Goal: Feedback & Contribution: Contribute content

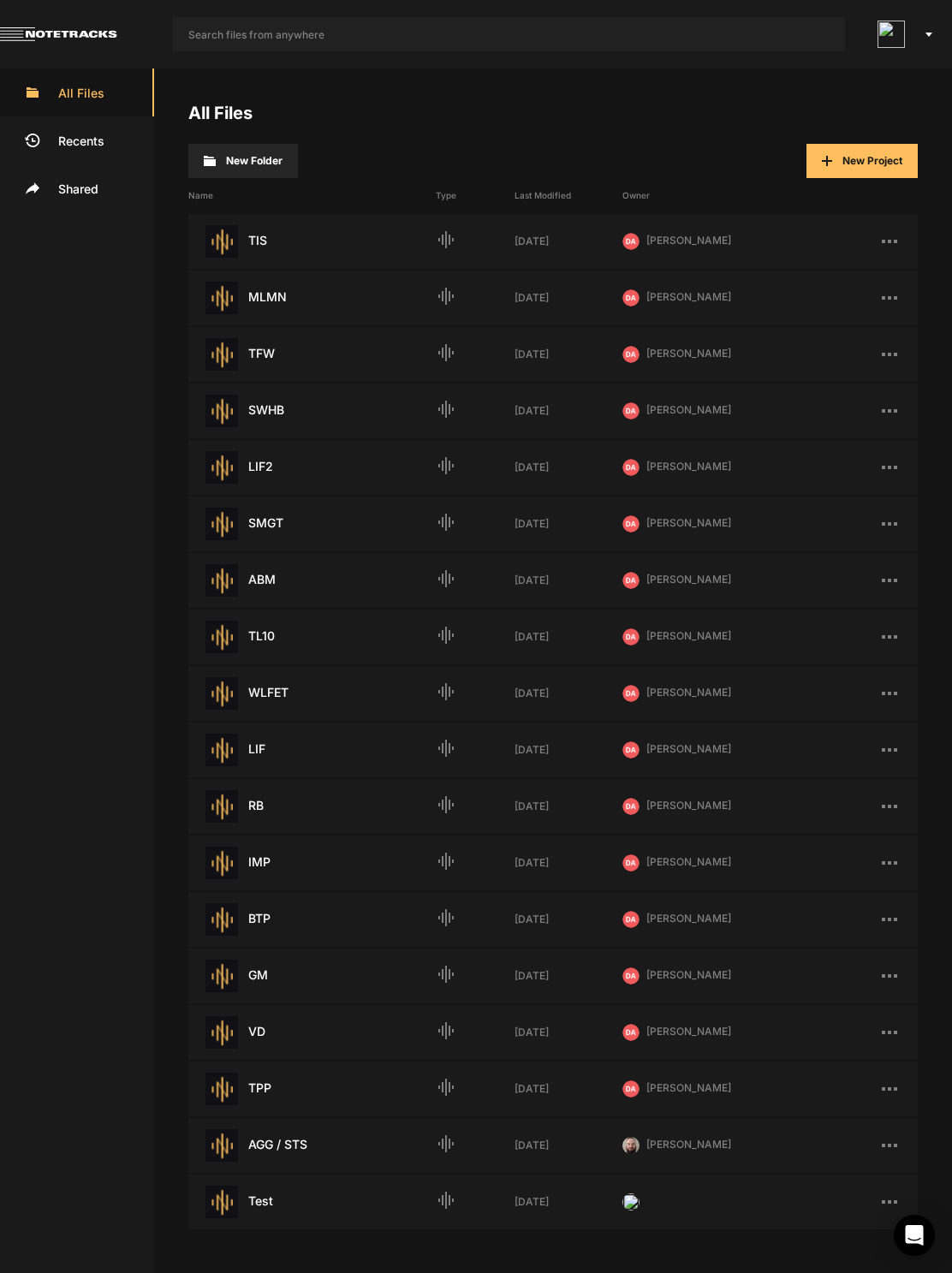
click at [13, 429] on ul "All Files Recents Shared" at bounding box center [77, 663] width 154 height 1191
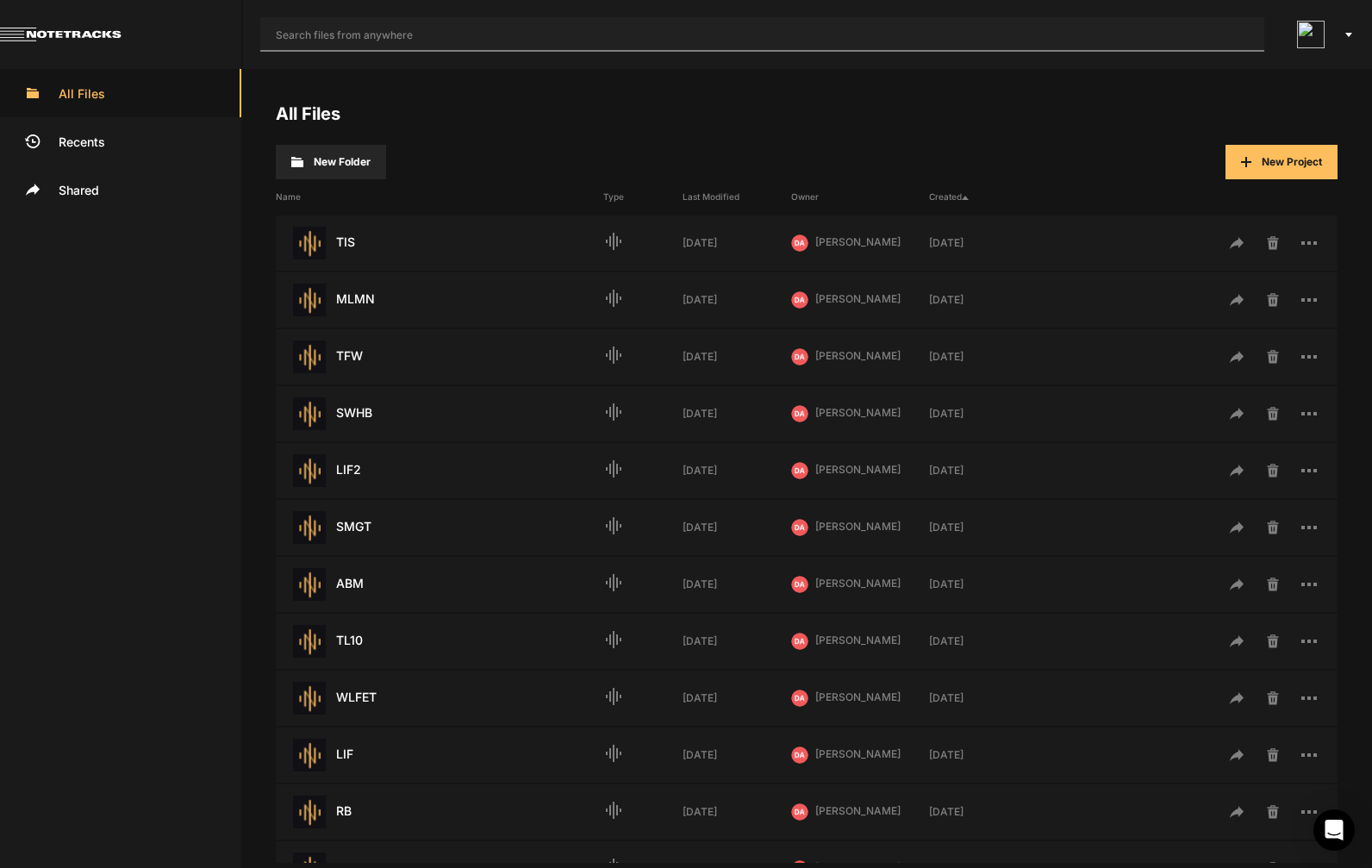
click at [1015, 45] on input "text" at bounding box center [761, 34] width 1003 height 34
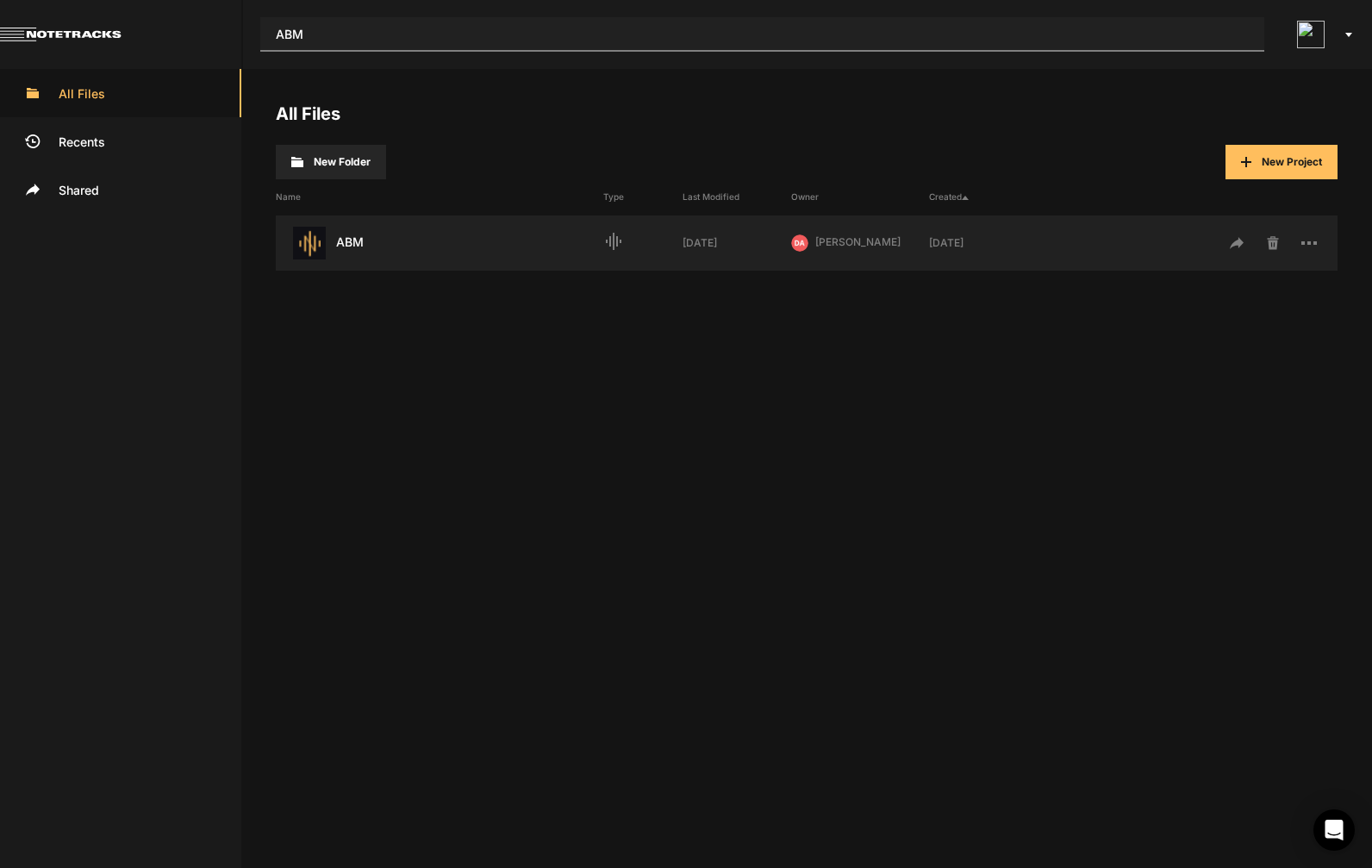
type input "ABM"
click at [364, 246] on div "ABM Last Modified: 1 week ago" at bounding box center [439, 242] width 328 height 32
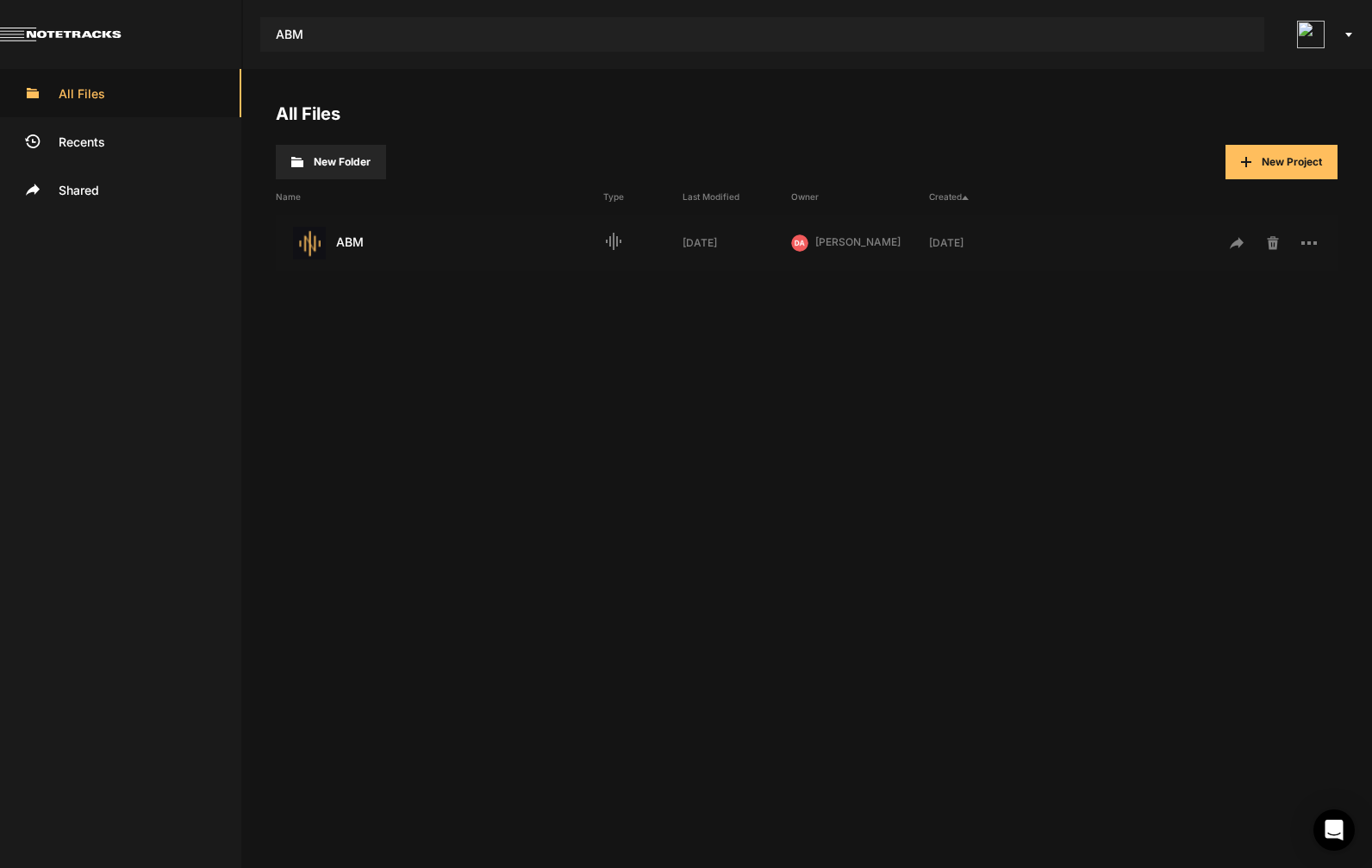
click at [339, 253] on div "ABM Last Modified: 1 week ago" at bounding box center [439, 242] width 328 height 32
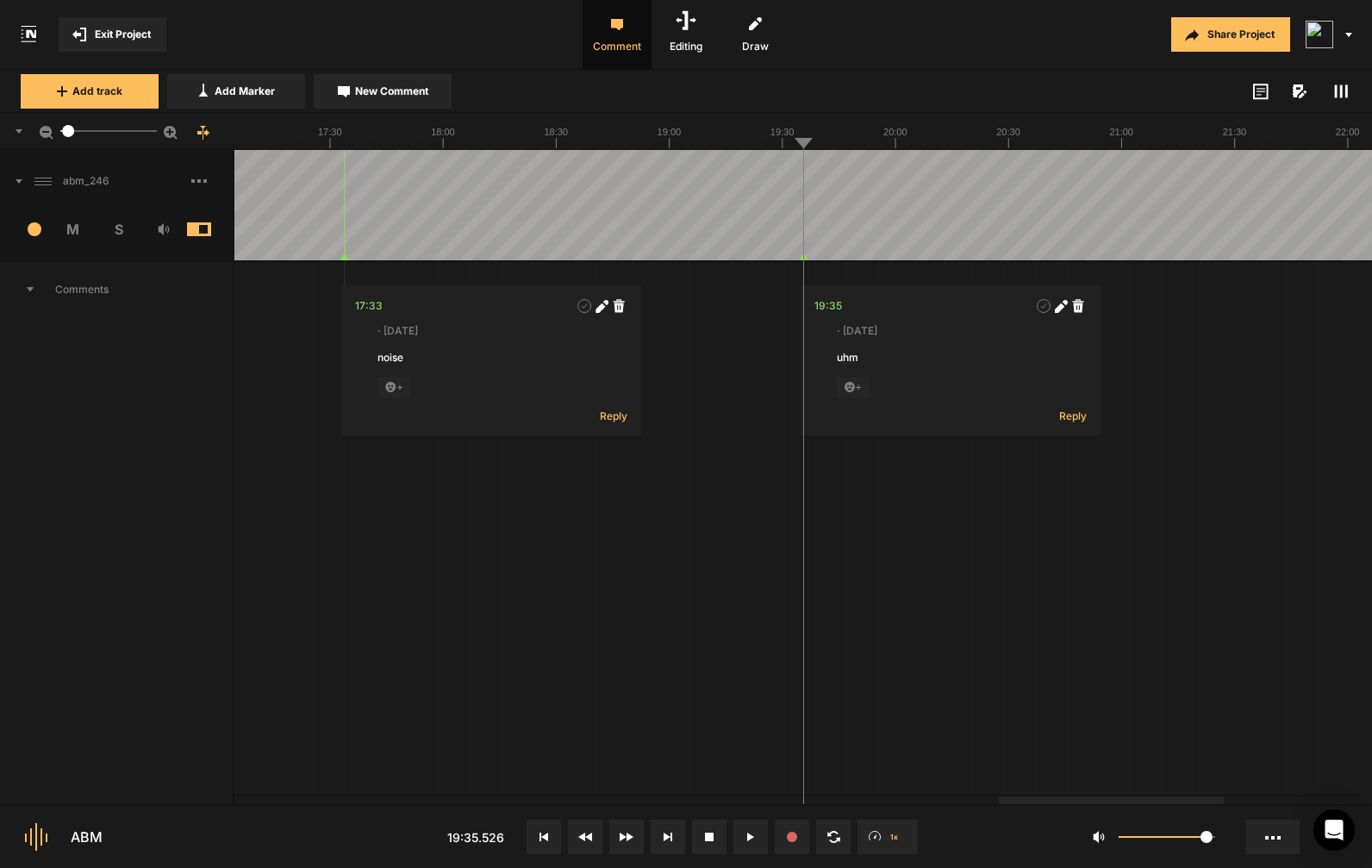
click at [203, 182] on rect at bounding box center [205, 181] width 4 height 4
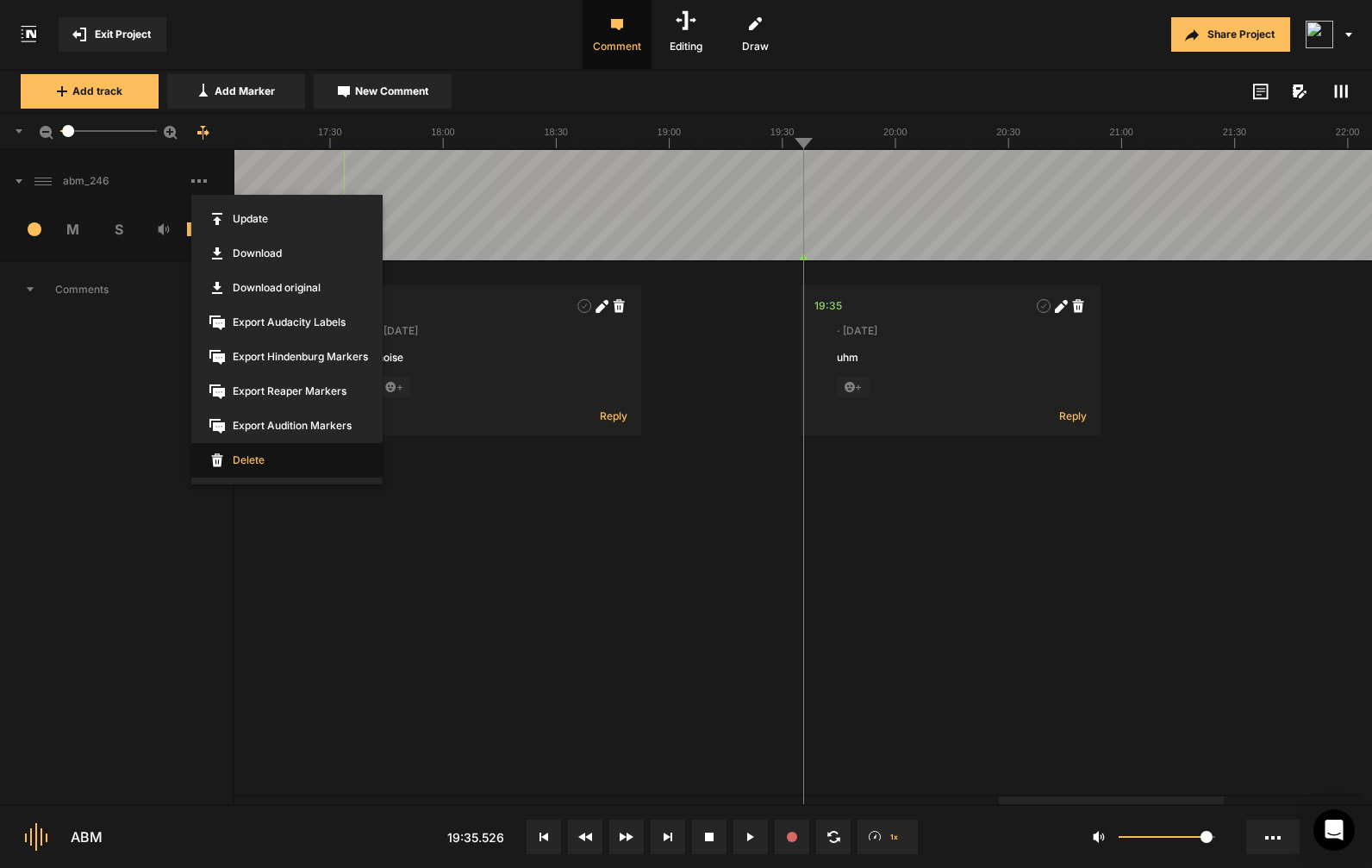
click at [262, 462] on span "Delete" at bounding box center [287, 460] width 191 height 34
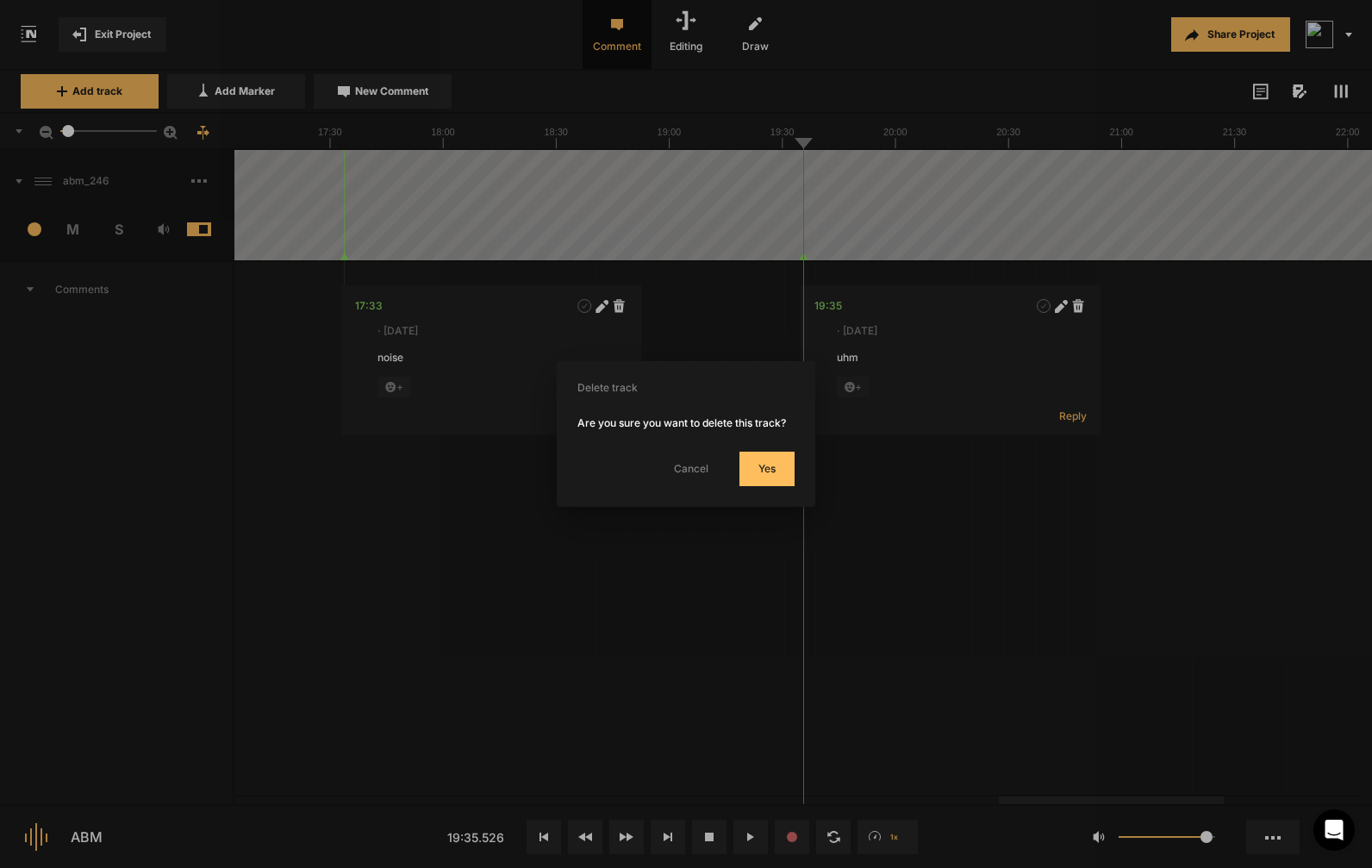
click at [770, 475] on button "Yes" at bounding box center [766, 468] width 55 height 34
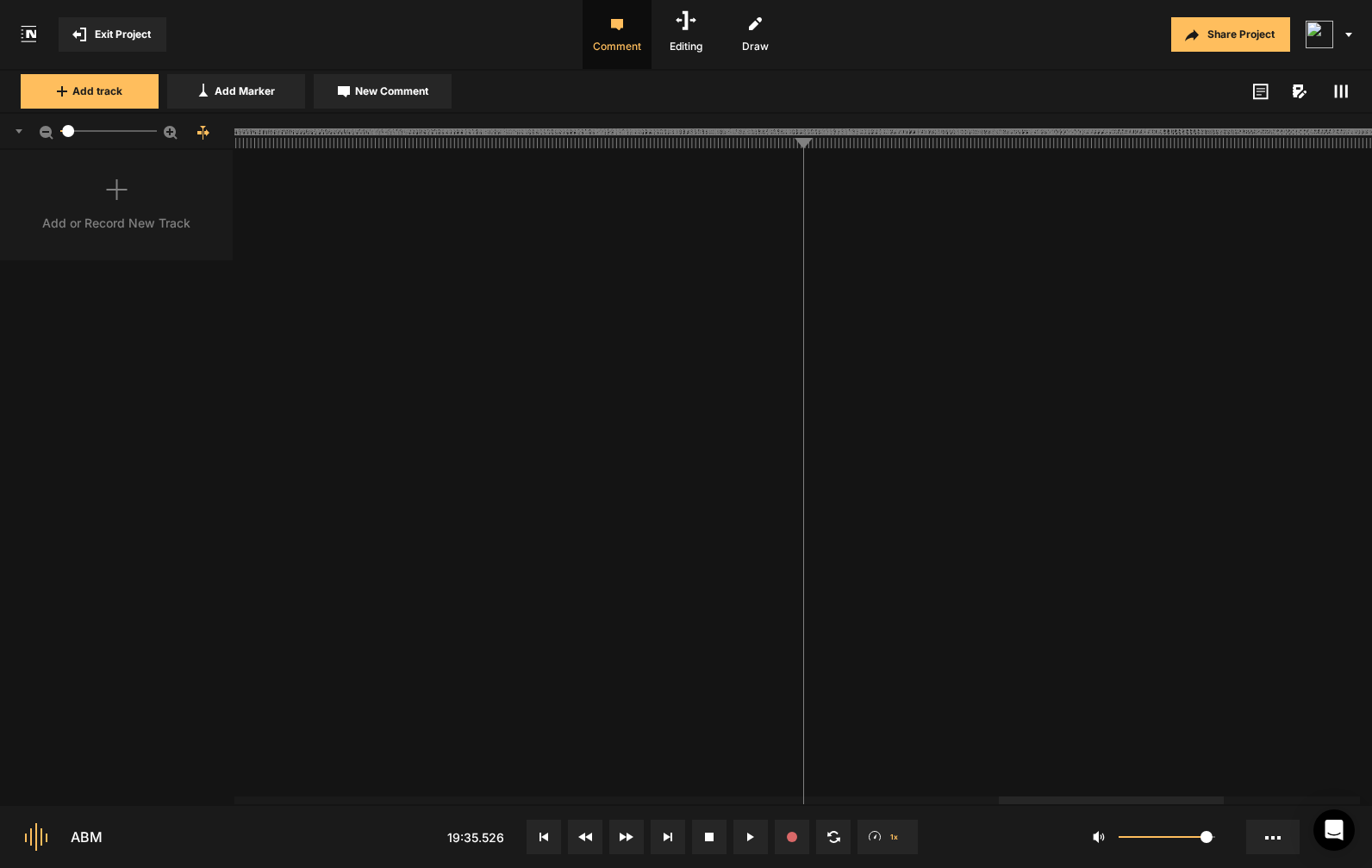
click at [138, 199] on div "Add or Record New Track" at bounding box center [117, 205] width 234 height 110
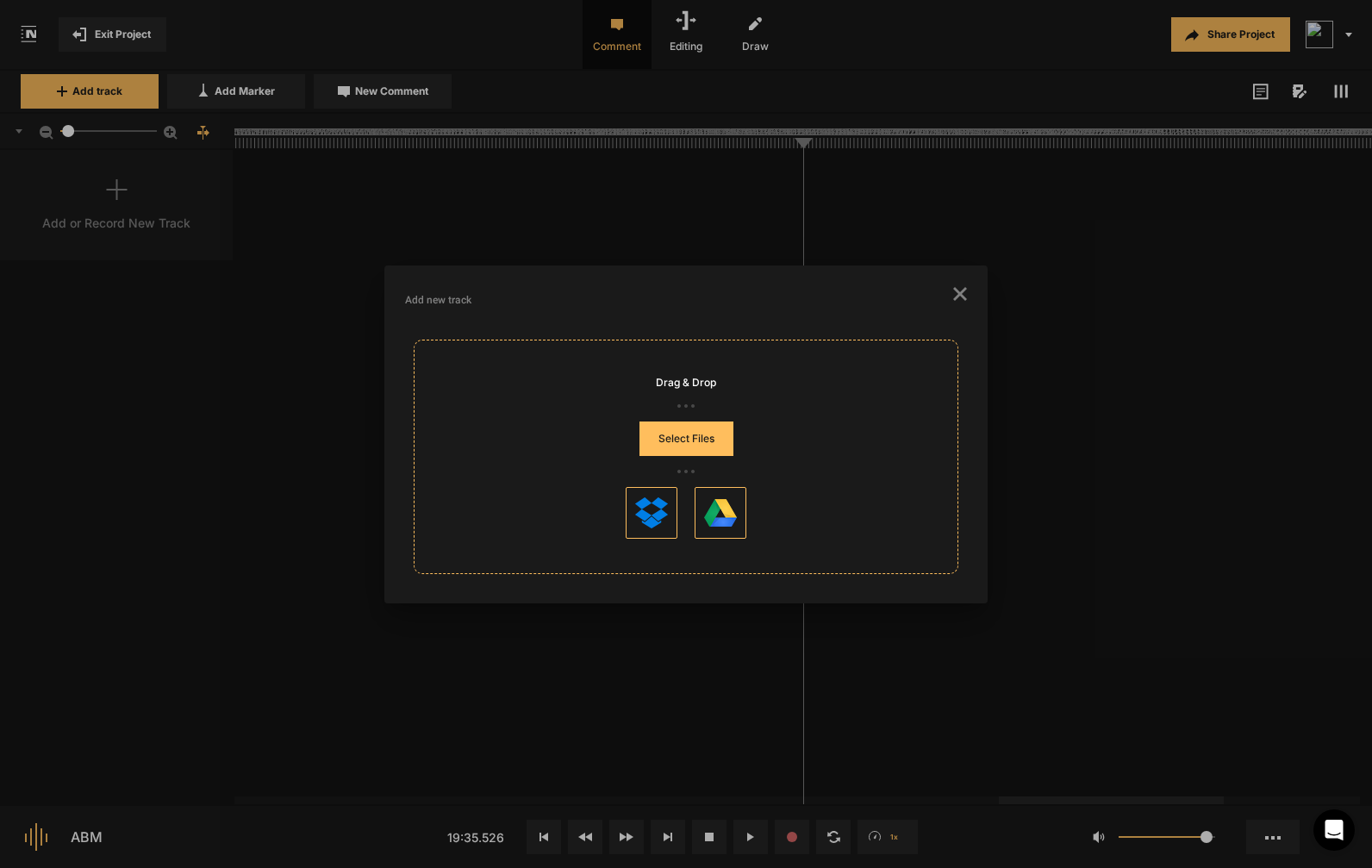
click at [684, 439] on button "Select Files" at bounding box center [686, 438] width 94 height 34
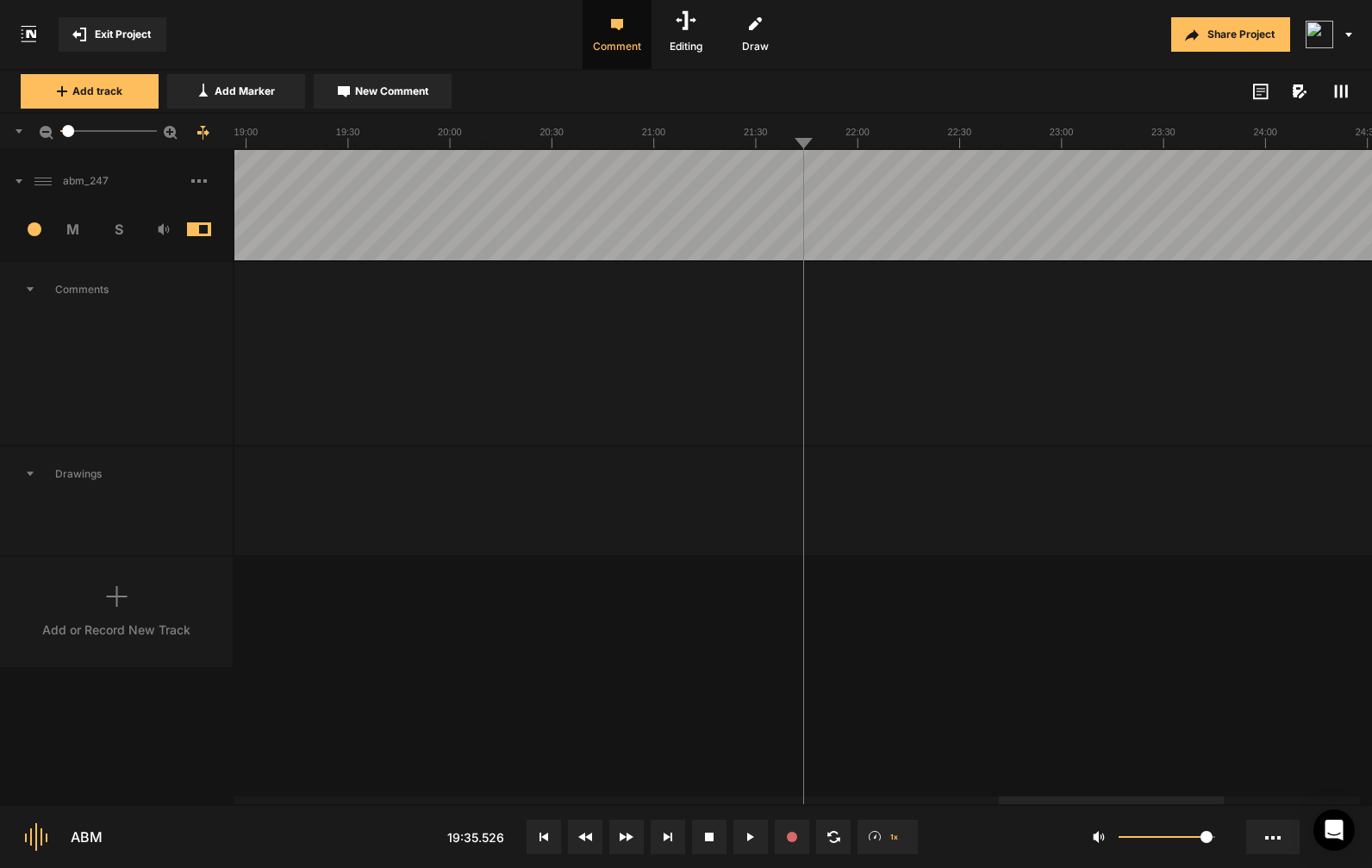
click at [534, 810] on nt-controls "ABM 19:35.526 1x 0.91" at bounding box center [686, 836] width 1372 height 64
click at [527, 836] on button at bounding box center [543, 836] width 34 height 34
click at [542, 836] on icon at bounding box center [543, 836] width 8 height 8
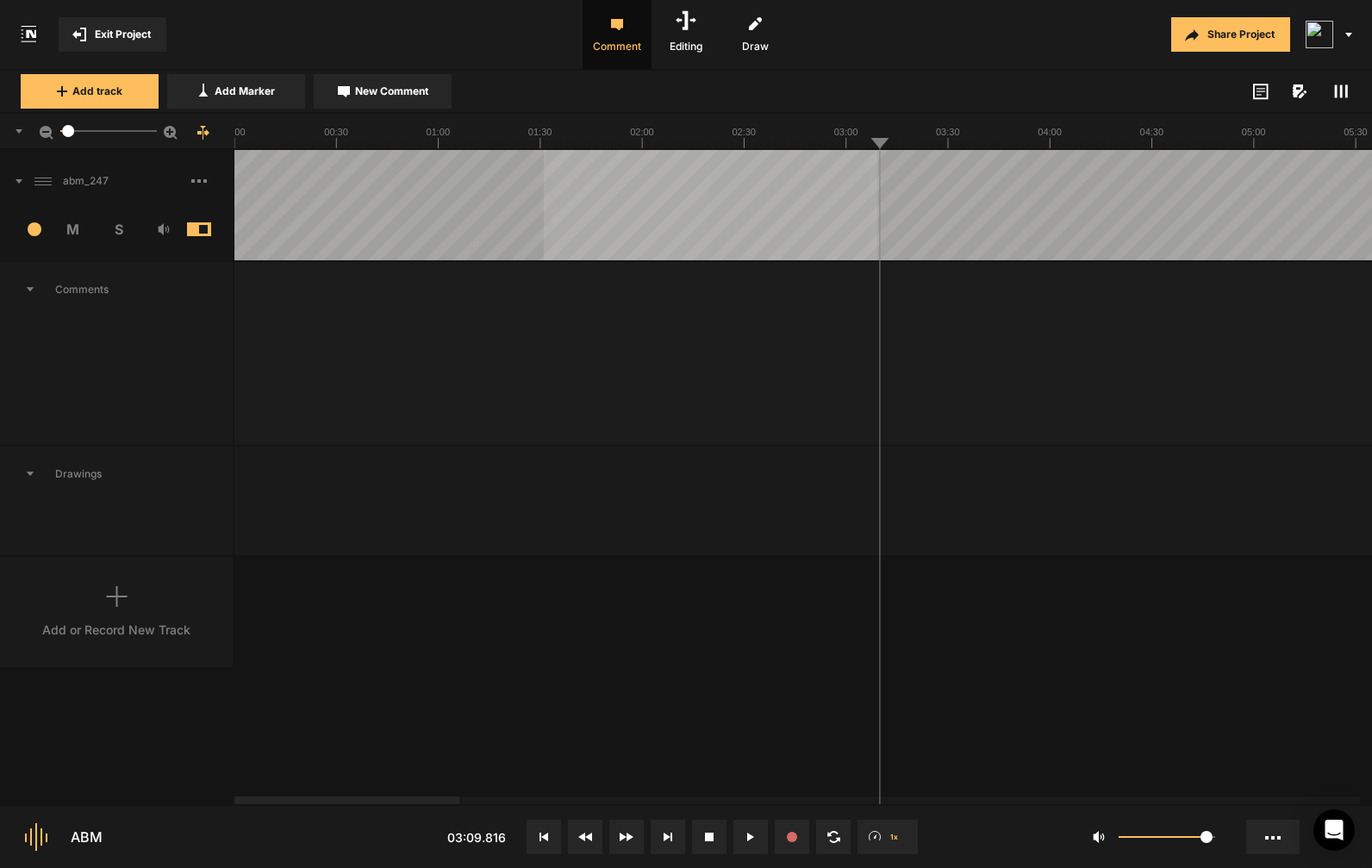
drag, startPoint x: 877, startPoint y: 177, endPoint x: 544, endPoint y: 192, distance: 333.3
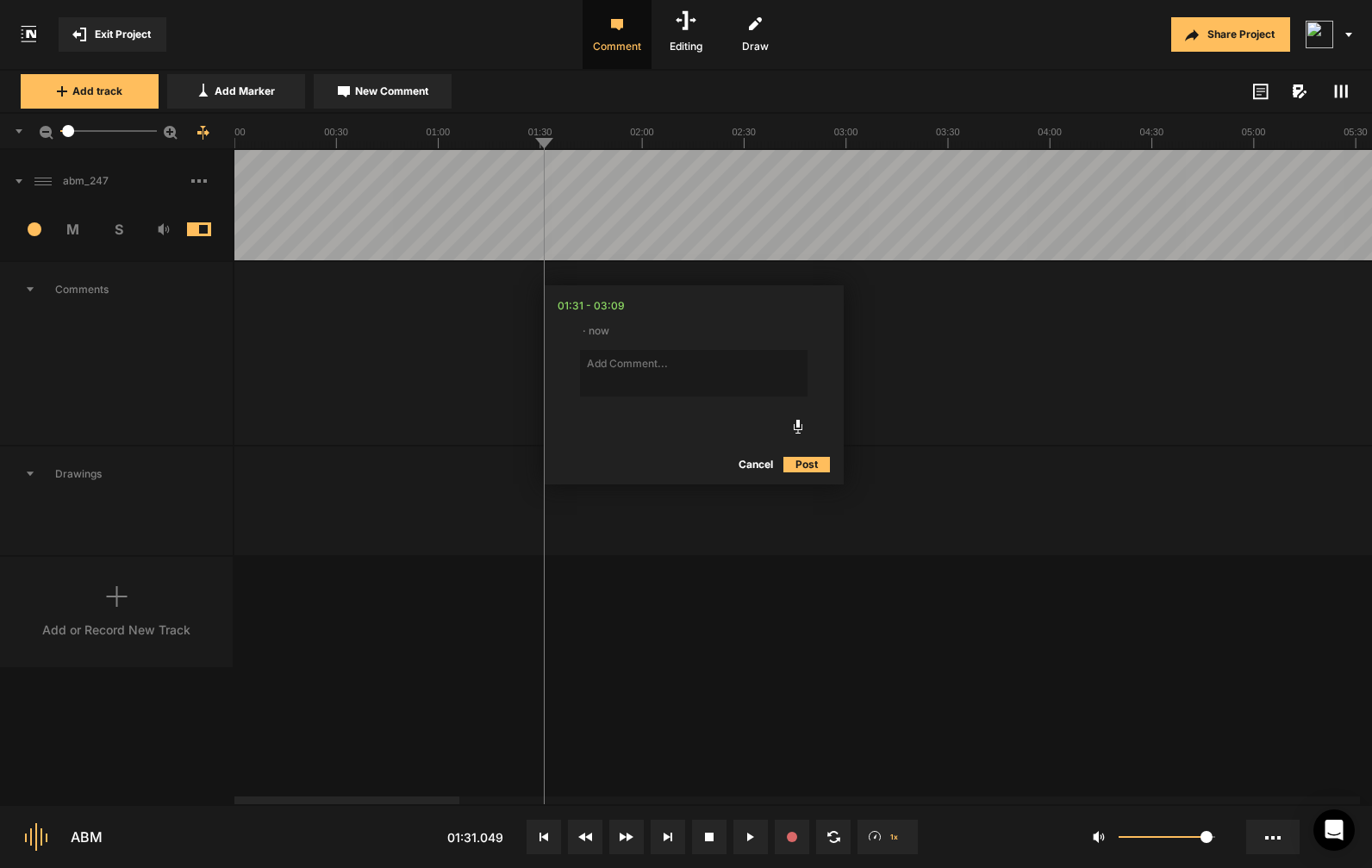
click at [619, 375] on textarea at bounding box center [693, 373] width 227 height 46
type textarea "no audio"
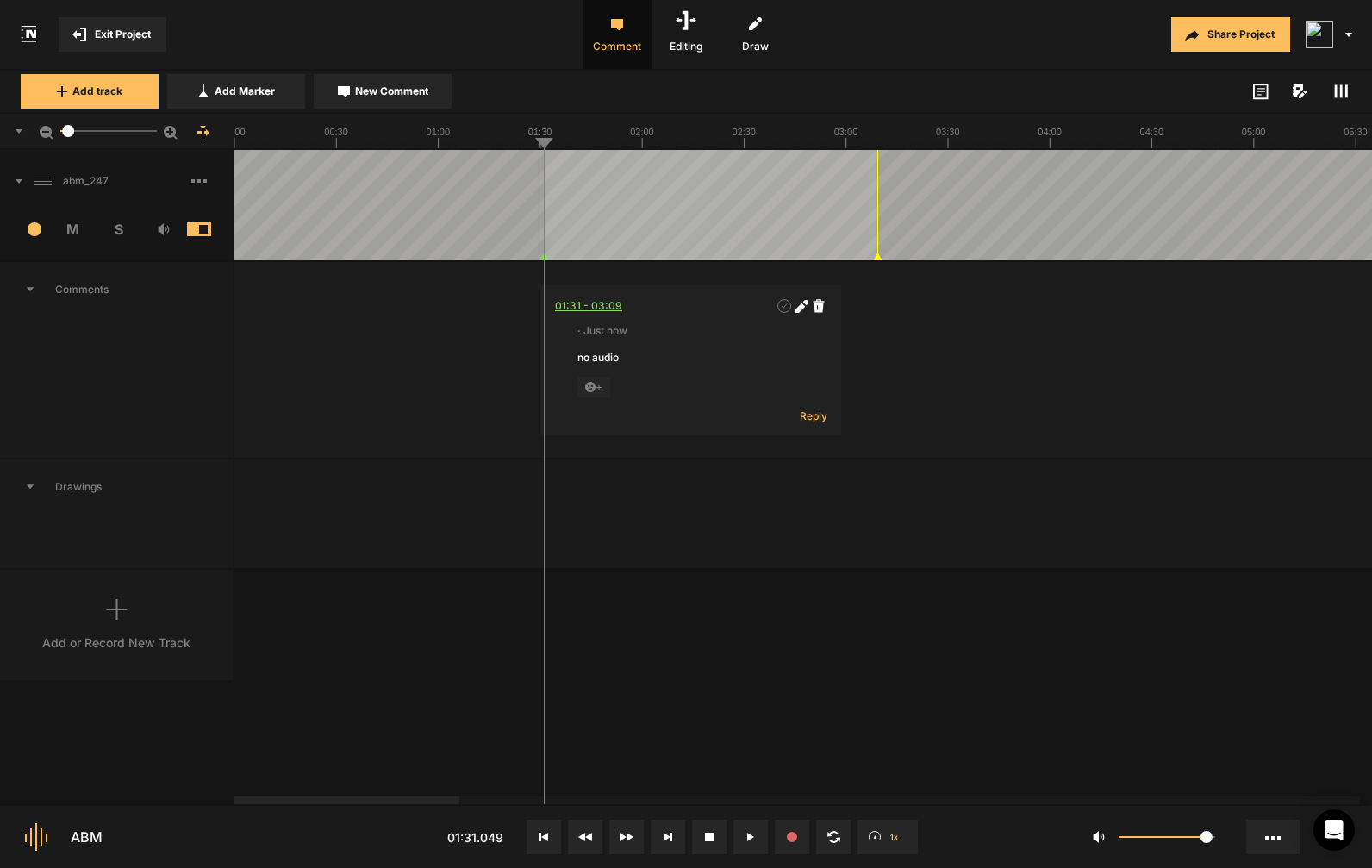
click at [567, 301] on div "01:31 - 03:09" at bounding box center [589, 305] width 67 height 18
click at [569, 303] on div "01:31 - 03:09" at bounding box center [589, 305] width 67 height 18
click at [571, 309] on div "01:31 - 03:09" at bounding box center [589, 305] width 67 height 18
click at [804, 309] on icon at bounding box center [802, 306] width 13 height 13
type textarea "no audio / delayed"
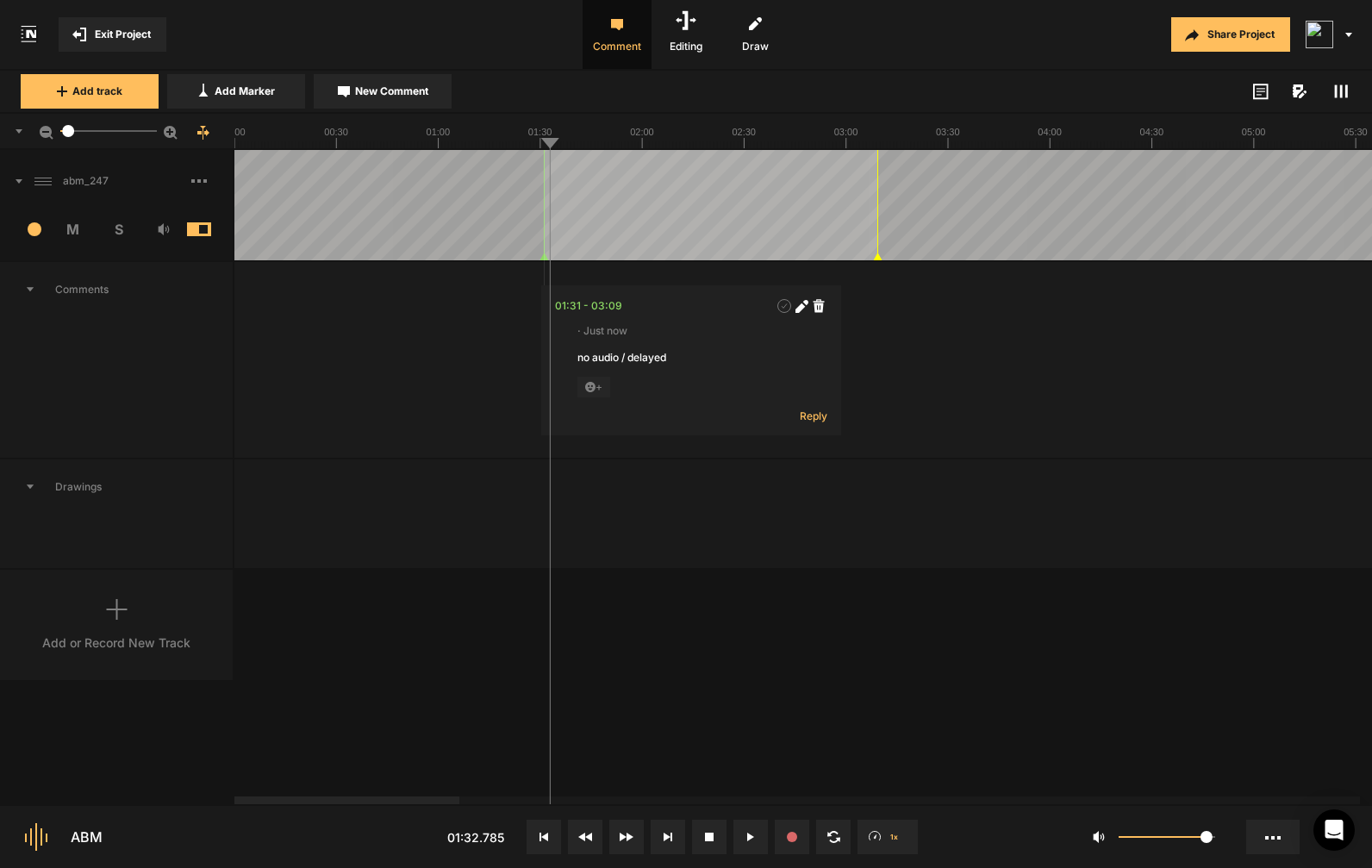
drag, startPoint x: 373, startPoint y: 234, endPoint x: 189, endPoint y: 227, distance: 184.1
click at [189, 227] on nt-track "abm_247 14 M S Comments 01:31 - 03:09 · Just now no audio / delayed + Reply Dra…" at bounding box center [686, 360] width 1372 height 420
click at [382, 98] on span "New Comment" at bounding box center [391, 91] width 73 height 16
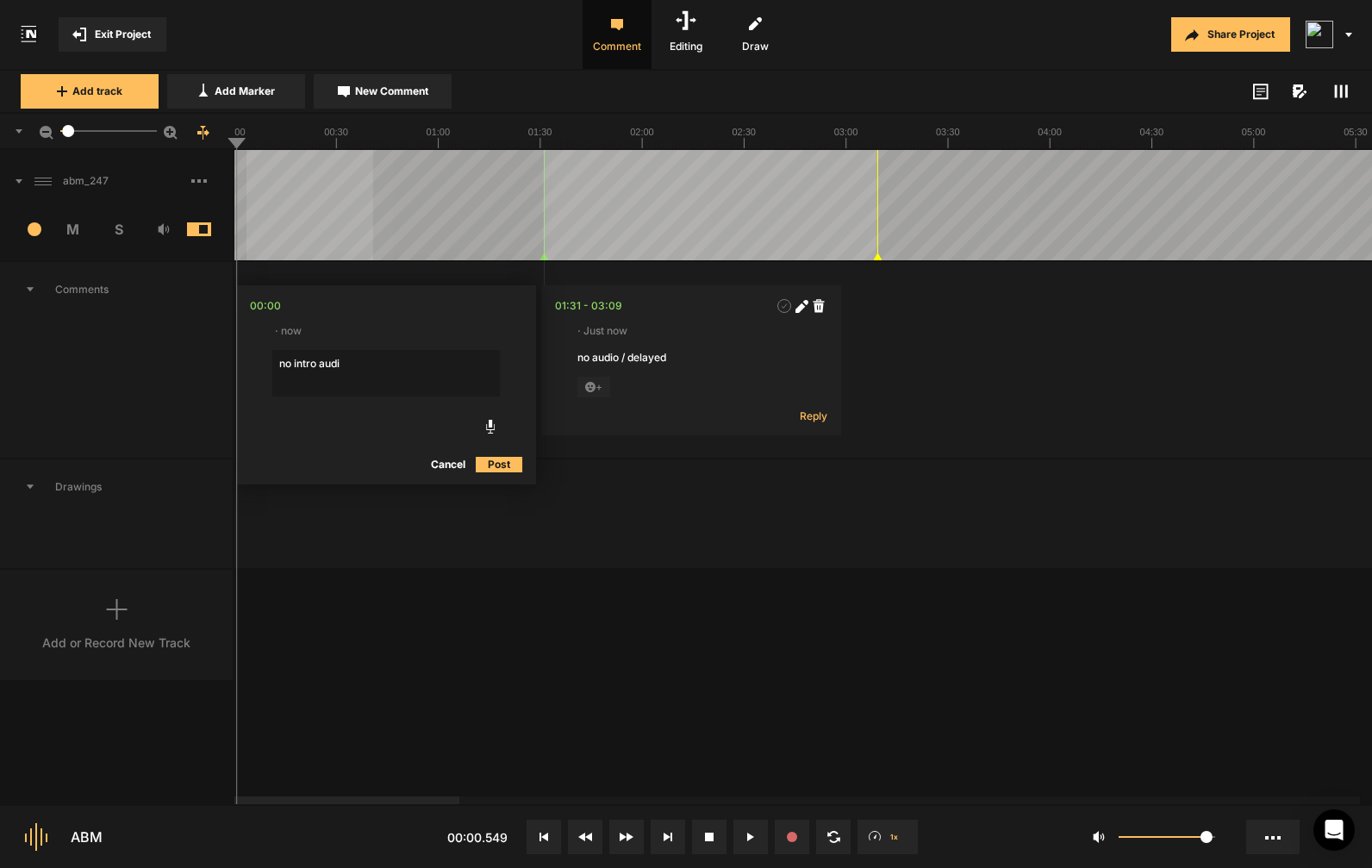
type textarea "no intro audio"
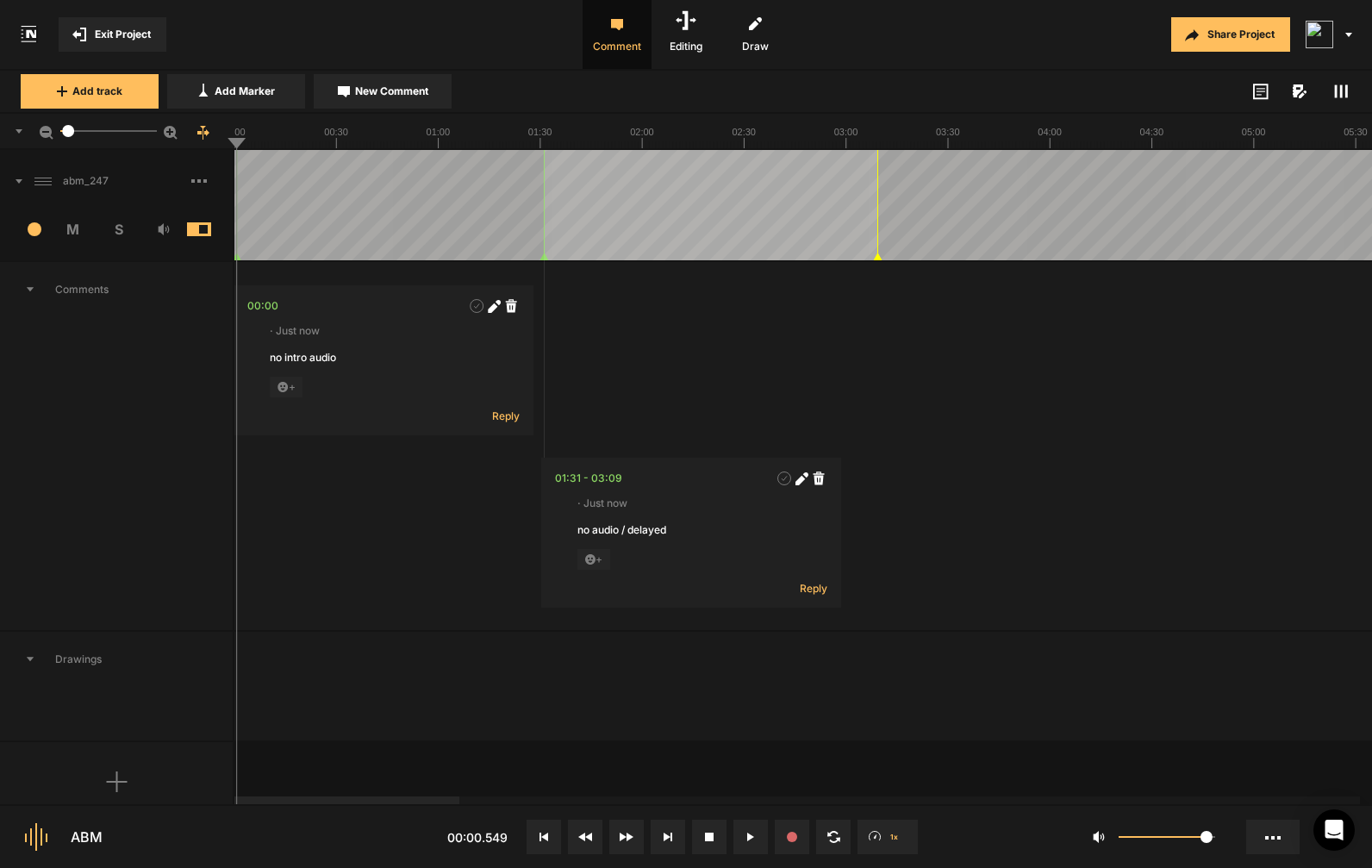
click at [876, 253] on icon at bounding box center [877, 256] width 7 height 6
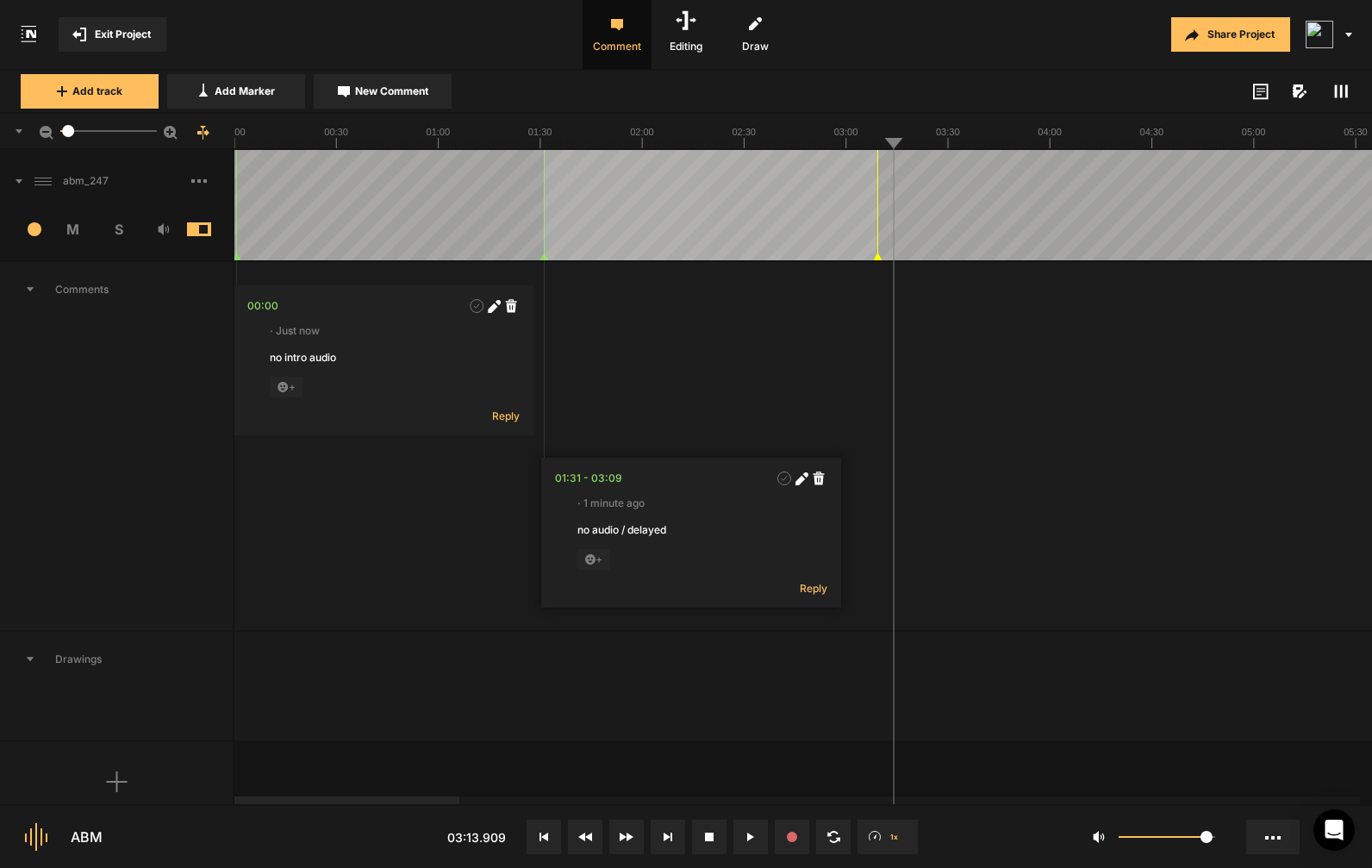
click at [879, 256] on polygon at bounding box center [877, 256] width 7 height 6
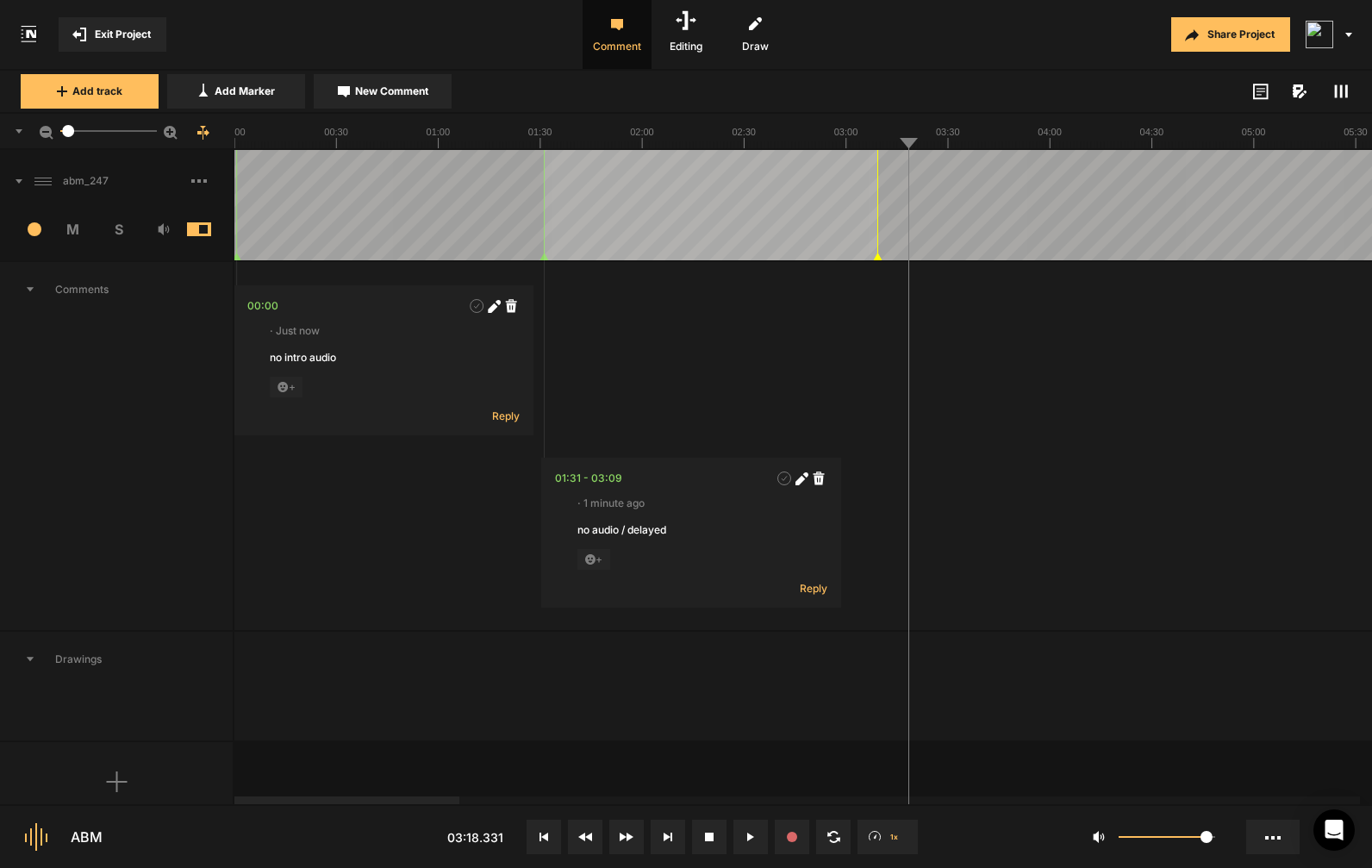
click at [751, 833] on icon at bounding box center [750, 836] width 6 height 8
click at [877, 234] on nt-marker at bounding box center [877, 205] width 1 height 110
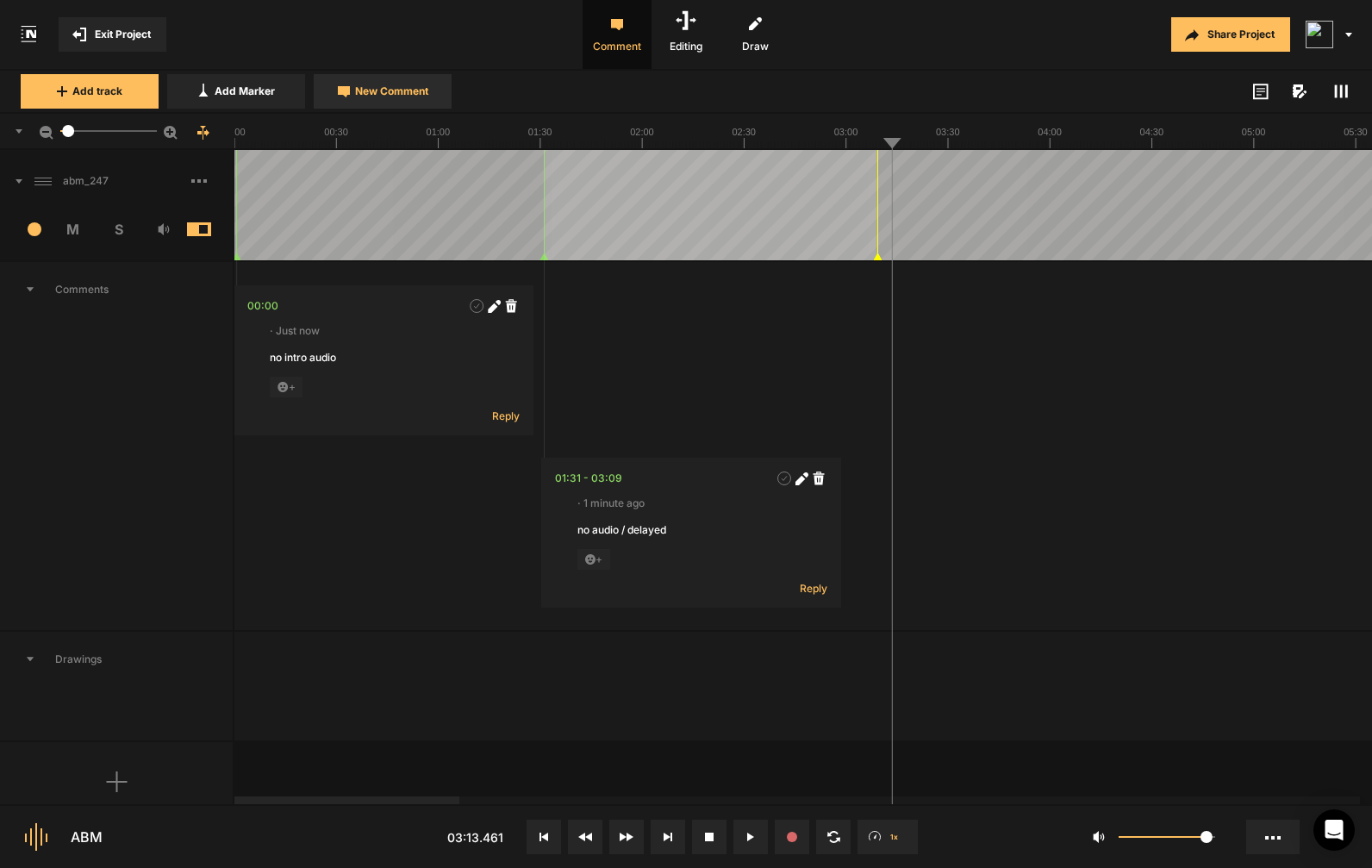
click at [372, 97] on span "New Comment" at bounding box center [391, 91] width 73 height 16
type textarea "uhm"
click at [437, 90] on button "New Comment" at bounding box center [382, 91] width 138 height 34
type textarea "uhm"
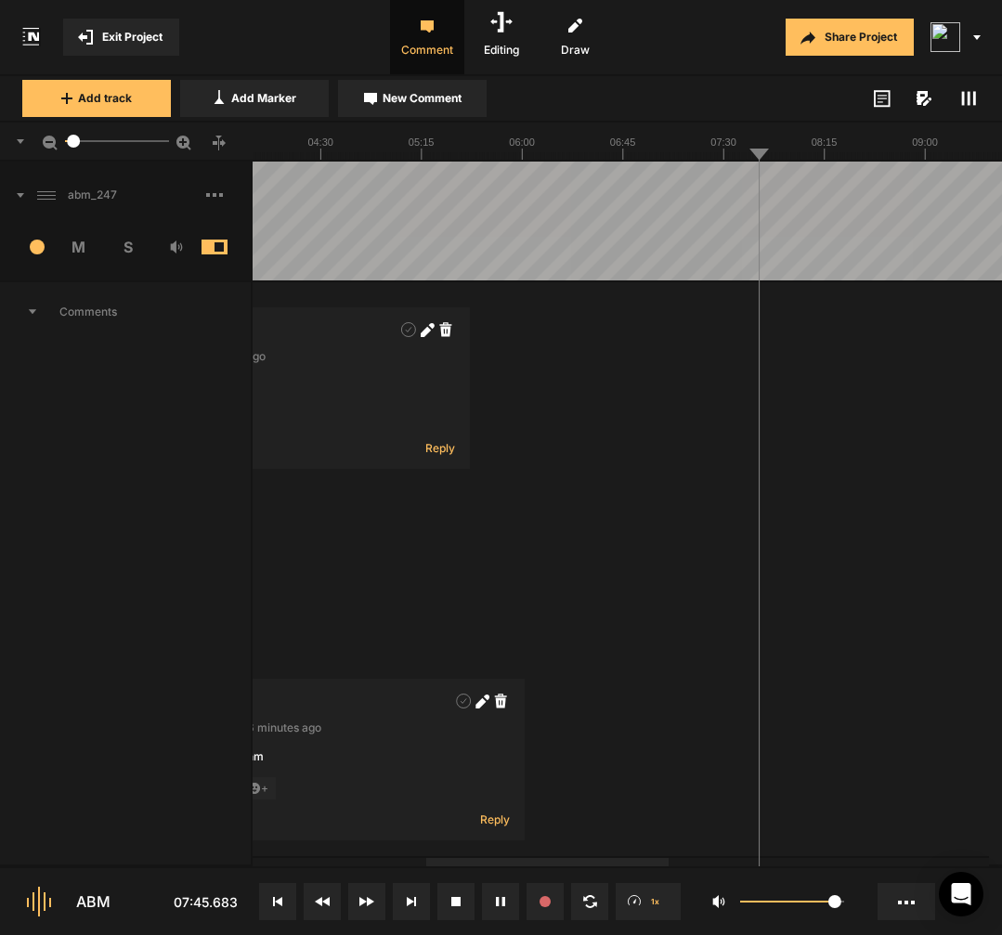
click at [473, 97] on button "New Comment" at bounding box center [412, 98] width 149 height 37
type textarea "noise"
click at [756, 277] on polygon at bounding box center [754, 276] width 8 height 7
click at [778, 328] on div "07:43" at bounding box center [782, 329] width 32 height 19
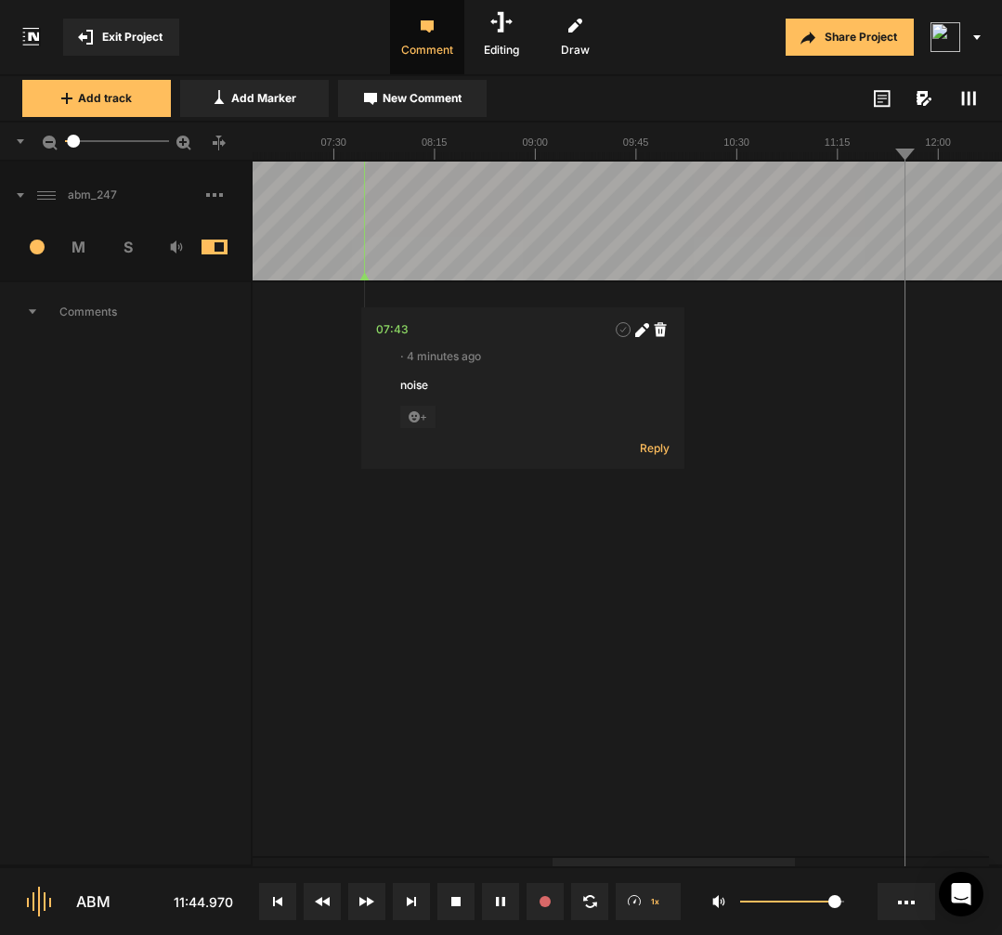
click at [508, 909] on button at bounding box center [500, 901] width 37 height 37
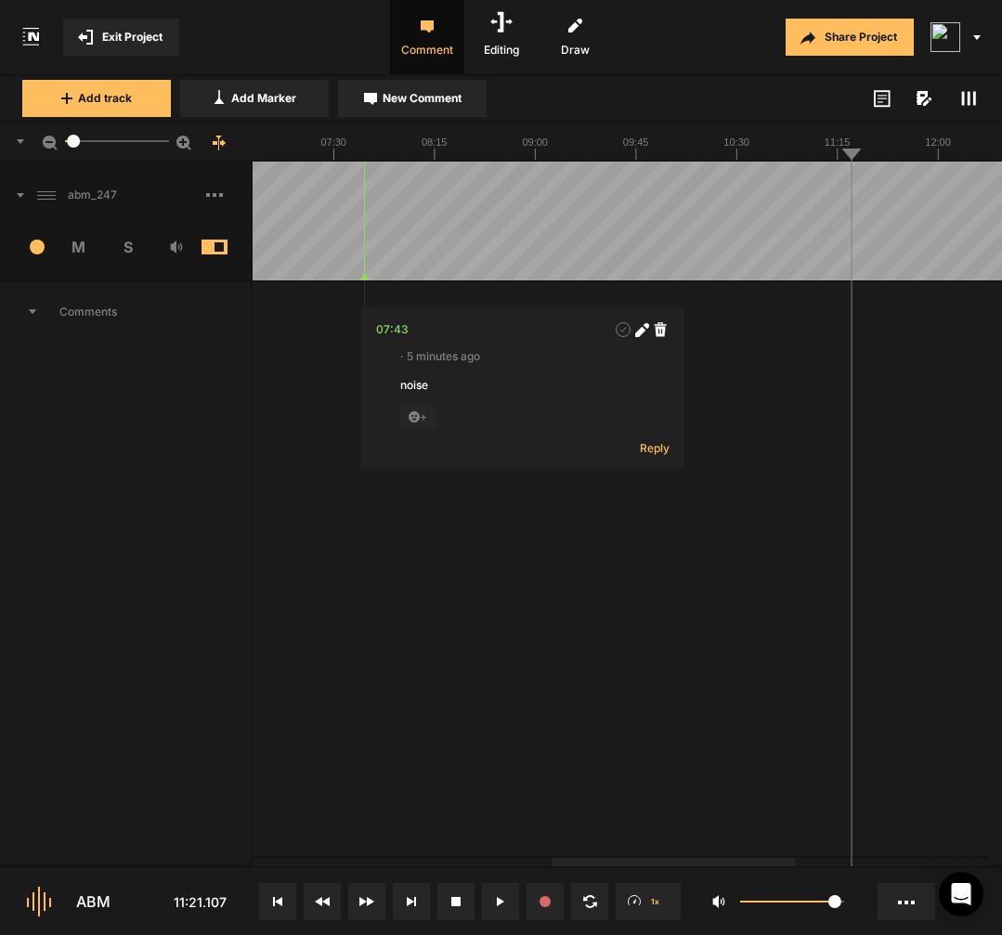
click at [508, 909] on button at bounding box center [500, 901] width 37 height 37
click at [505, 895] on button at bounding box center [500, 901] width 37 height 37
click at [505, 896] on button at bounding box center [500, 901] width 37 height 37
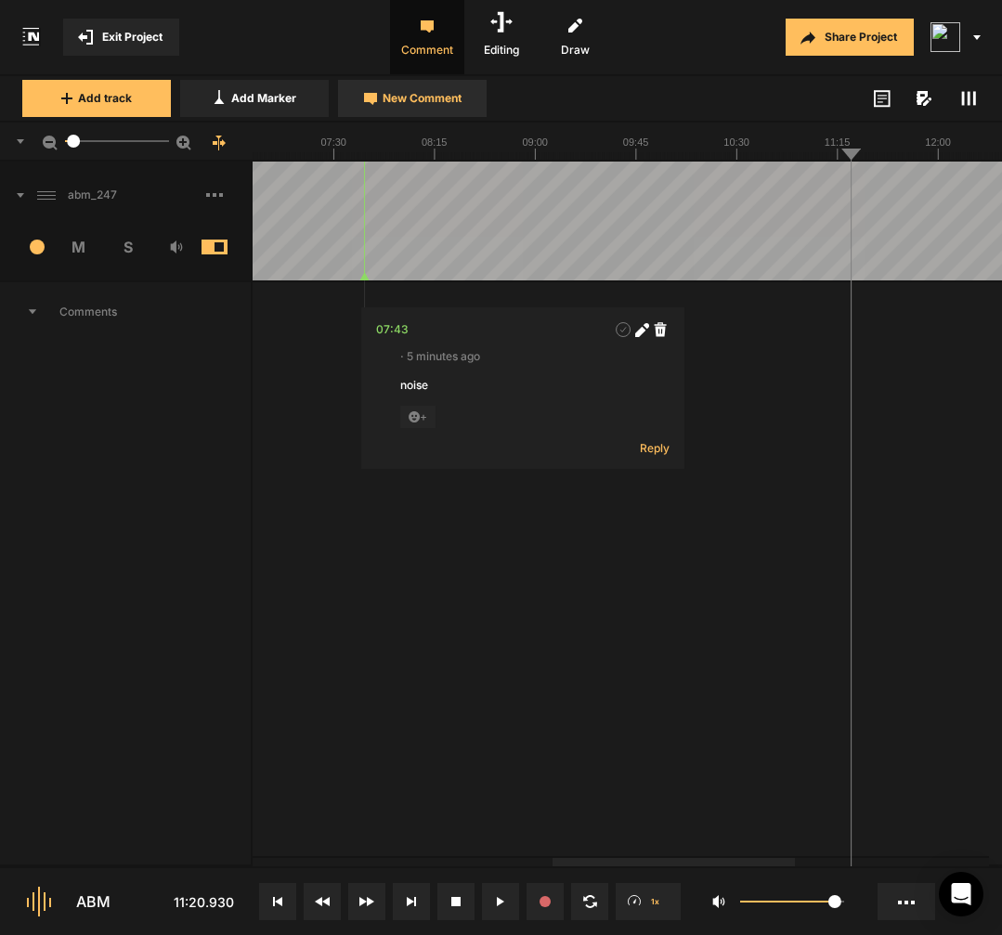
click at [411, 111] on button "New Comment" at bounding box center [412, 98] width 149 height 37
paste textarea "You are literally taking back control of"
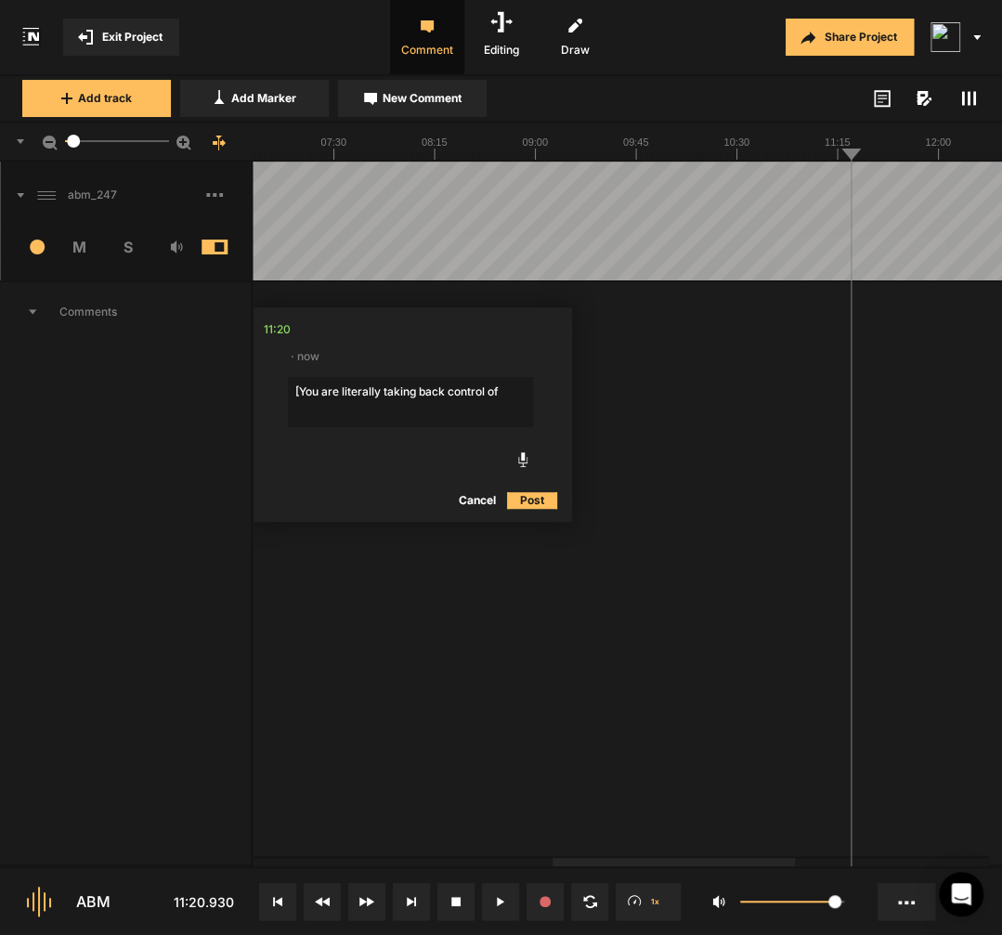
click at [511, 392] on textarea "[You are literally taking back control of" at bounding box center [410, 402] width 245 height 50
paste textarea "your evening when you build in a work -to -home transition. So if you are"
click at [475, 439] on textarea "[You are literally taking back control of your evening when you build in a work…" at bounding box center [410, 410] width 245 height 67
paste textarea "experiencing a lot of exhaustion as a working mom at the end of your work day a…"
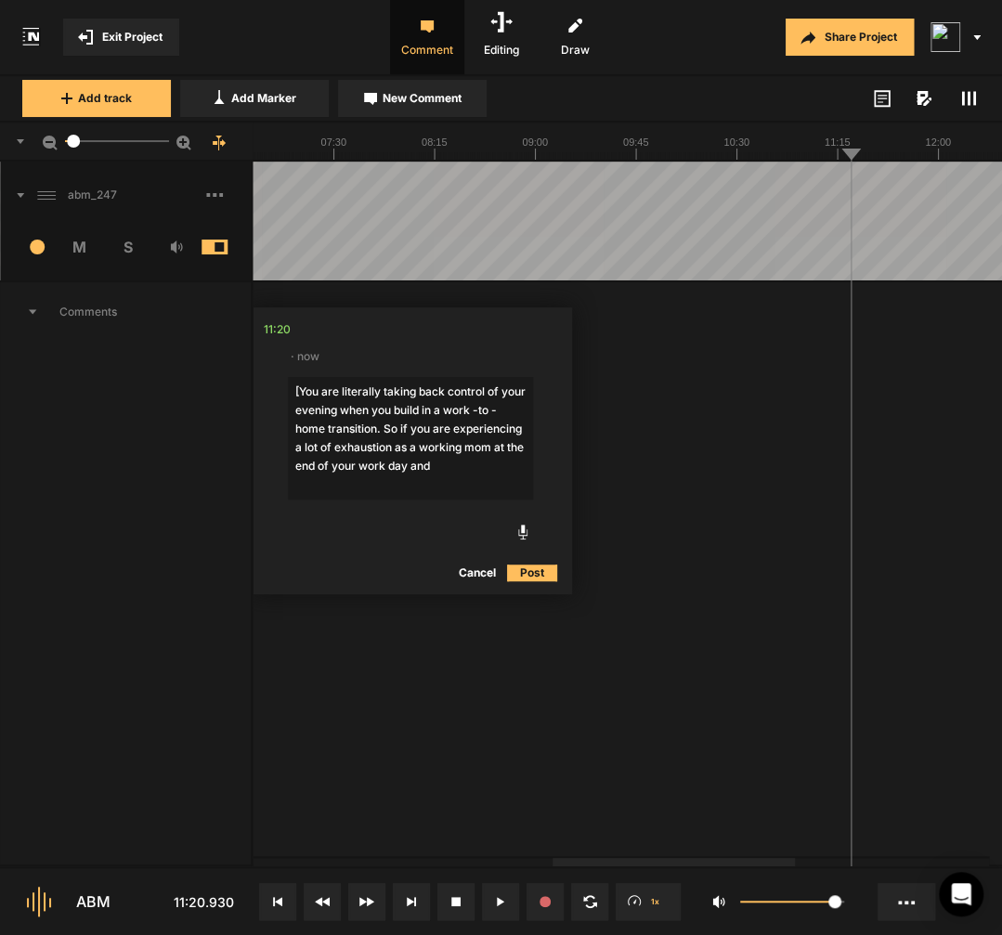
click at [424, 489] on textarea "[You are literally taking back control of your evening when you build in a work…" at bounding box center [410, 438] width 245 height 123
paste textarea "it feels sort of chronic and you're sort of ending in this state of overwhelm a…"
click at [510, 505] on textarea "[You are literally taking back control of your evening when you build in a work…" at bounding box center [410, 447] width 245 height 141
paste textarea "burnout for, let me go back, you're taking back control of your you're"
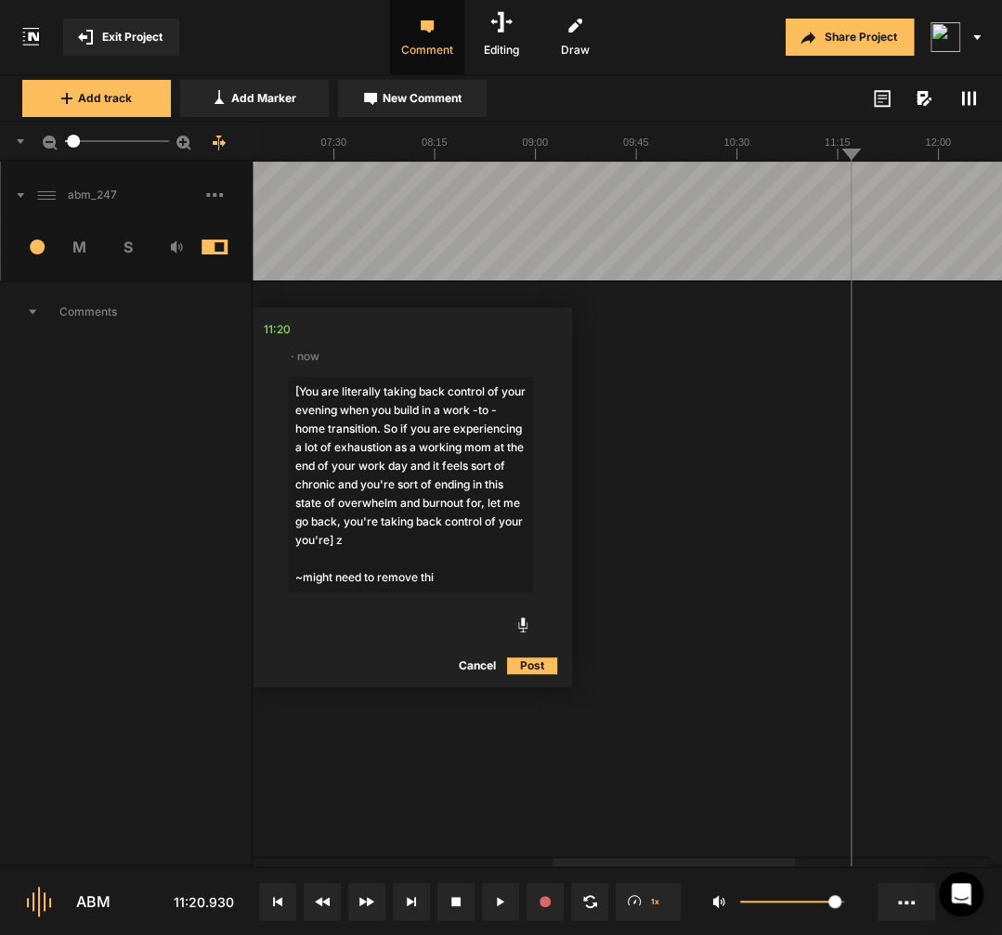
type textarea "[You are literally taking back control of your evening when you build in a work…"
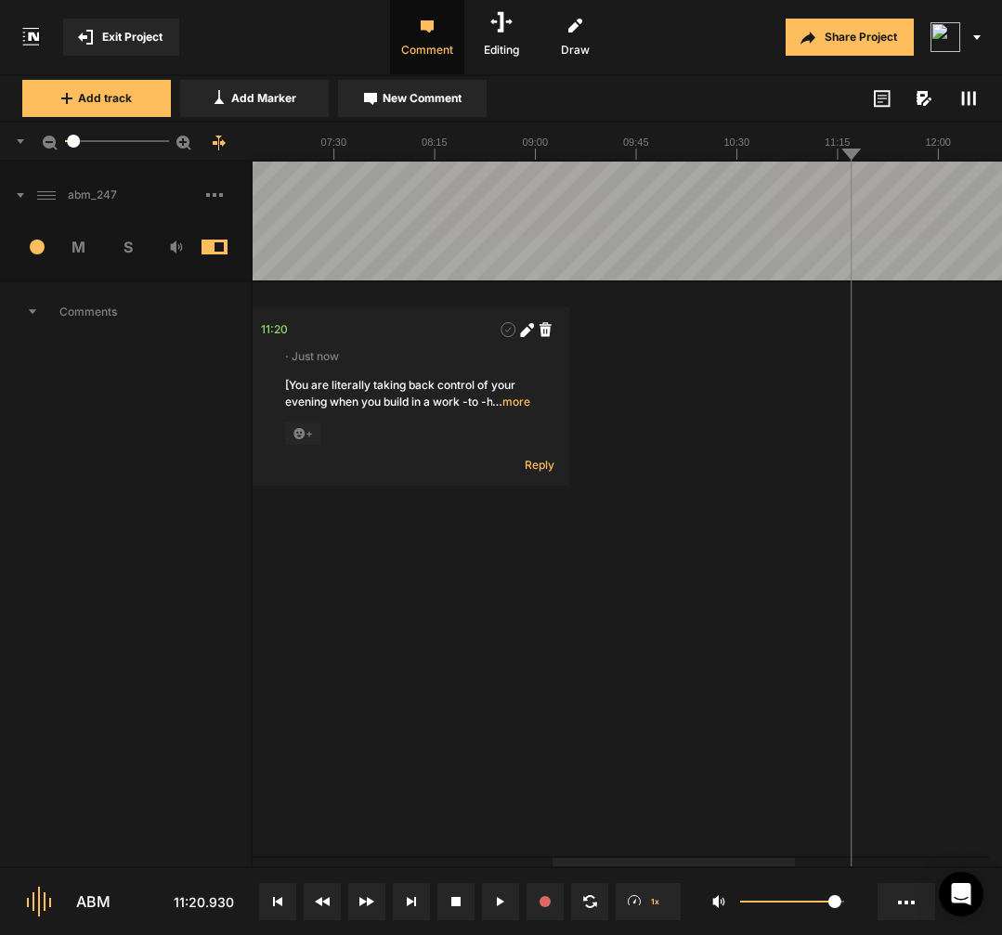
scroll to position [0, 301]
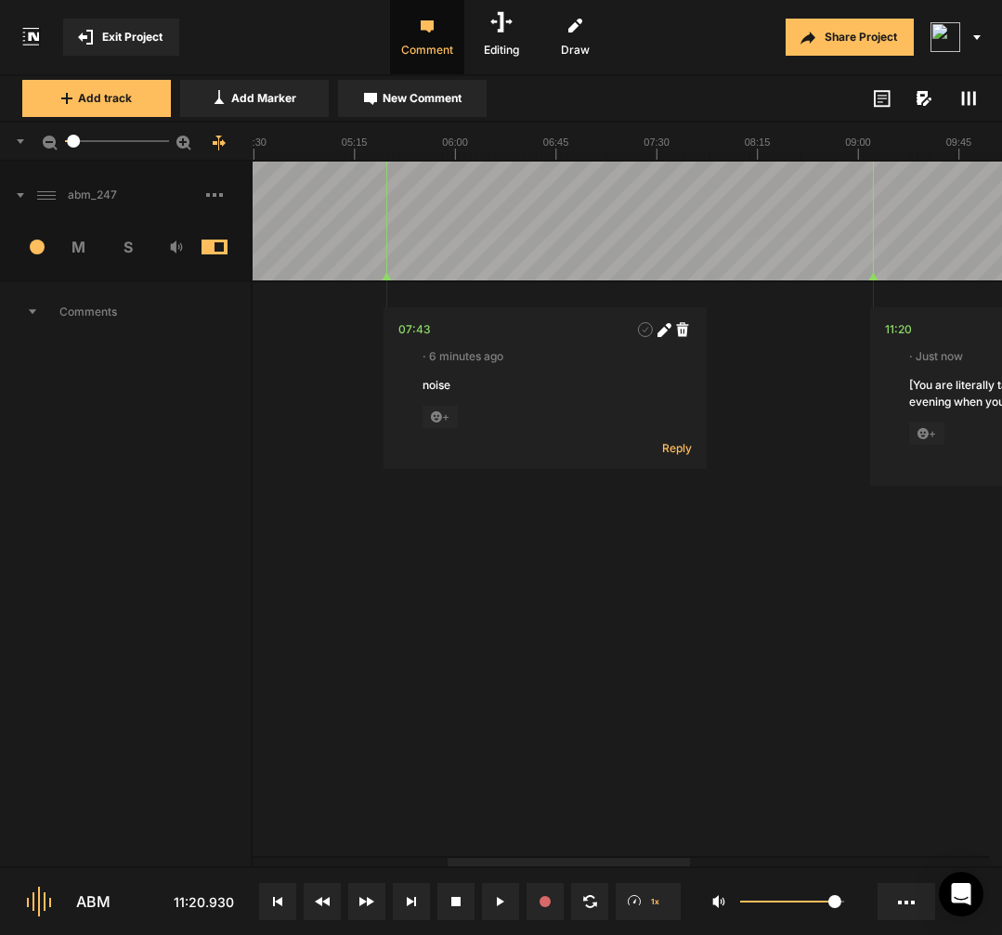
click at [886, 331] on div "11:20" at bounding box center [898, 329] width 27 height 19
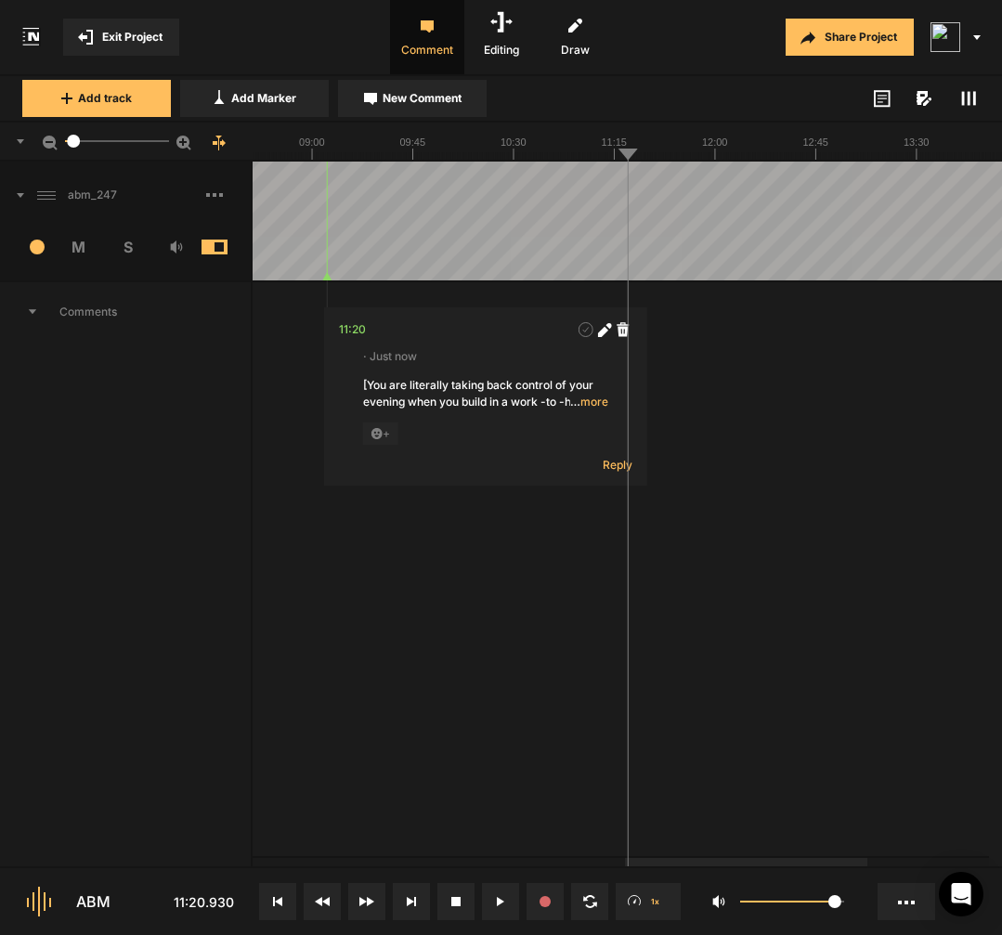
scroll to position [0, 0]
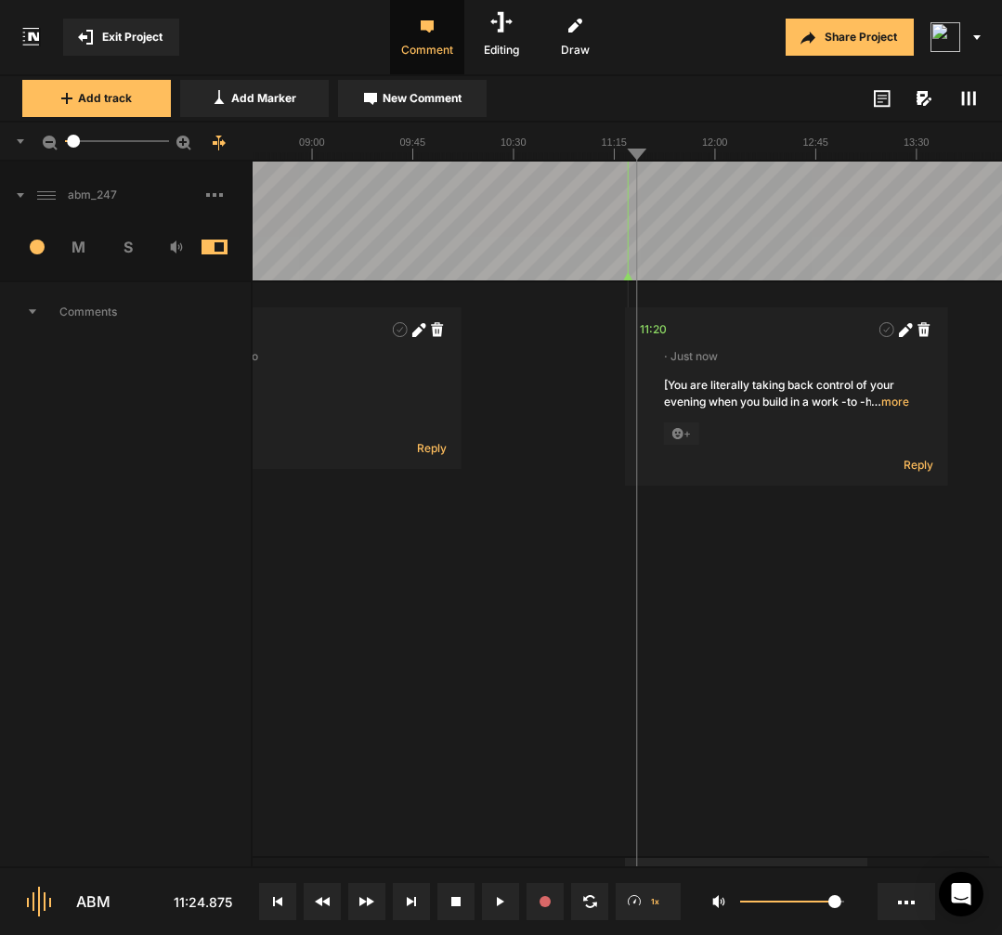
click at [628, 265] on div at bounding box center [976, 221] width 3746 height 119
drag, startPoint x: 628, startPoint y: 265, endPoint x: 688, endPoint y: 263, distance: 59.5
click at [688, 263] on div at bounding box center [976, 221] width 3746 height 119
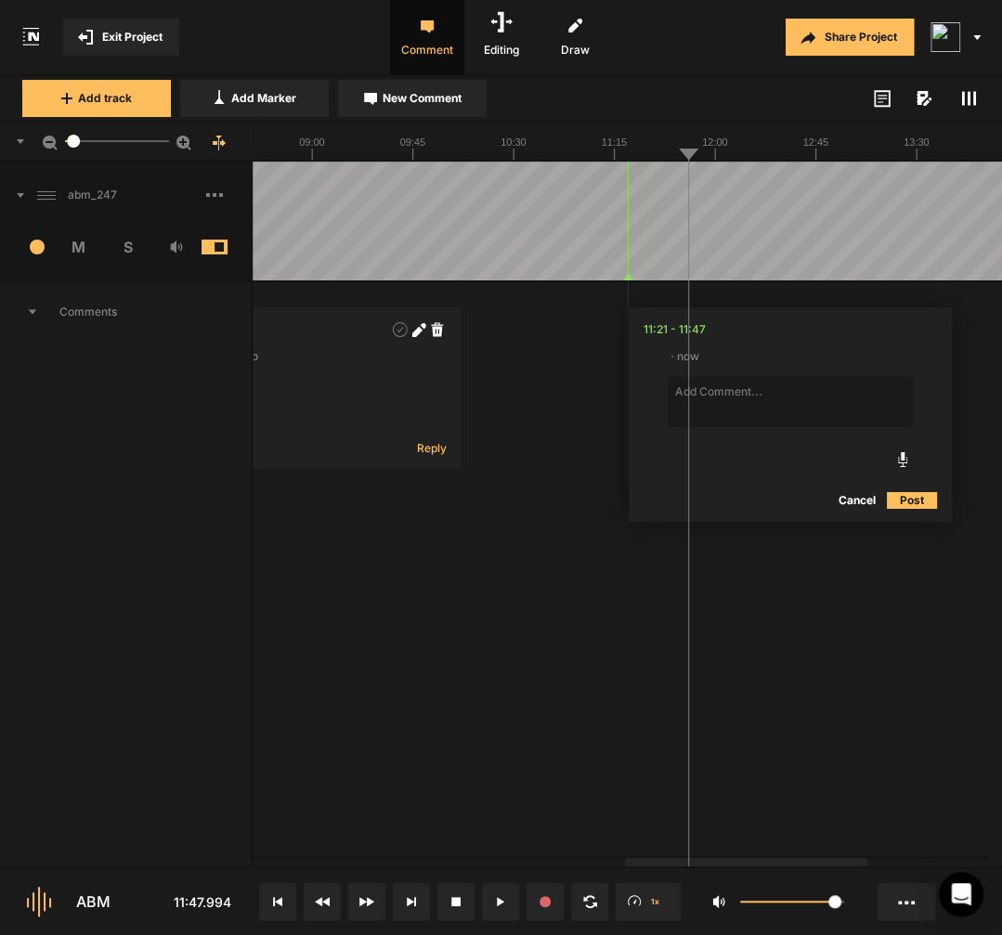
click at [842, 402] on textarea at bounding box center [789, 402] width 245 height 50
type textarea "Might need to remove this:"
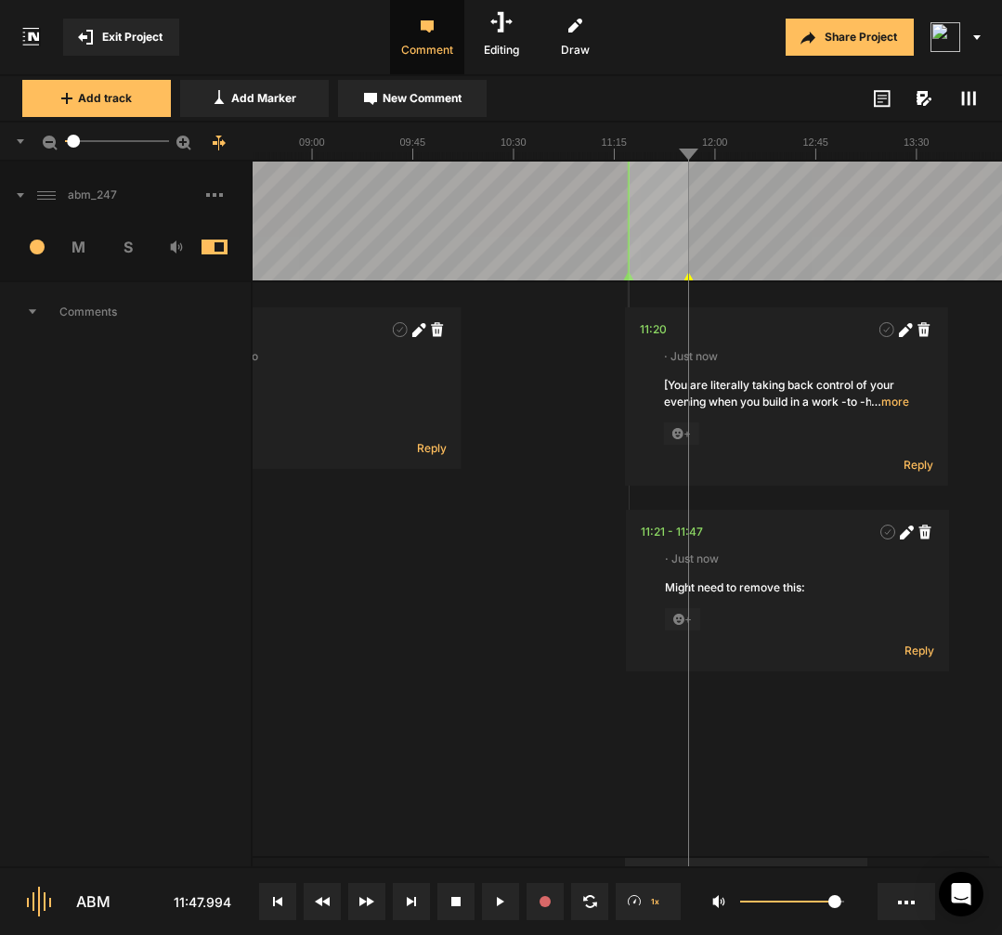
click at [894, 407] on span "… more" at bounding box center [890, 402] width 38 height 17
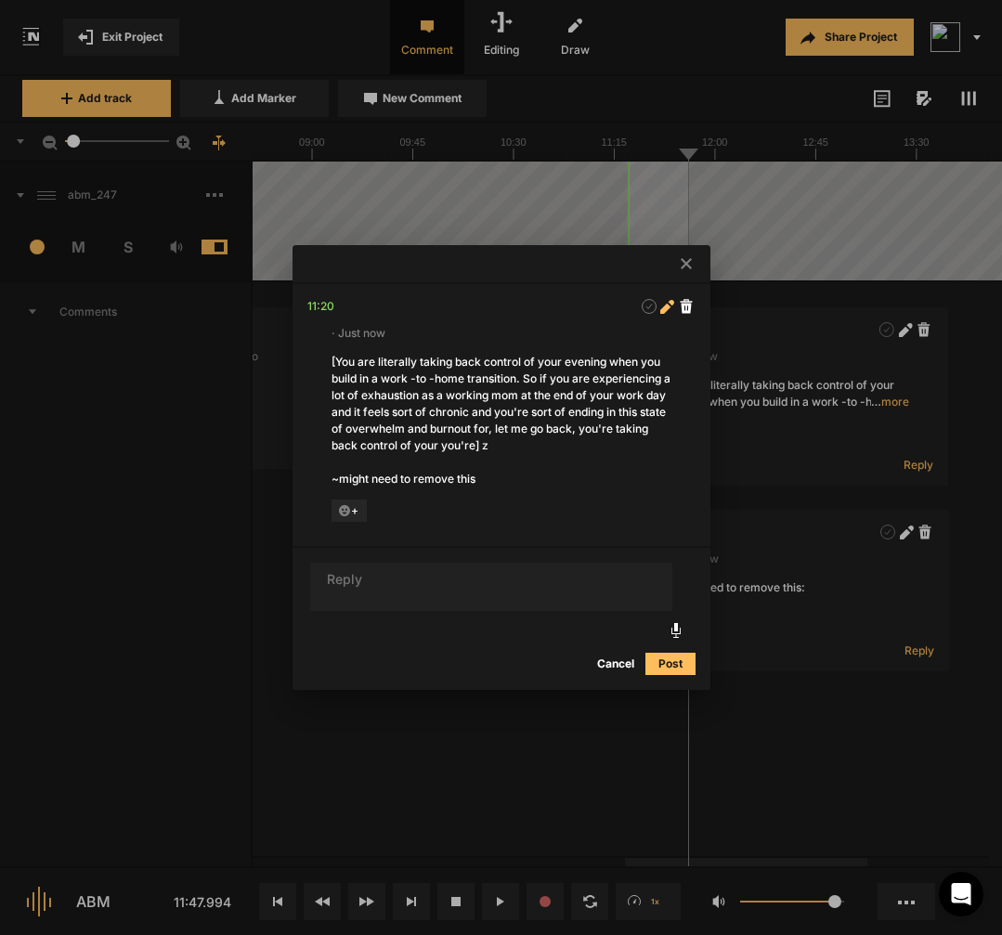
click at [668, 297] on span at bounding box center [667, 306] width 19 height 19
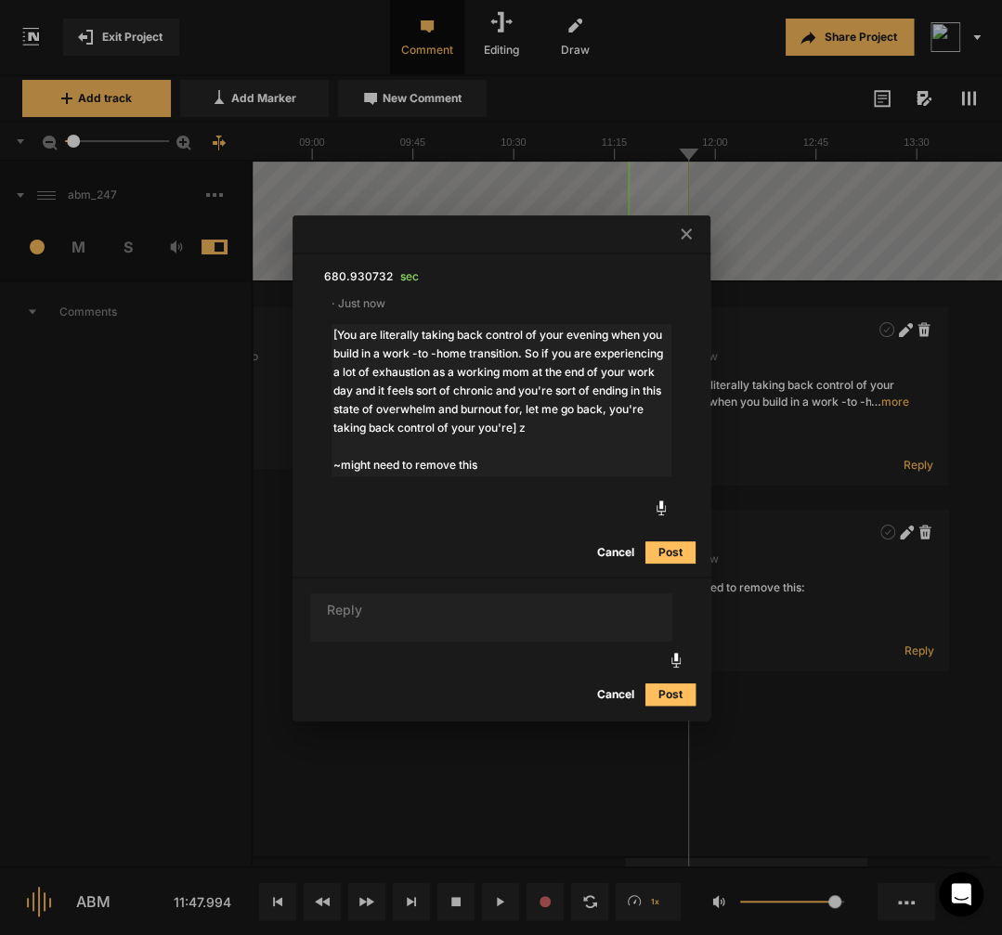
click at [627, 427] on textarea "[You are literally taking back control of your evening when you build in a work…" at bounding box center [501, 400] width 340 height 152
type textarea "[You are literally taking back control of your evening when you build in a work…"
click at [874, 486] on div at bounding box center [501, 467] width 1002 height 935
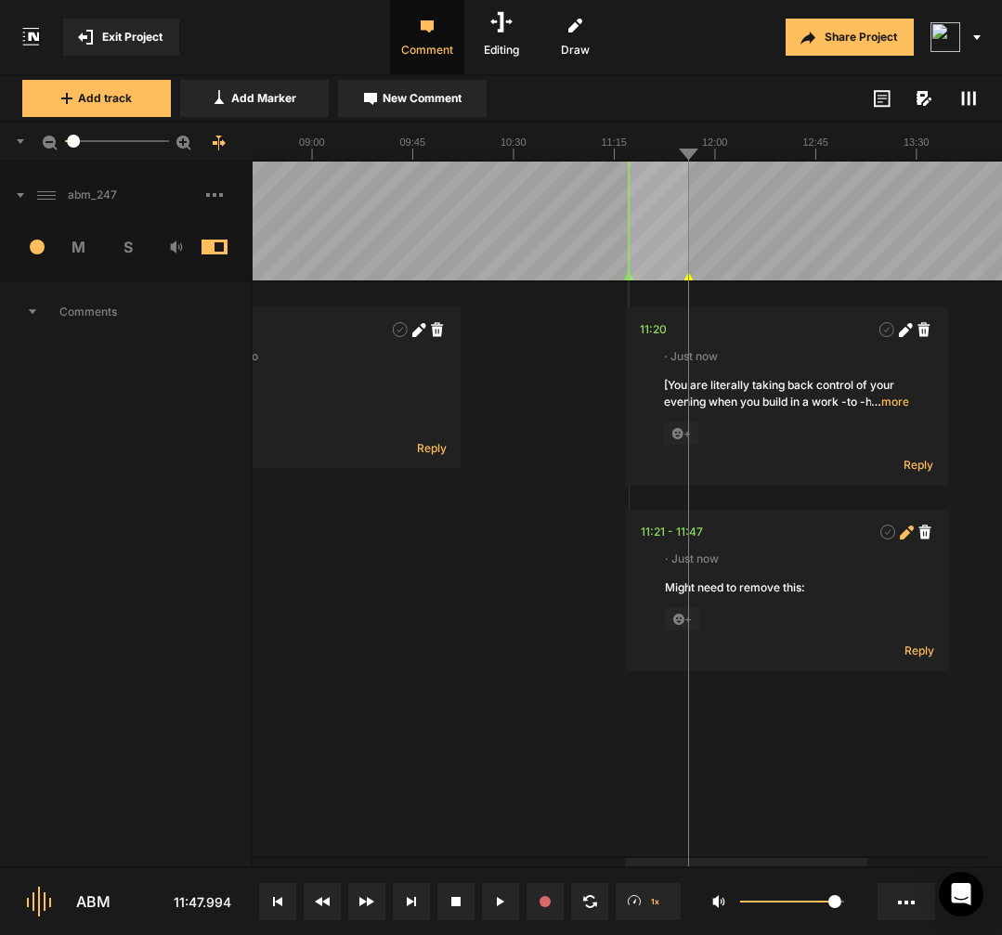
click at [908, 532] on icon at bounding box center [904, 533] width 10 height 10
click at [848, 606] on textarea "Might need to remove this:" at bounding box center [787, 604] width 245 height 50
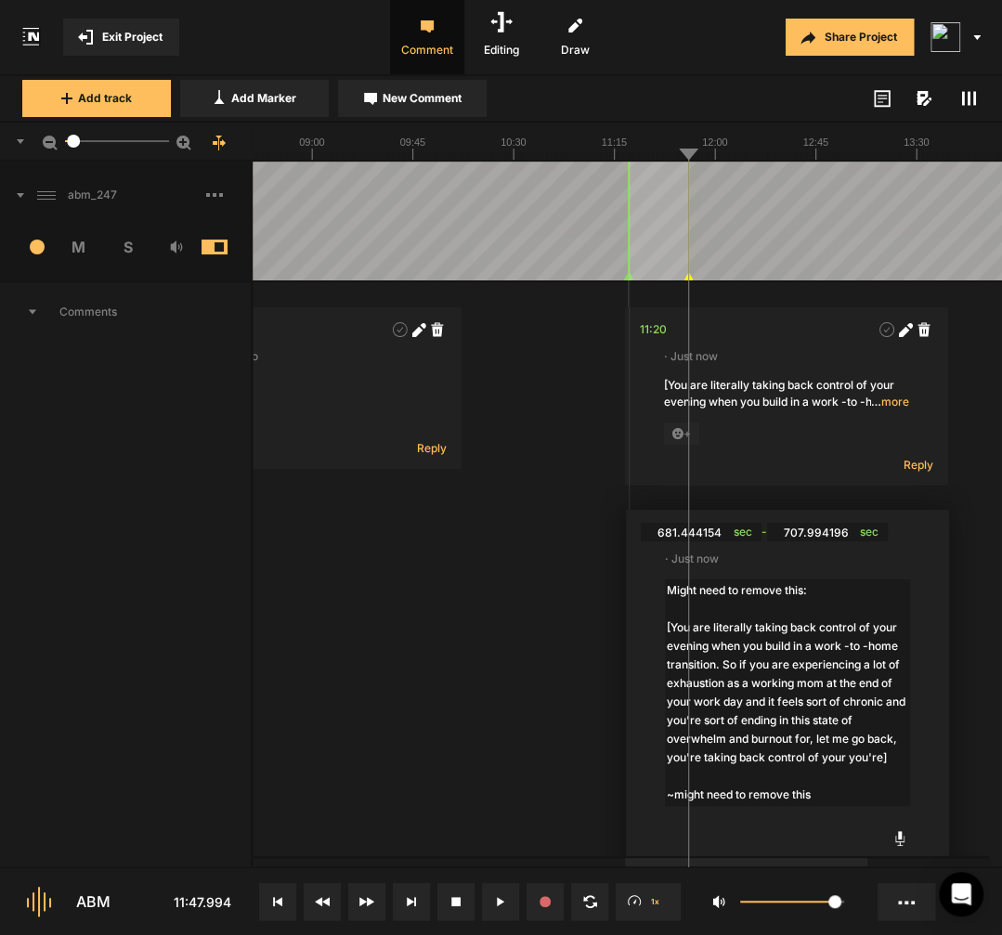
drag, startPoint x: 898, startPoint y: 760, endPoint x: 891, endPoint y: 801, distance: 41.4
click at [891, 801] on textarea "Might need to remove this: [You are literally taking back control of your eveni…" at bounding box center [787, 692] width 245 height 226
type textarea "Might need to remove this: [You are literally taking back control of your eveni…"
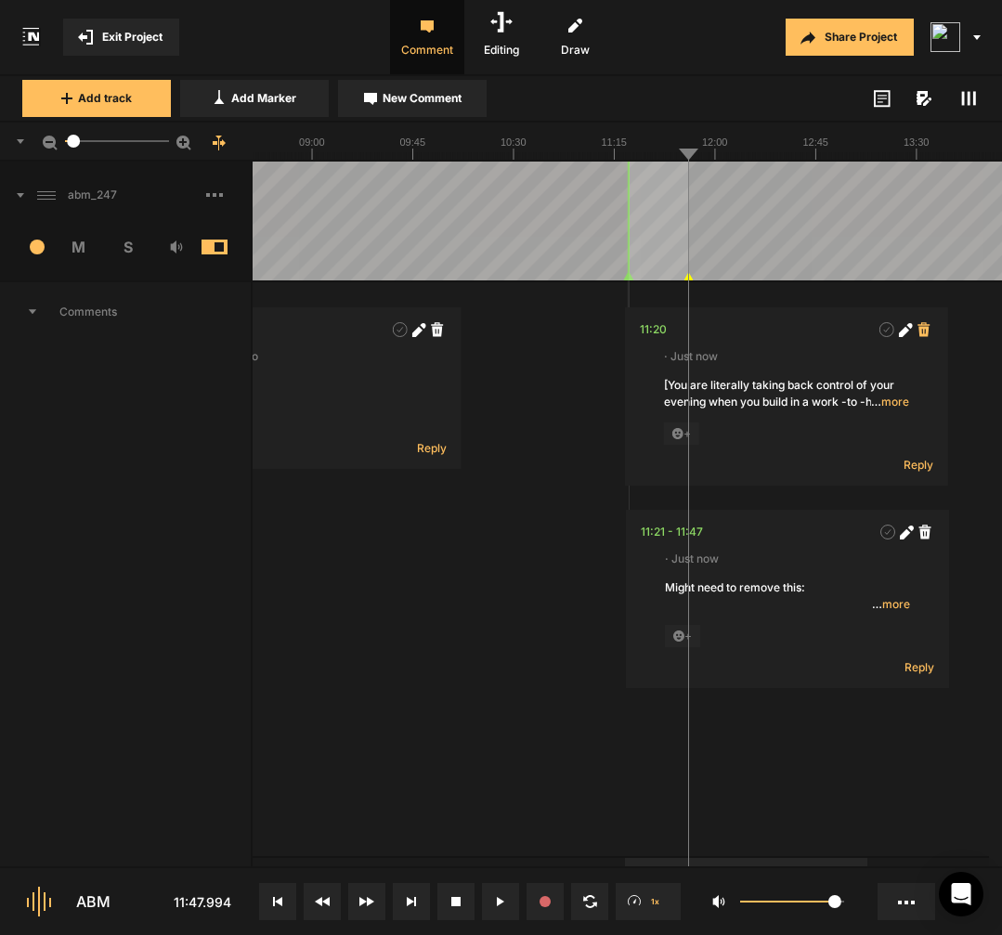
click at [925, 332] on icon at bounding box center [923, 329] width 12 height 14
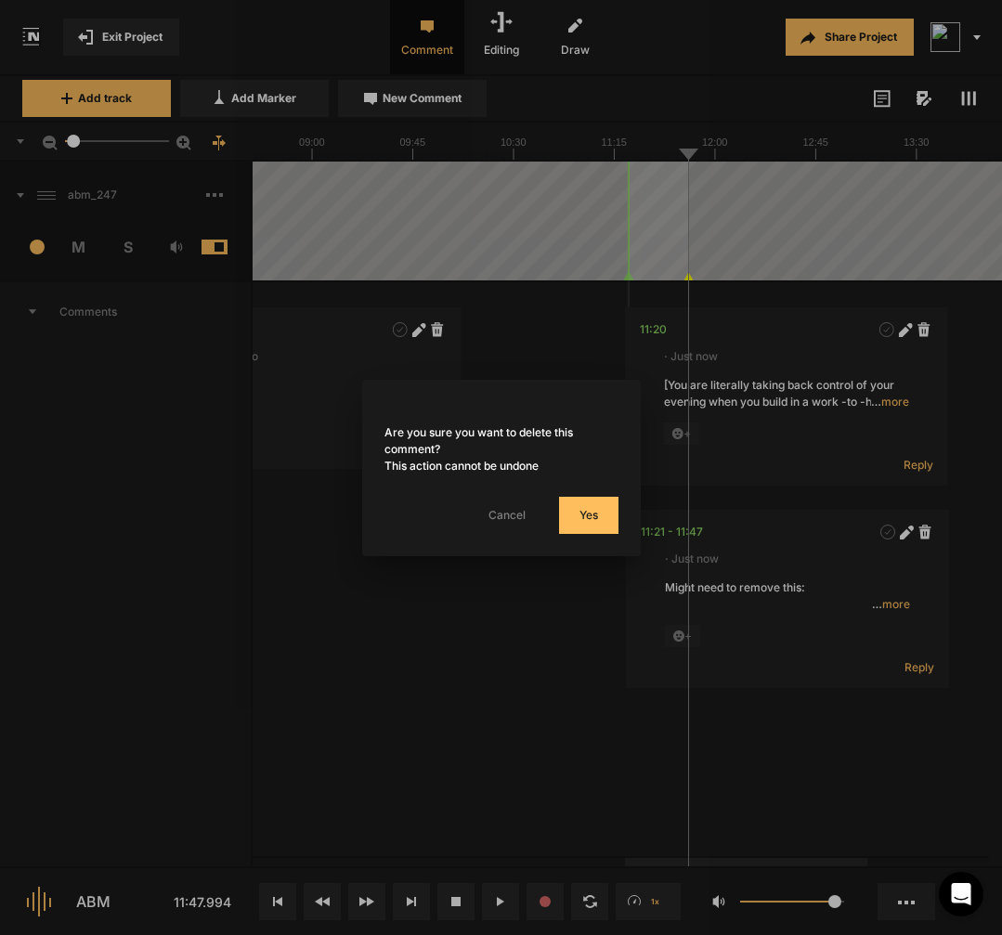
click at [572, 526] on button "Yes" at bounding box center [588, 515] width 59 height 37
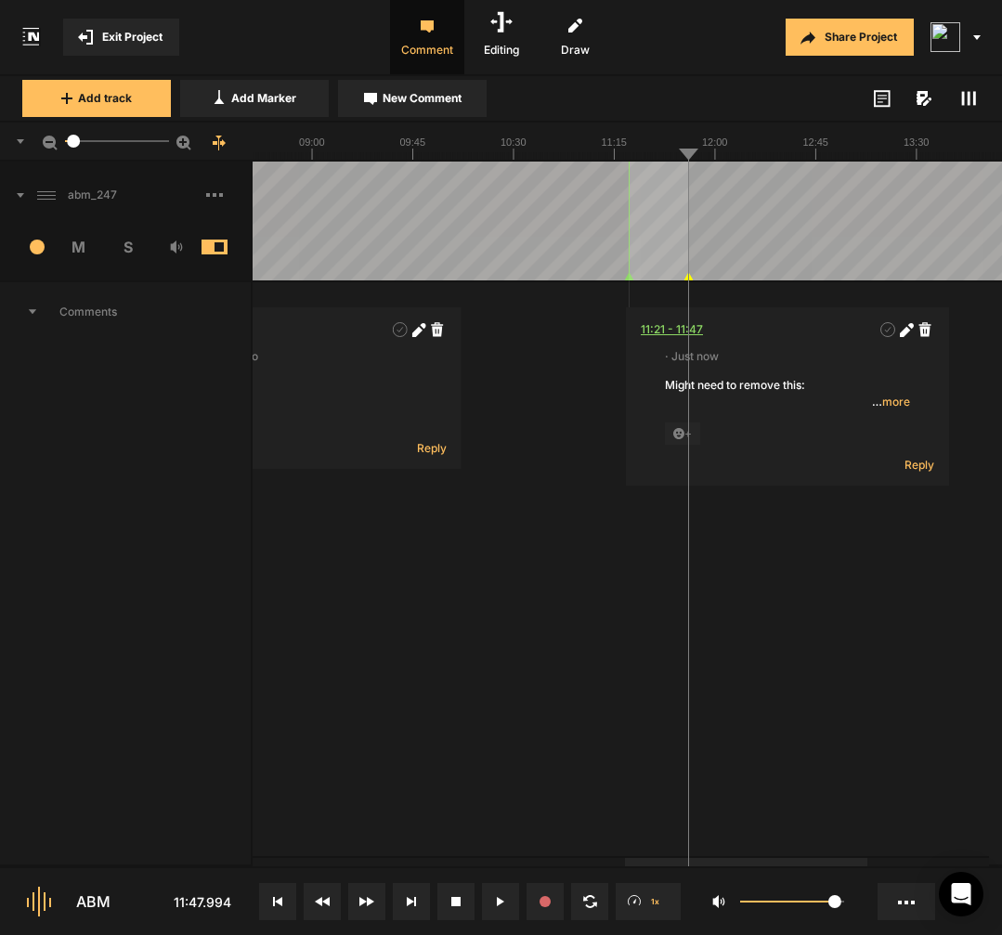
click at [653, 329] on div "11:21 - 11:47" at bounding box center [672, 329] width 62 height 19
click at [630, 277] on polygon at bounding box center [628, 276] width 8 height 7
click at [629, 273] on icon at bounding box center [627, 276] width 8 height 7
click at [679, 328] on div "11:20 - 11:47" at bounding box center [671, 329] width 65 height 19
click at [901, 403] on span "… more" at bounding box center [889, 402] width 38 height 17
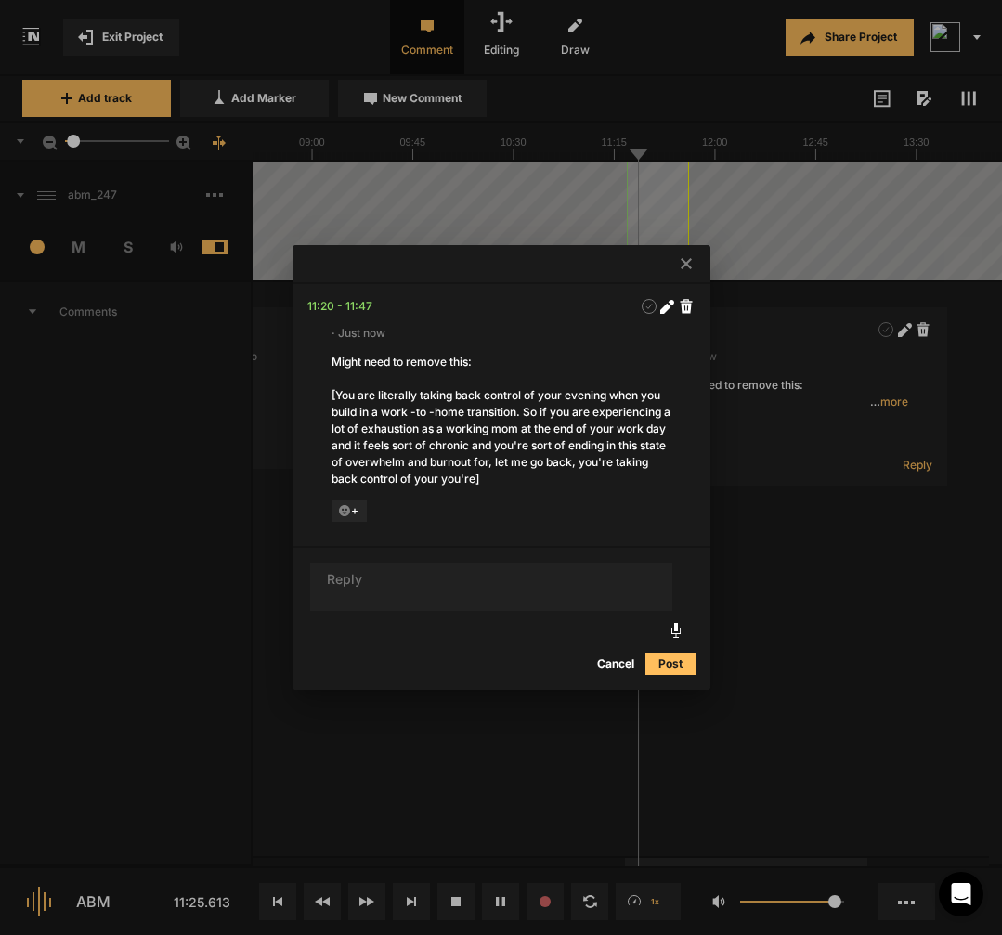
click at [666, 303] on icon at bounding box center [665, 308] width 10 height 10
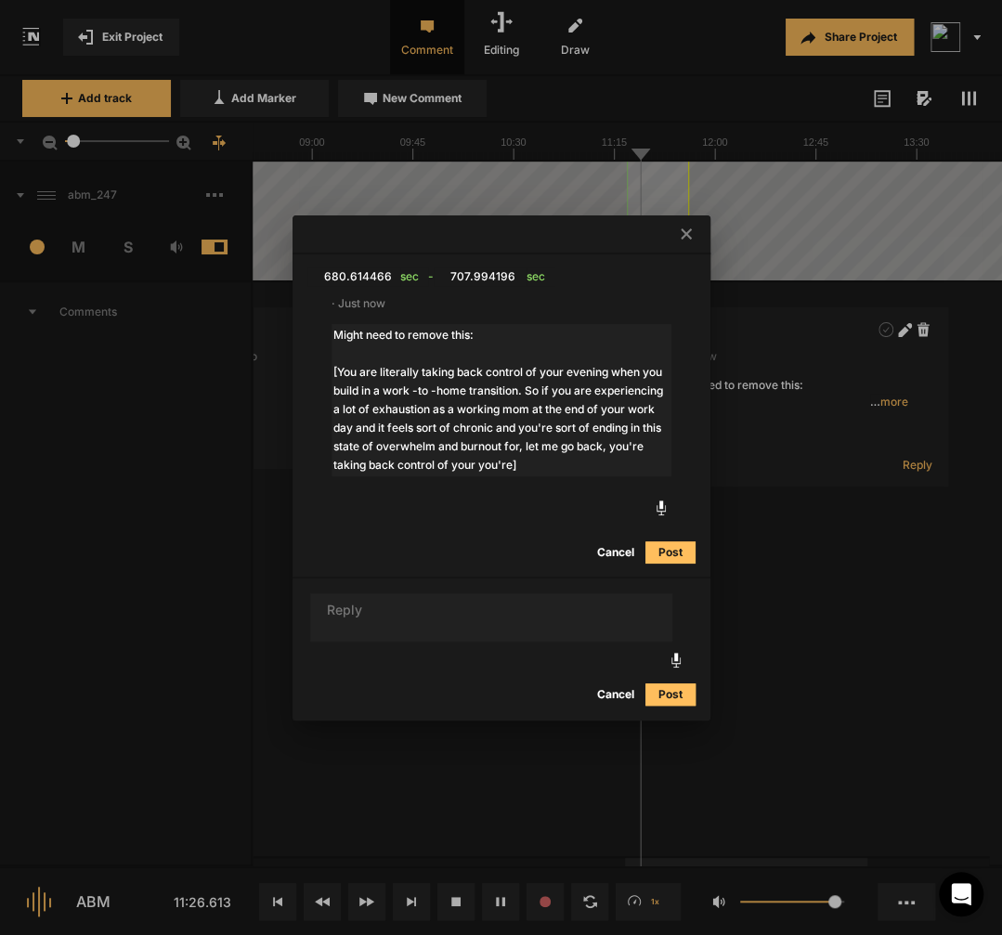
click at [438, 347] on textarea "Might need to remove this: [You are literally taking back control of your eveni…" at bounding box center [501, 400] width 340 height 152
type textarea "Might need to remove this: [You are literally taking back control of your eveni…"
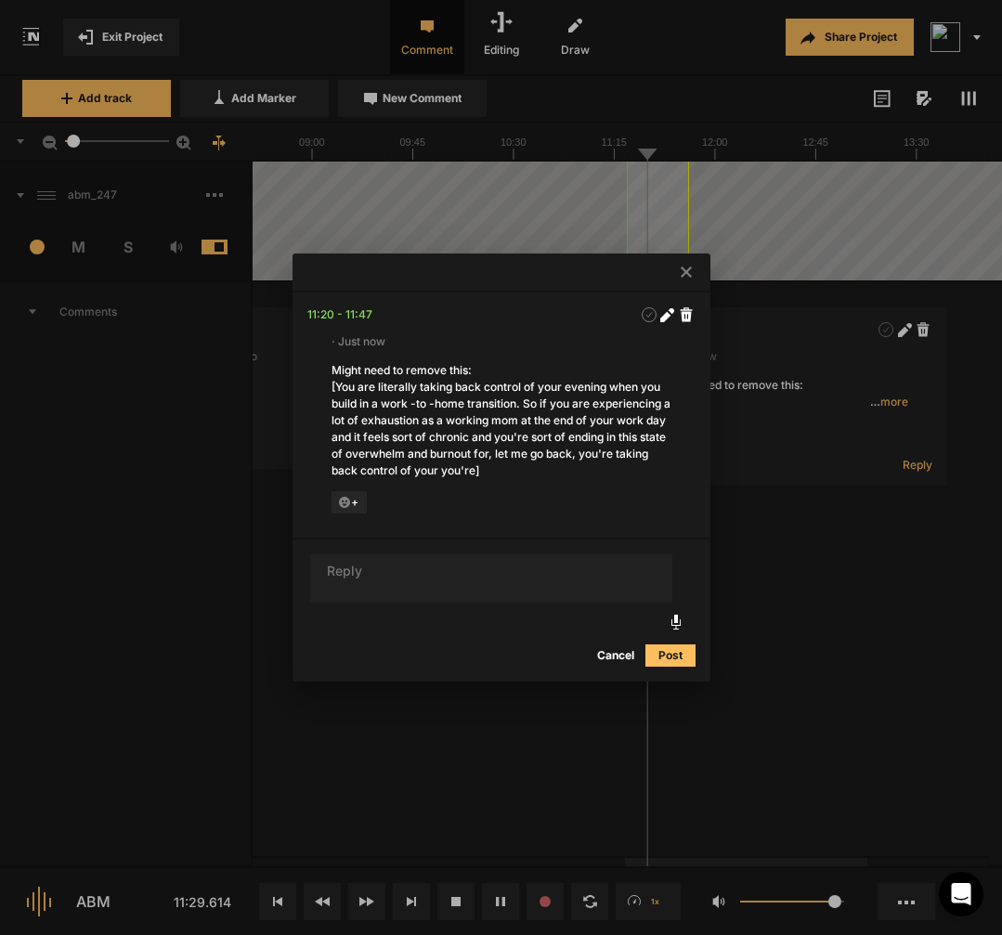
click at [824, 602] on div at bounding box center [501, 467] width 1002 height 935
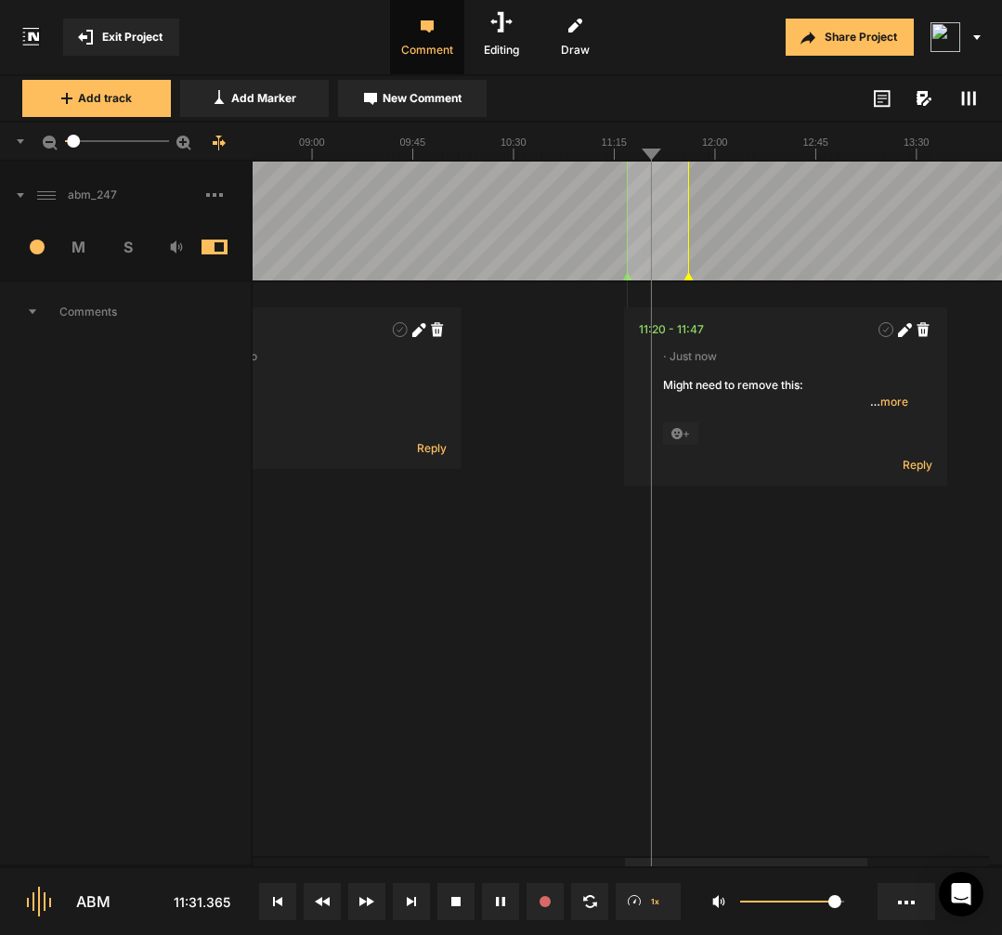
click at [681, 252] on div at bounding box center [976, 221] width 3746 height 119
click at [685, 272] on nt-track "abm_247 14 M S Comments 00:00 · 16 minutes ago no intro audio + Reply 01:31 - 0…" at bounding box center [501, 573] width 1002 height 823
click at [687, 278] on nt-track "abm_247 14 M S Comments 00:00 · 16 minutes ago no intro audio + Reply 01:31 - 0…" at bounding box center [501, 573] width 1002 height 823
click at [687, 278] on polygon at bounding box center [683, 276] width 8 height 7
click at [691, 332] on div "11:20 - 11:46" at bounding box center [672, 329] width 66 height 19
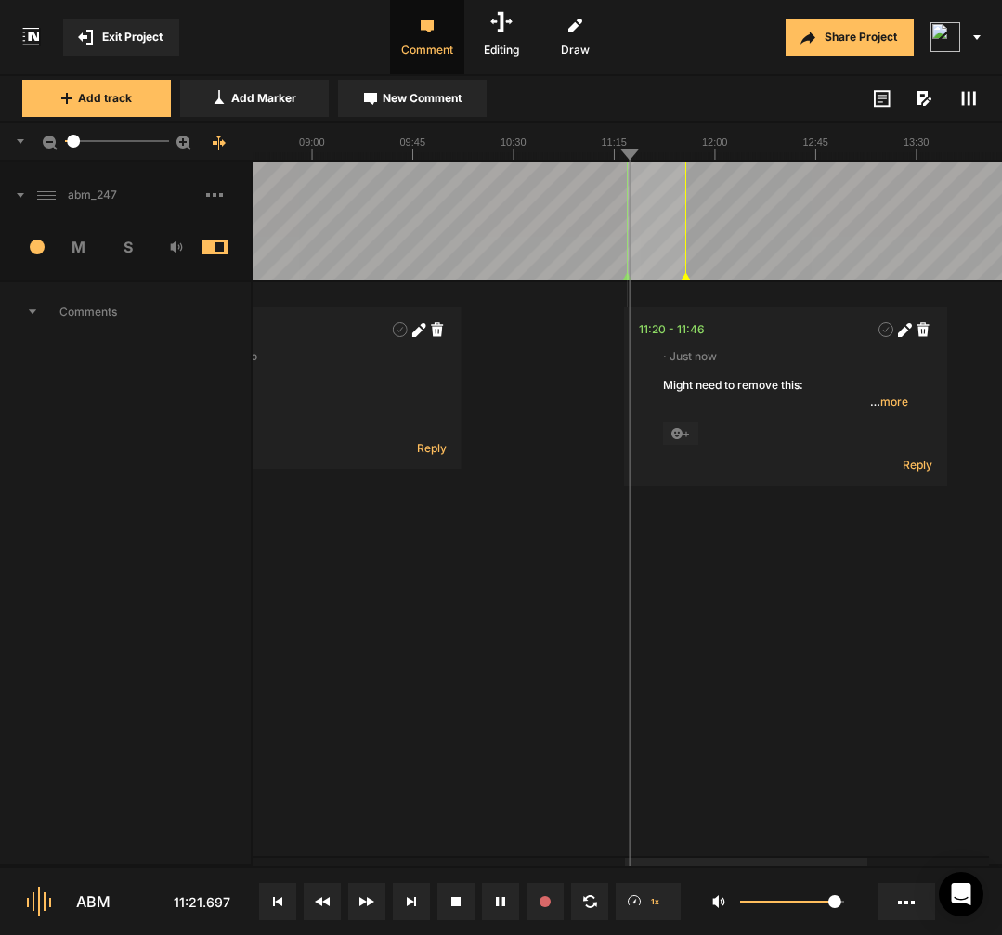
click at [686, 258] on div at bounding box center [976, 221] width 3746 height 119
click at [685, 277] on polygon at bounding box center [683, 276] width 8 height 7
click at [692, 330] on div "11:20 - 11:45" at bounding box center [671, 329] width 65 height 19
click at [685, 273] on icon at bounding box center [683, 276] width 8 height 7
click at [689, 259] on div at bounding box center [976, 221] width 3746 height 119
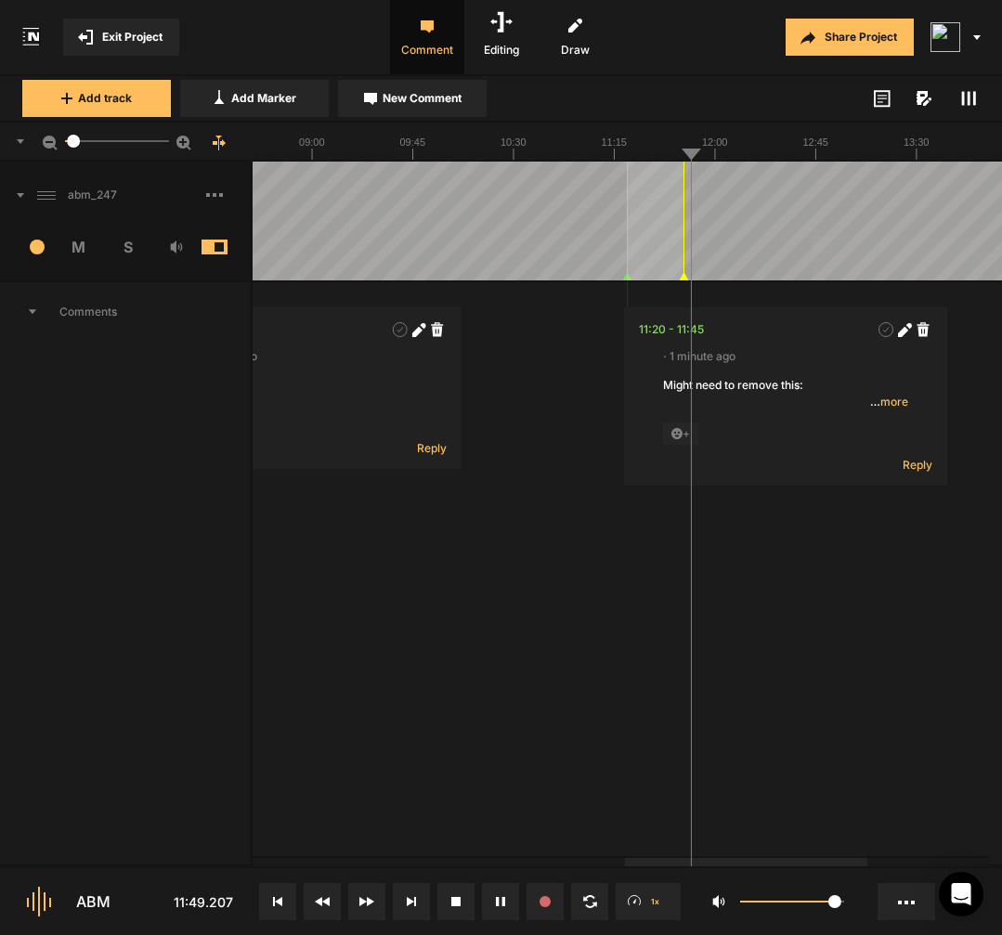
click at [683, 261] on nt-marker at bounding box center [683, 221] width 1 height 119
click at [679, 251] on div at bounding box center [976, 221] width 3746 height 119
click at [683, 273] on polygon at bounding box center [684, 276] width 8 height 7
click at [826, 255] on div at bounding box center [976, 221] width 3746 height 119
click at [822, 254] on div at bounding box center [976, 221] width 3746 height 119
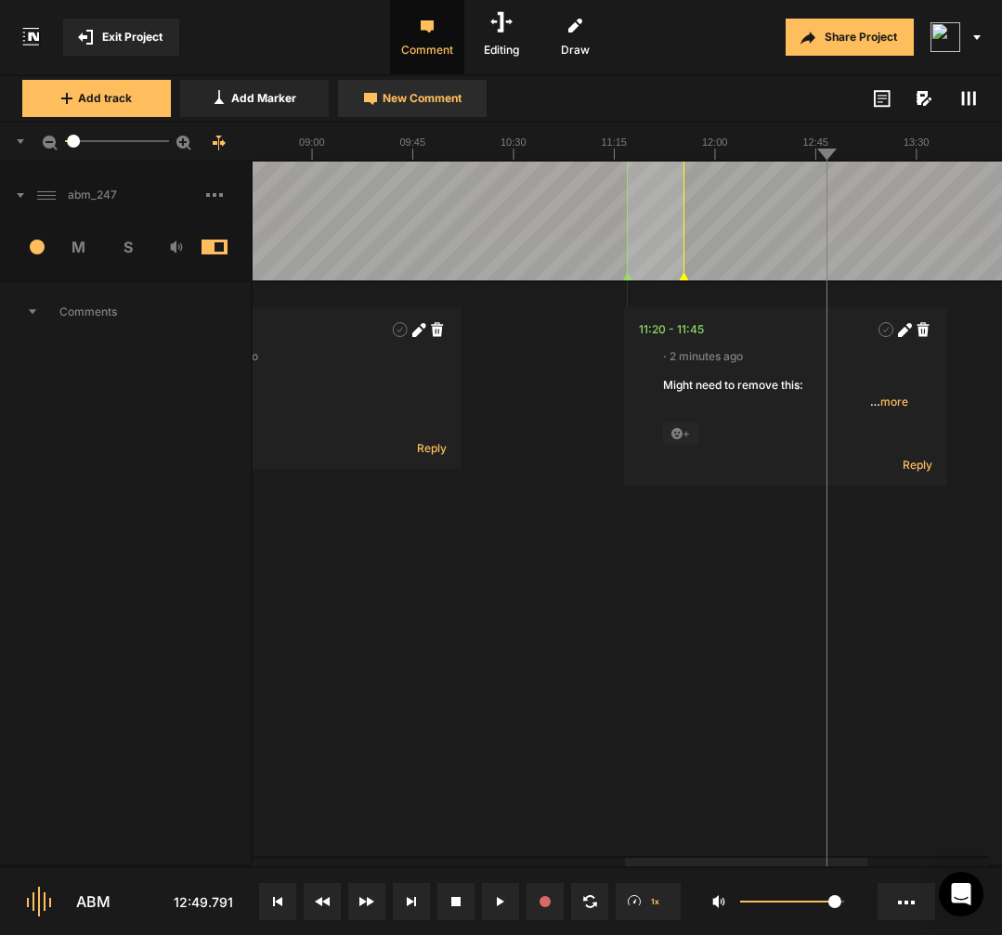
click at [460, 98] on span "New Comment" at bounding box center [421, 98] width 79 height 17
click at [910, 401] on textarea "I" at bounding box center [987, 402] width 245 height 50
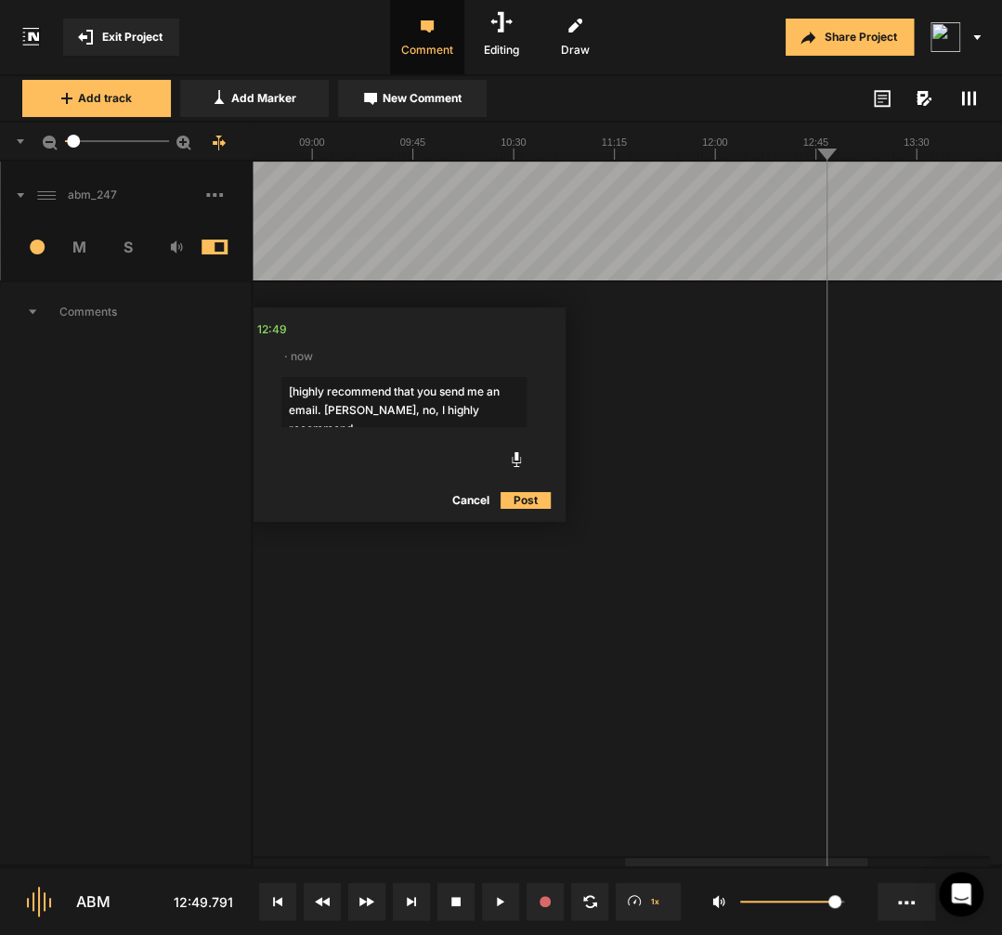
type textarea "[highly recommend that you send me an email. Rebecca, no, I highly recommend]"
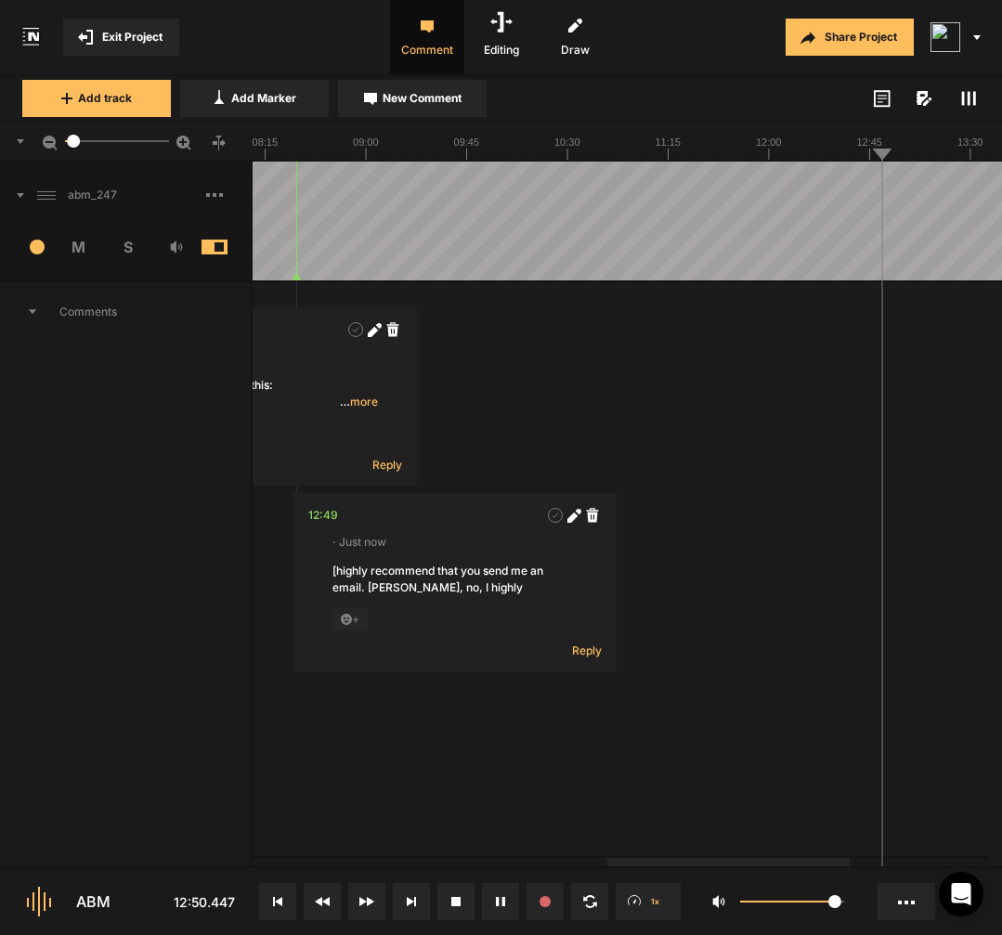
scroll to position [0, 295]
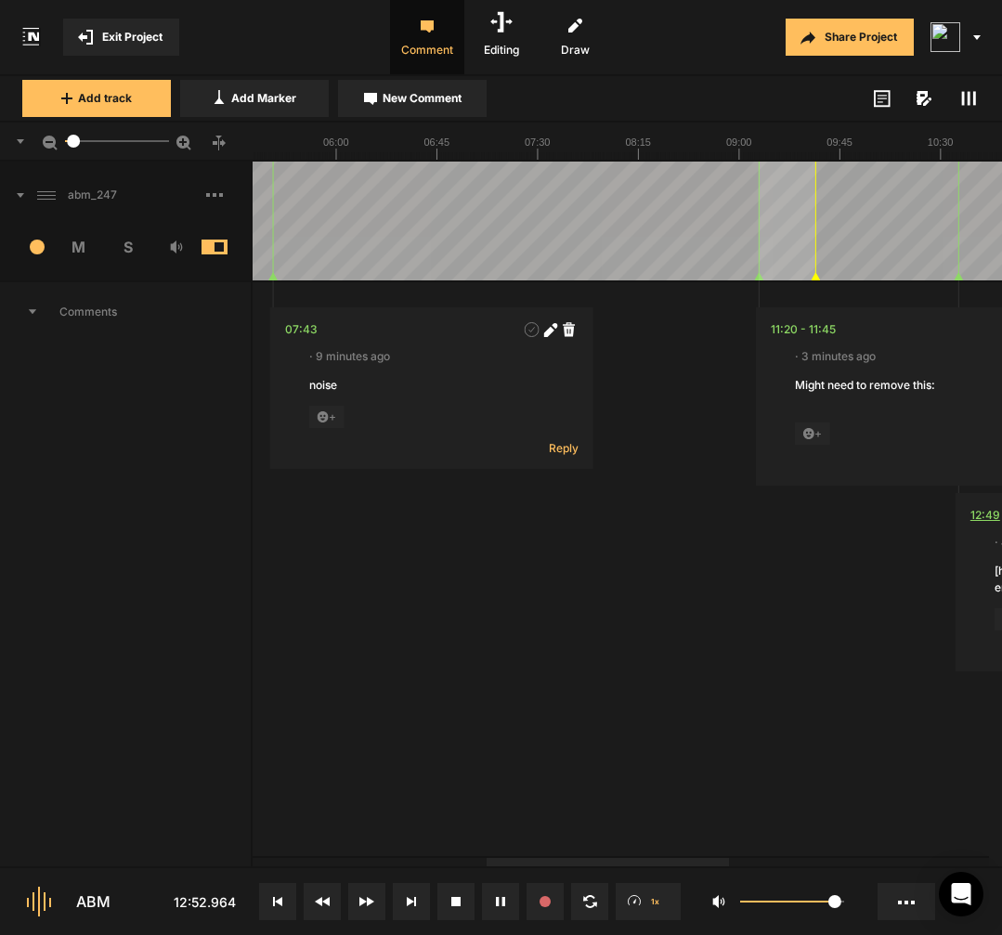
click at [974, 520] on div "12:49" at bounding box center [985, 515] width 30 height 19
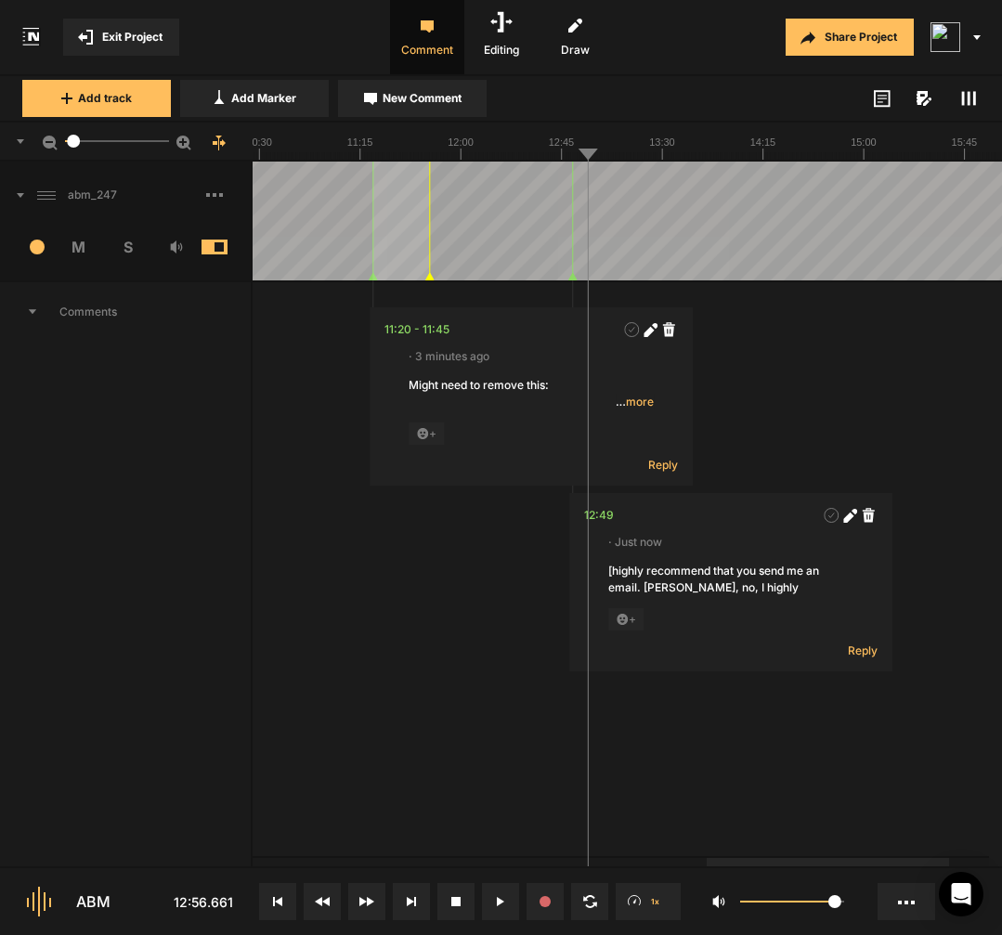
click at [851, 523] on span at bounding box center [849, 515] width 19 height 19
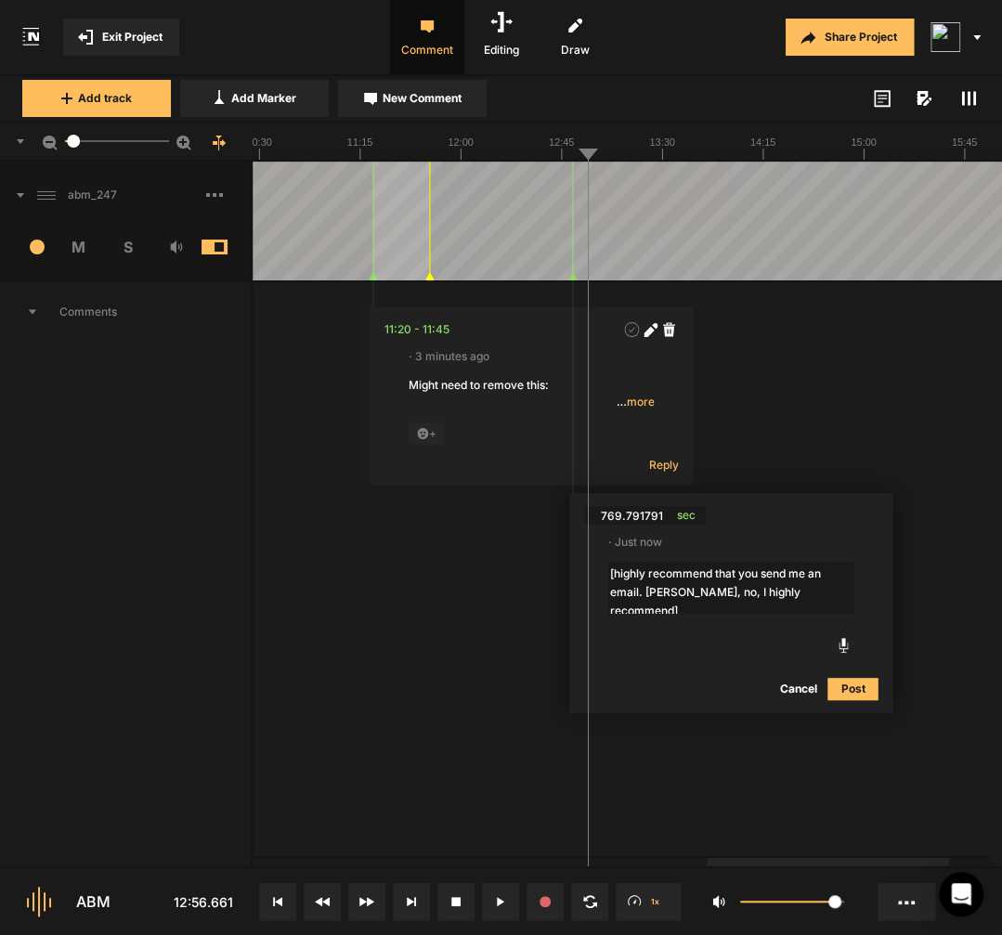
type textarea "[highly recommend that you send me an email. [PERSON_NAME], no, I highly recomm…"
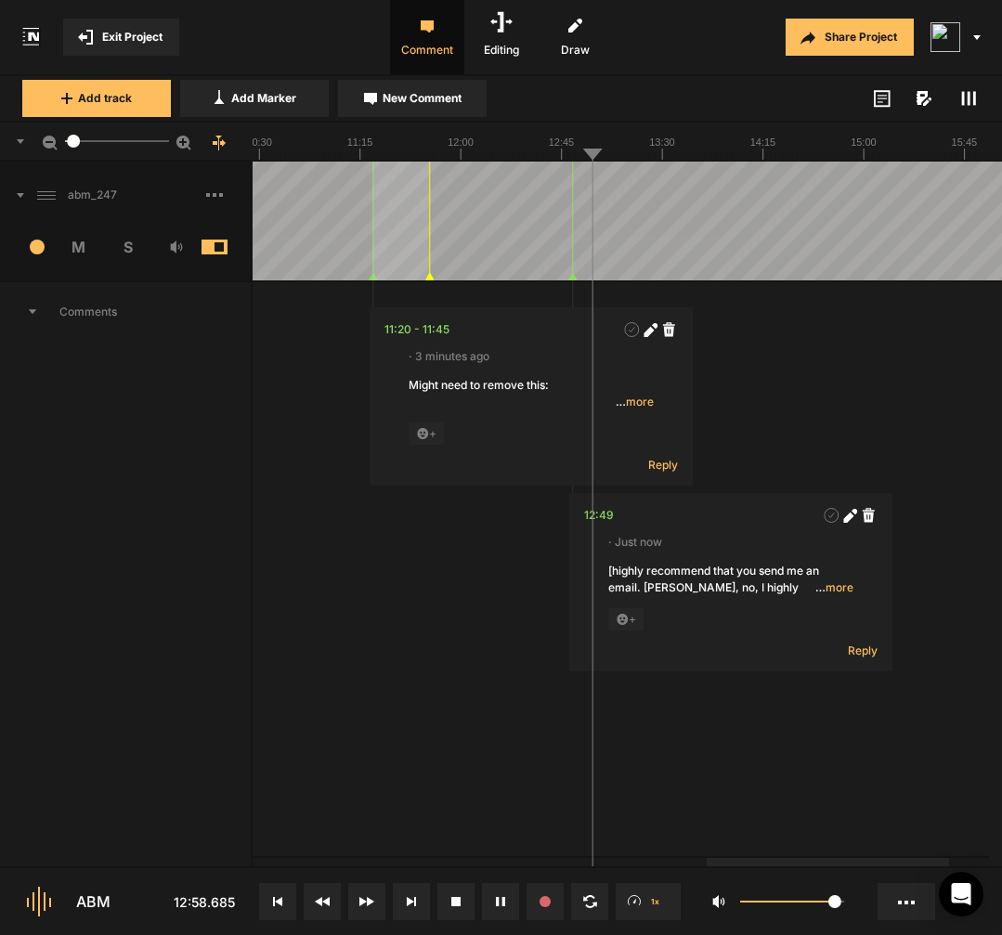
click at [839, 588] on span "… more" at bounding box center [834, 587] width 38 height 17
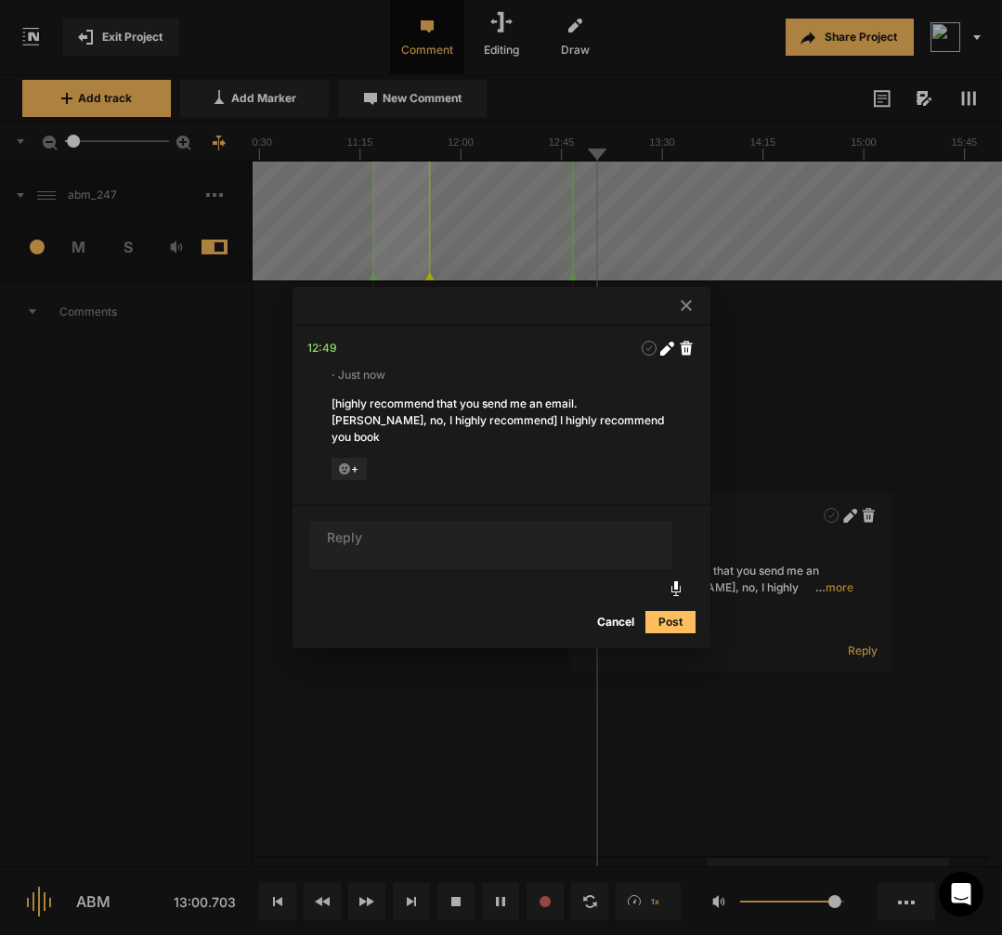
click at [686, 300] on icon at bounding box center [685, 305] width 11 height 11
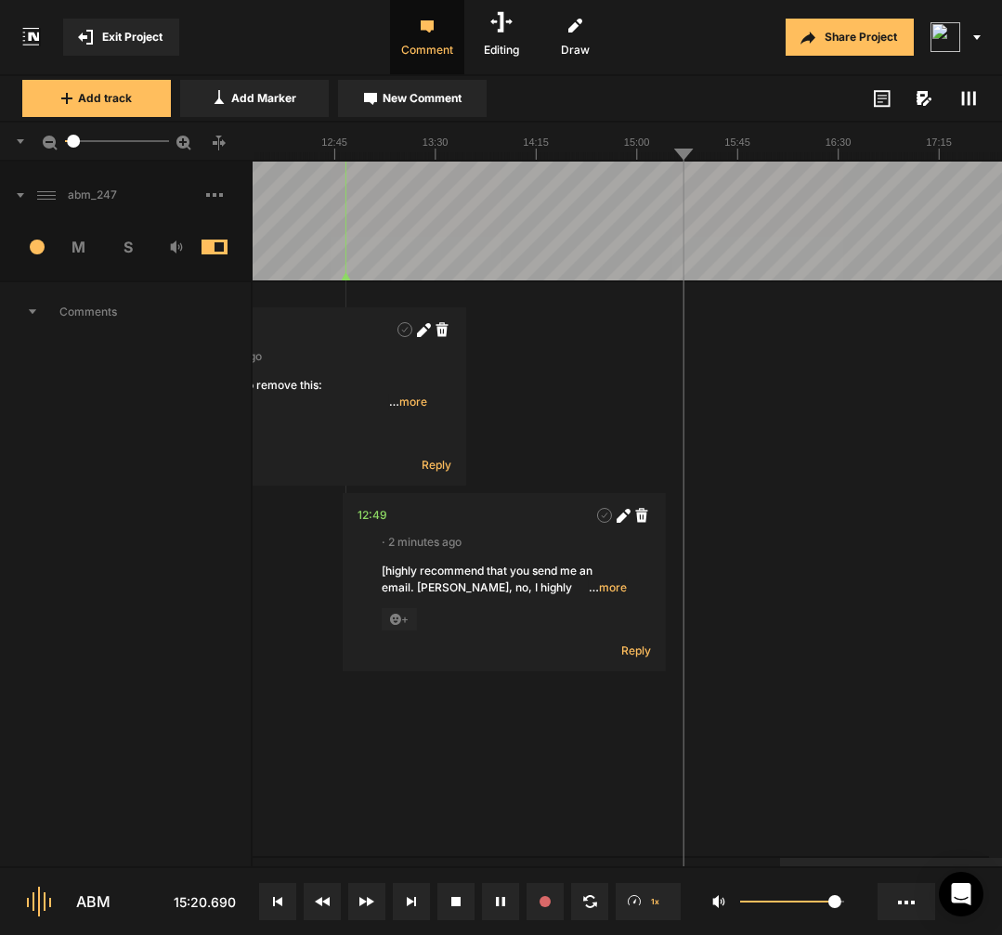
click at [617, 254] on div at bounding box center [495, 221] width 3746 height 119
click at [378, 514] on div "12:49" at bounding box center [372, 515] width 30 height 19
click at [641, 256] on div at bounding box center [495, 221] width 3746 height 119
click at [702, 359] on div "00:00 · 24 minutes ago no intro audio + Reply 01:31 - 03:09 · 24 minutes ago no…" at bounding box center [495, 581] width 3746 height 599
click at [667, 251] on div at bounding box center [495, 221] width 3746 height 119
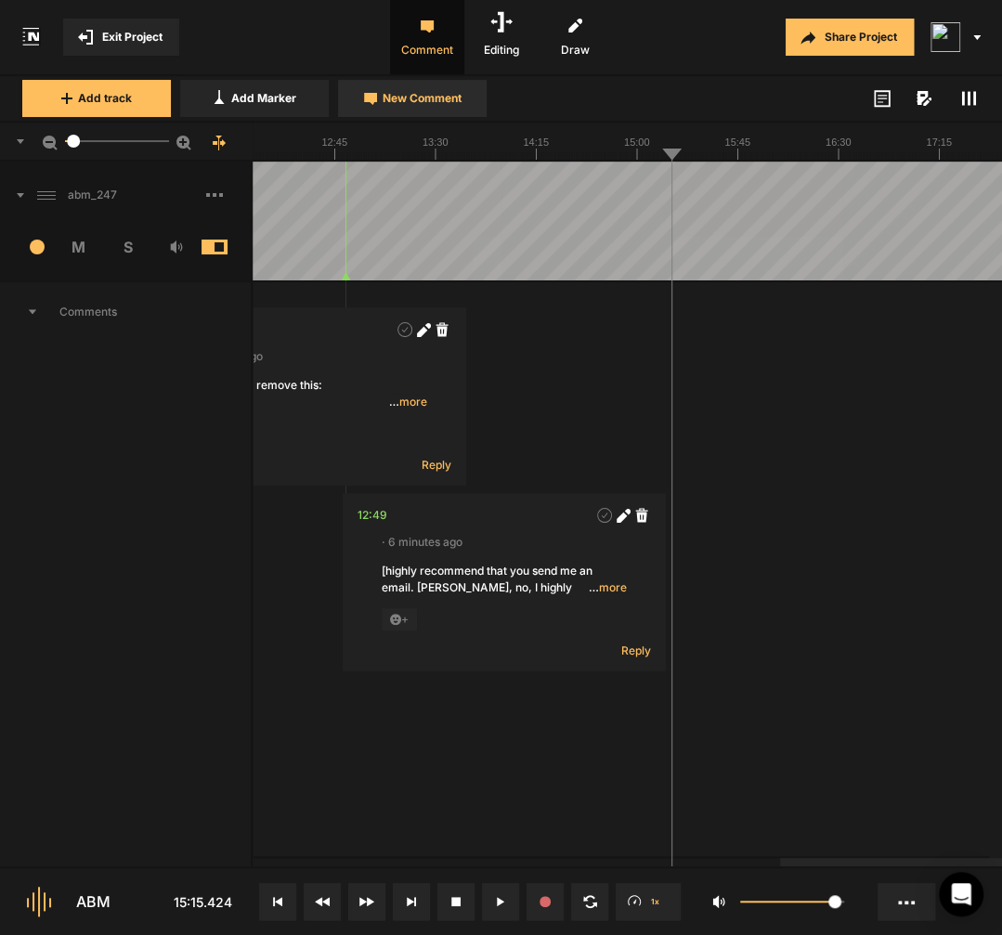
click at [452, 97] on span "New Comment" at bounding box center [421, 98] width 79 height 17
type textarea "pause"
click at [950, 332] on icon at bounding box center [946, 331] width 10 height 10
type textarea "long pause"
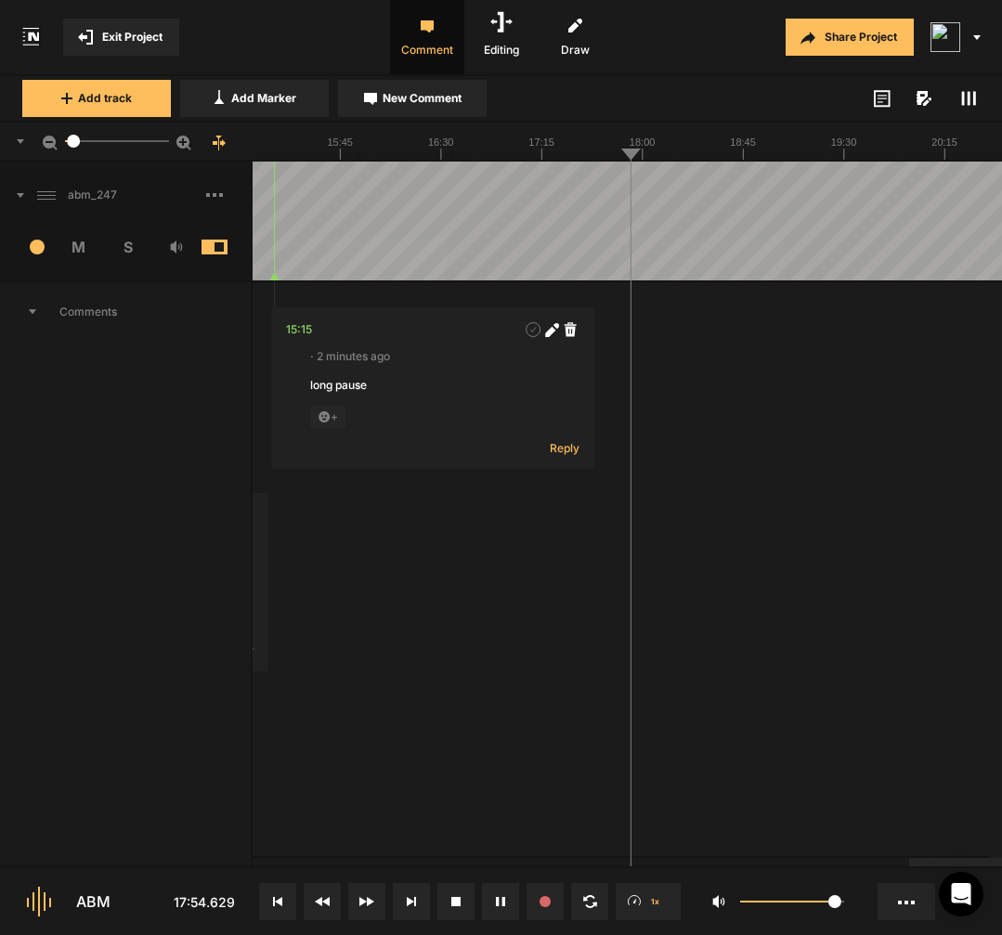
click at [612, 249] on div at bounding box center [98, 221] width 3746 height 119
drag, startPoint x: 621, startPoint y: 250, endPoint x: 651, endPoint y: 252, distance: 29.8
click at [651, 252] on div at bounding box center [98, 221] width 3746 height 119
click at [734, 388] on textarea at bounding box center [782, 402] width 245 height 50
type textarea "long pause"
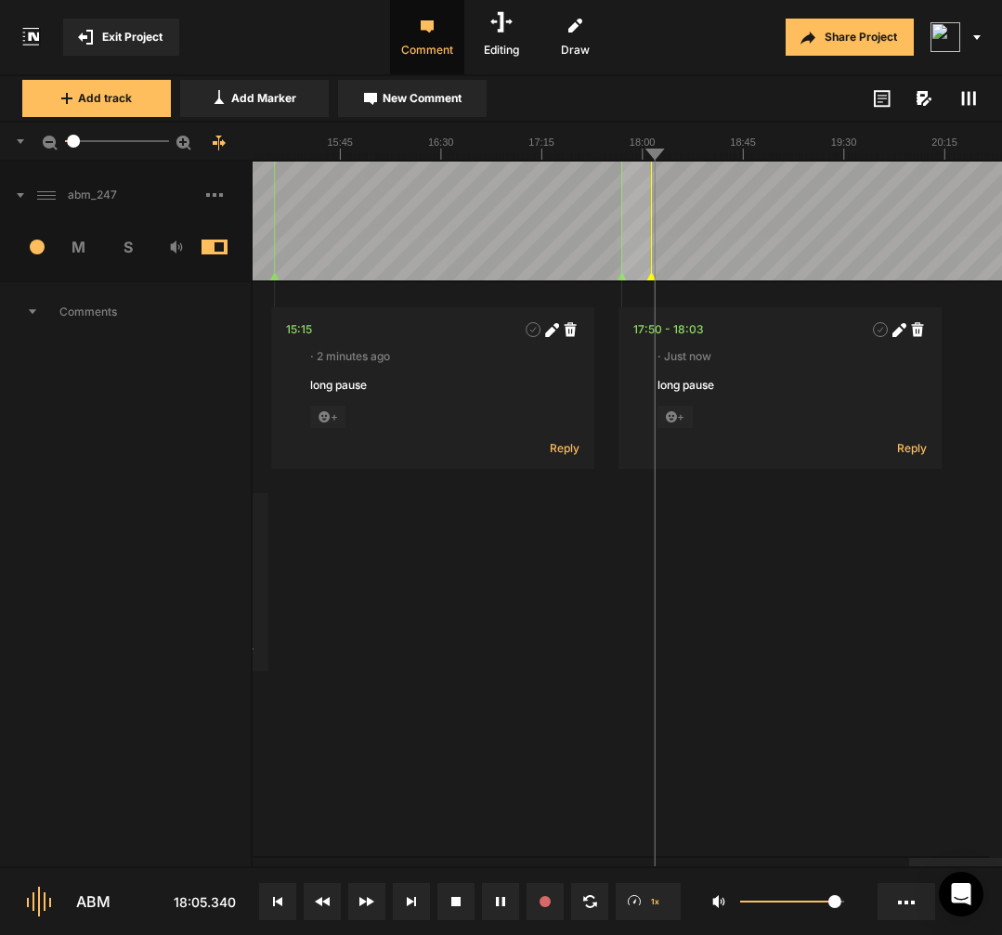
click at [649, 245] on div at bounding box center [98, 221] width 3746 height 119
click at [649, 274] on polygon at bounding box center [648, 276] width 8 height 7
click at [649, 248] on div at bounding box center [98, 221] width 3746 height 119
click at [666, 252] on div at bounding box center [98, 221] width 3746 height 119
click at [665, 254] on div at bounding box center [98, 221] width 3746 height 119
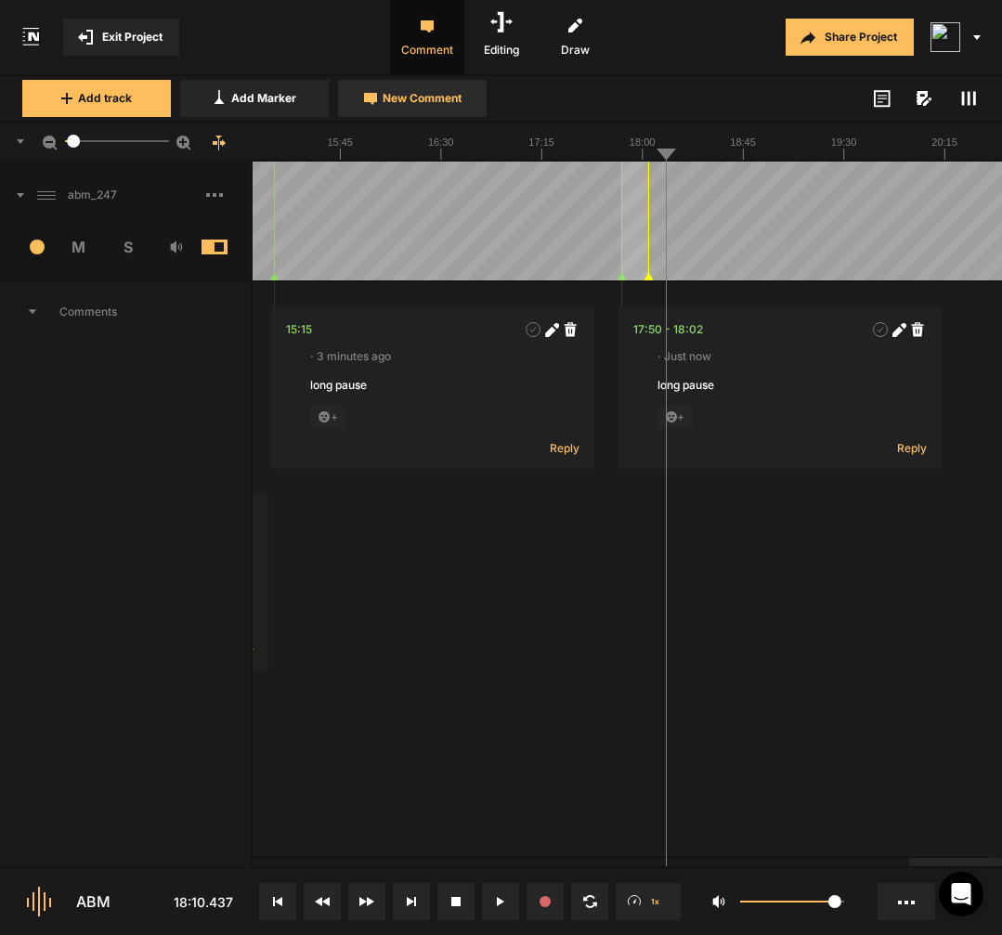
click at [454, 104] on span "New Comment" at bounding box center [421, 98] width 79 height 17
type textarea "[a mo-] a coach"
click at [726, 270] on div at bounding box center [98, 221] width 3746 height 119
click at [723, 268] on div at bounding box center [98, 221] width 3746 height 119
click at [456, 105] on span "New Comment" at bounding box center [421, 98] width 79 height 17
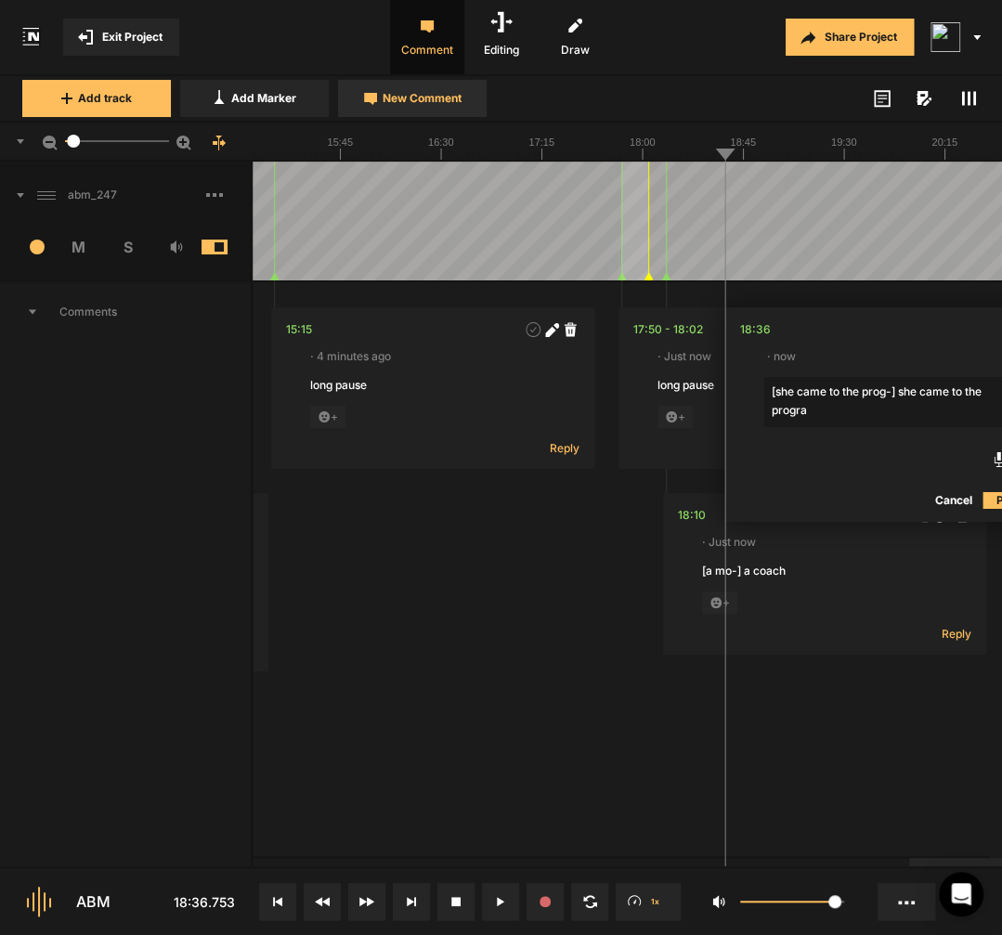
type textarea "[she came to the prog-] she came to the program"
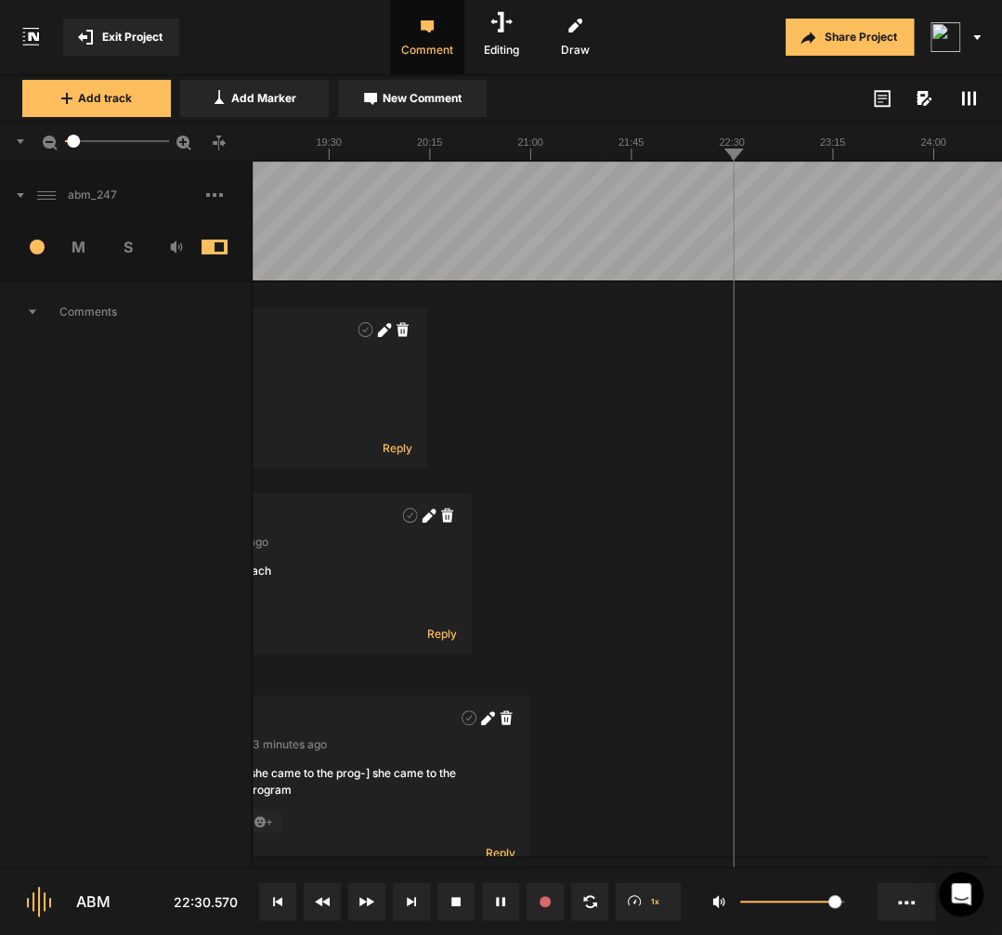
drag, startPoint x: 788, startPoint y: 250, endPoint x: 819, endPoint y: 250, distance: 30.6
click at [819, 250] on html "Exit Project Comment Editing Draw Share Project Add track Add Marker New Commen…" at bounding box center [501, 467] width 1002 height 935
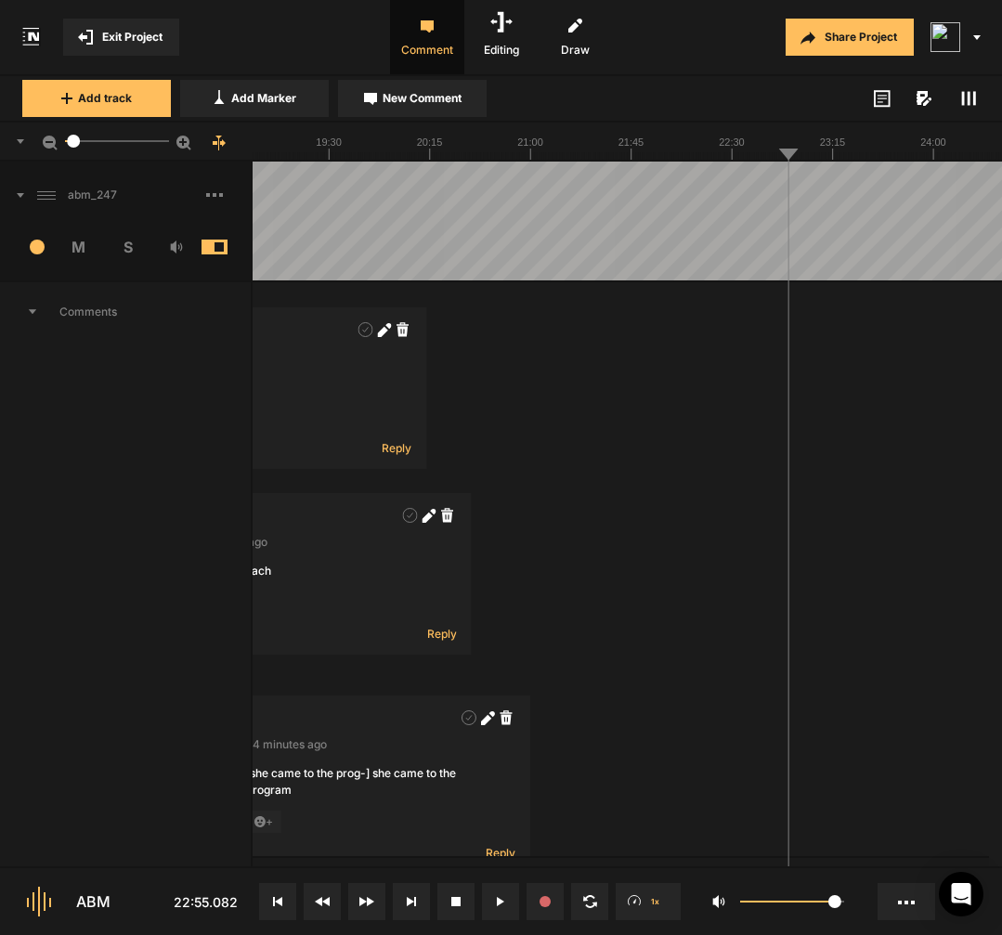
drag, startPoint x: 788, startPoint y: 252, endPoint x: 820, endPoint y: 252, distance: 31.6
type textarea "long pause"
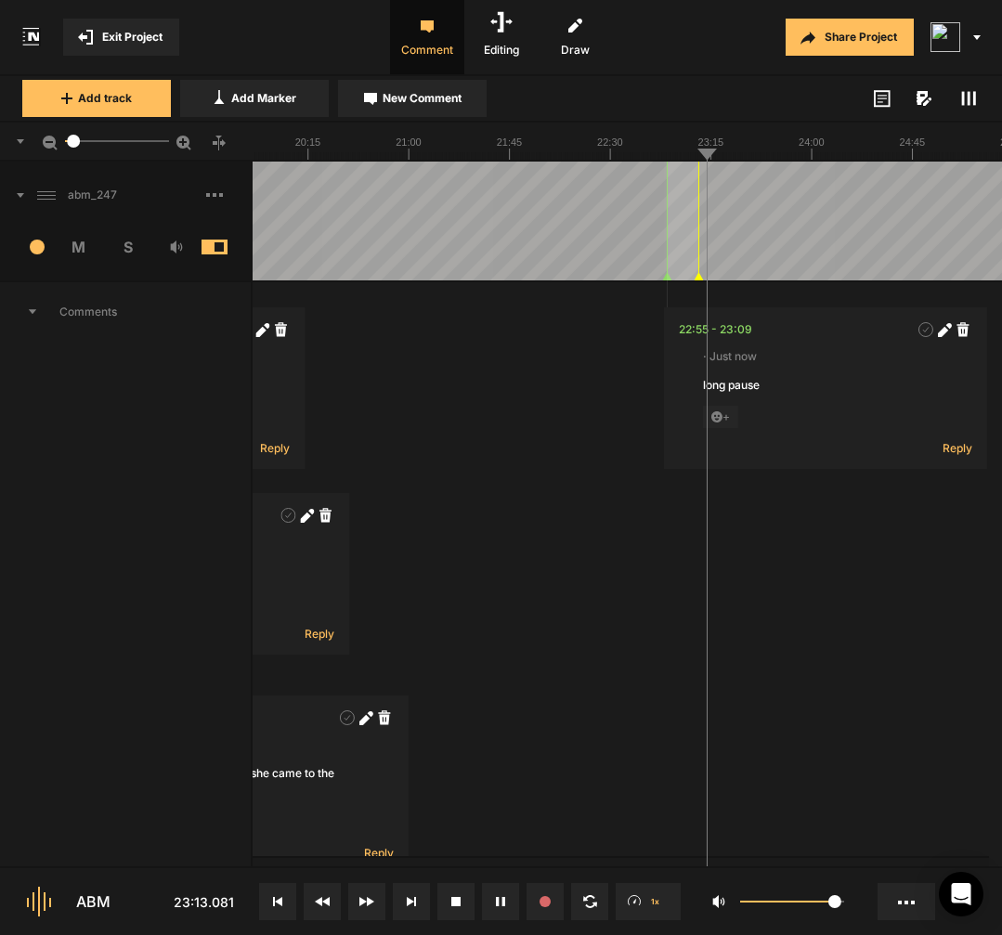
click at [701, 278] on nt-track "abm_247 14 M S Comments 00:00 · 33 minutes ago no intro audio + Reply 01:31 - 0…" at bounding box center [501, 683] width 1002 height 1042
click at [698, 275] on polygon at bounding box center [696, 276] width 8 height 7
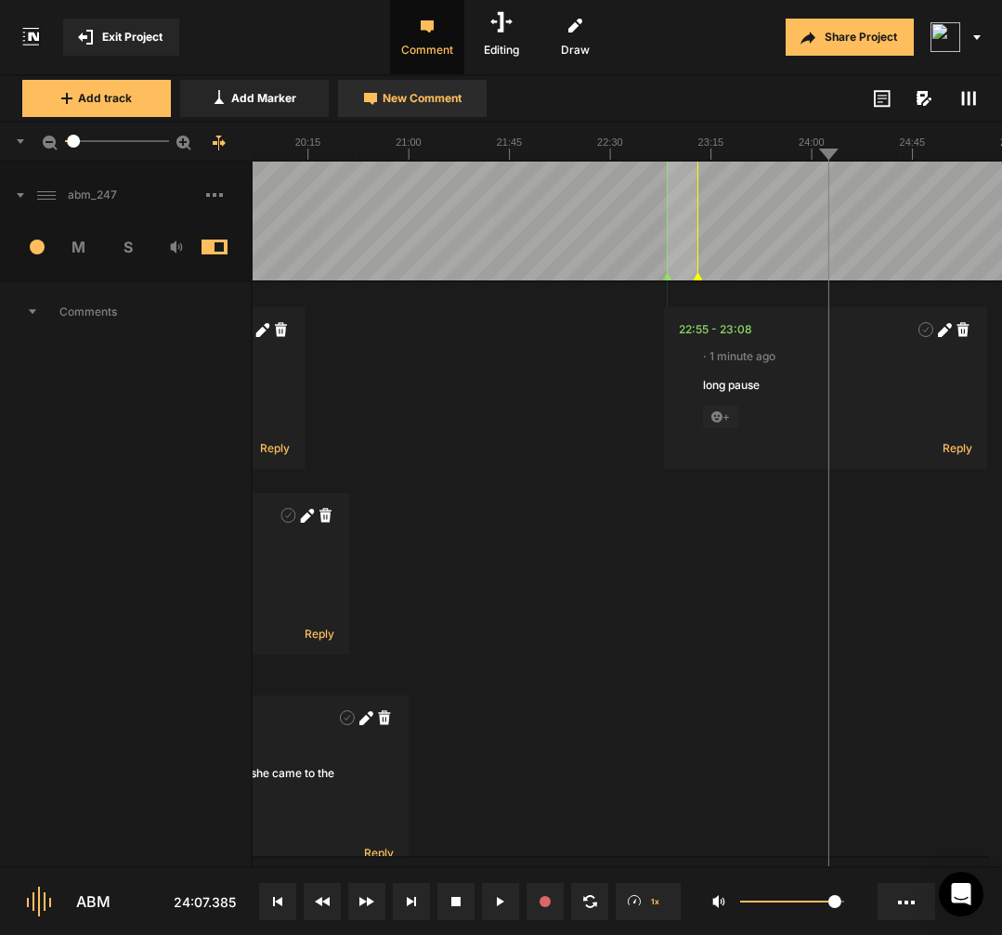
click at [423, 103] on span "New Comment" at bounding box center [421, 98] width 79 height 17
type textarea "[exhau-] exhaustion"
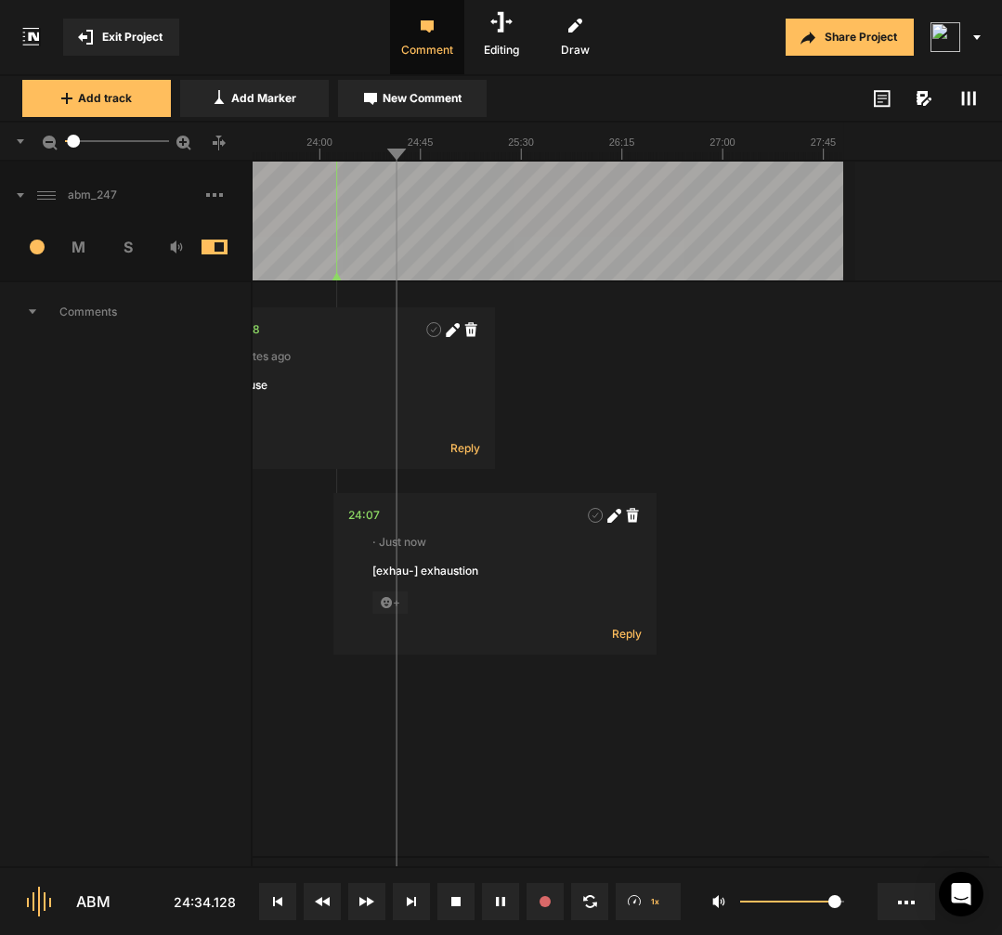
click at [188, 143] on icon at bounding box center [183, 143] width 15 height 15
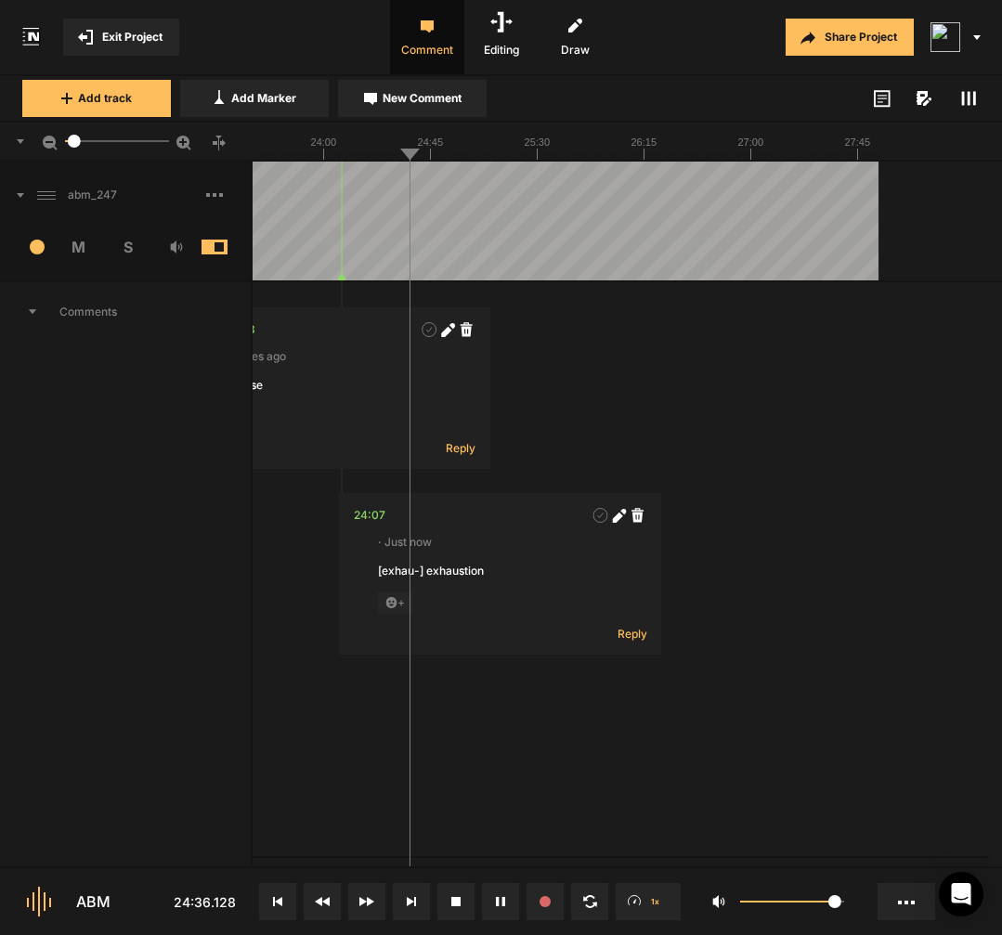
click at [188, 143] on icon at bounding box center [183, 143] width 15 height 15
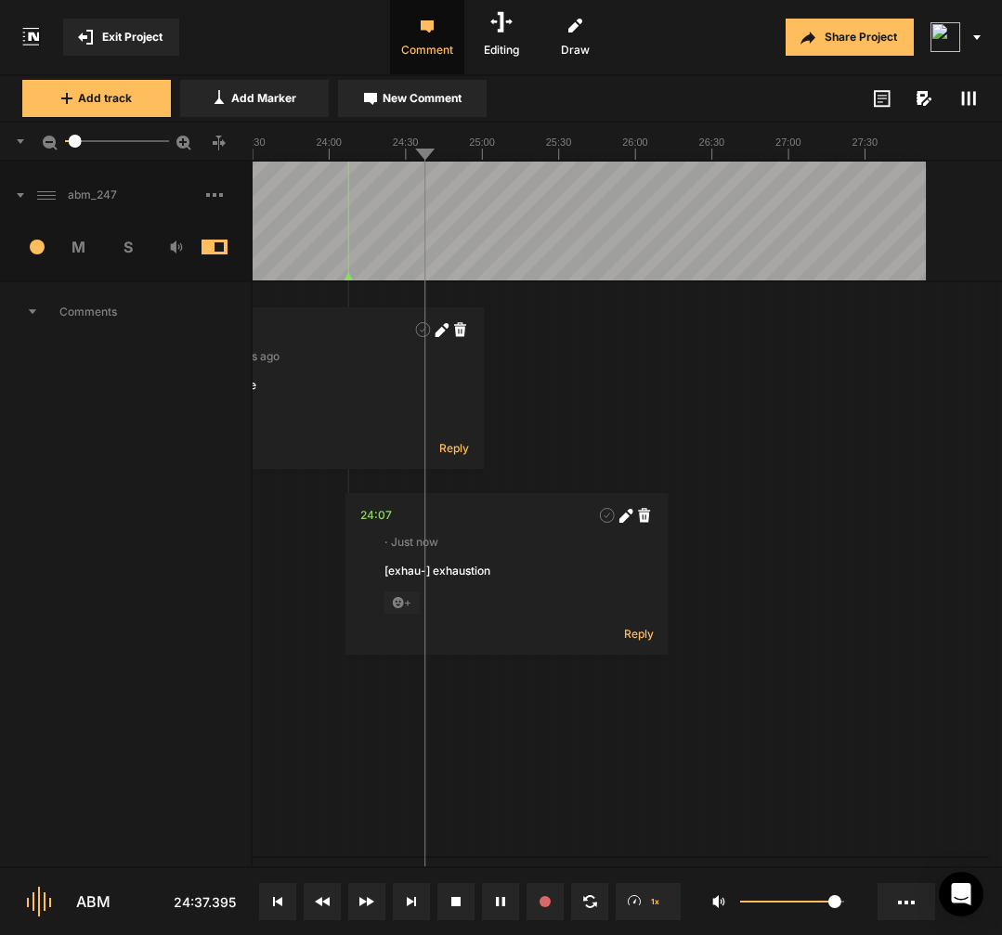
click at [188, 143] on icon at bounding box center [183, 143] width 15 height 15
click at [190, 144] on icon at bounding box center [183, 143] width 15 height 15
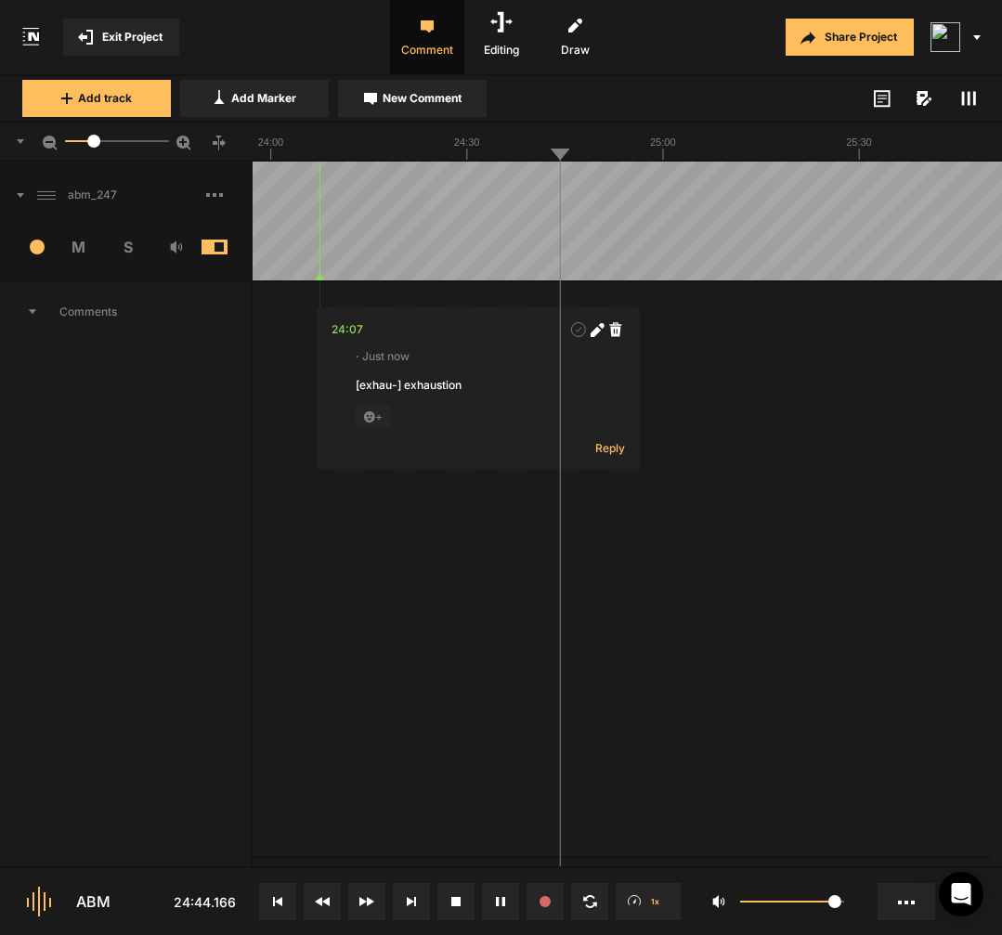
drag, startPoint x: 79, startPoint y: 142, endPoint x: 94, endPoint y: 143, distance: 14.9
click at [94, 143] on div at bounding box center [93, 141] width 13 height 13
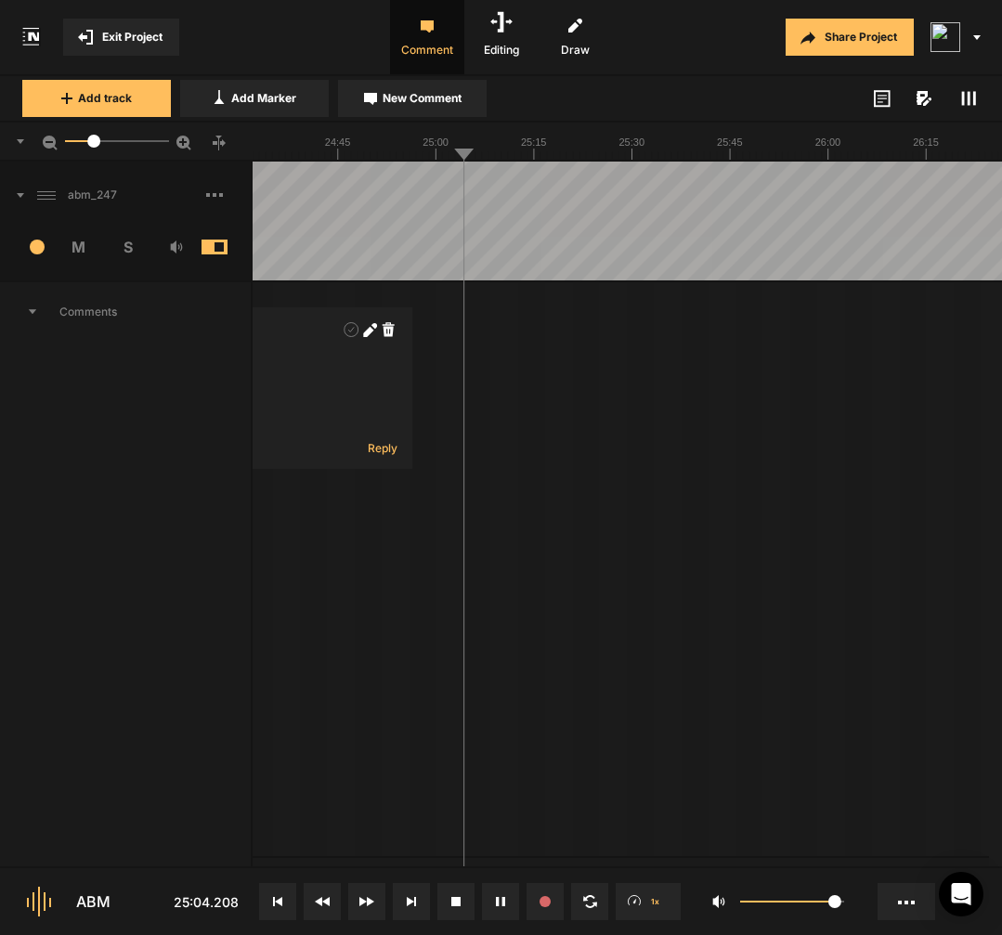
click at [409, 102] on span "New Comment" at bounding box center [421, 98] width 79 height 17
click at [516, 395] on textarea at bounding box center [581, 402] width 245 height 50
type textarea "end of main audio"
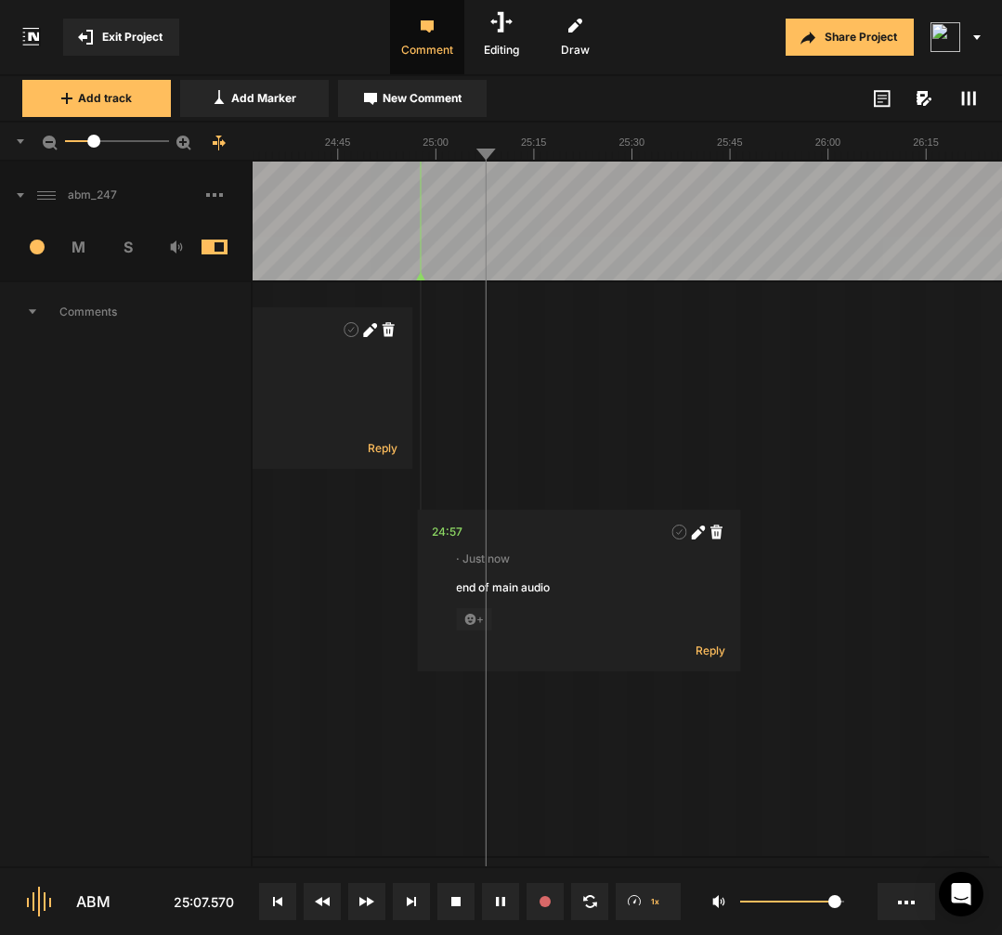
drag, startPoint x: 474, startPoint y: 259, endPoint x: 434, endPoint y: 257, distance: 40.0
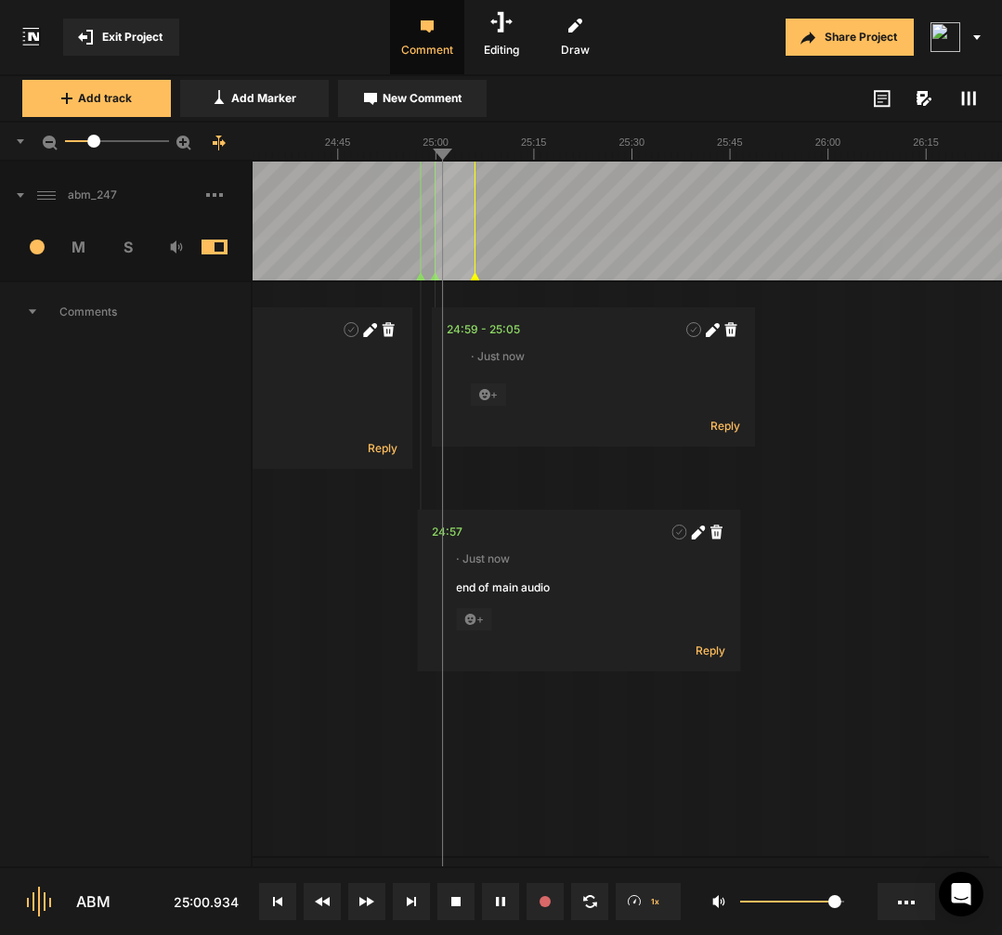
click at [475, 276] on polygon at bounding box center [475, 276] width 8 height 7
click at [472, 274] on icon at bounding box center [475, 276] width 8 height 7
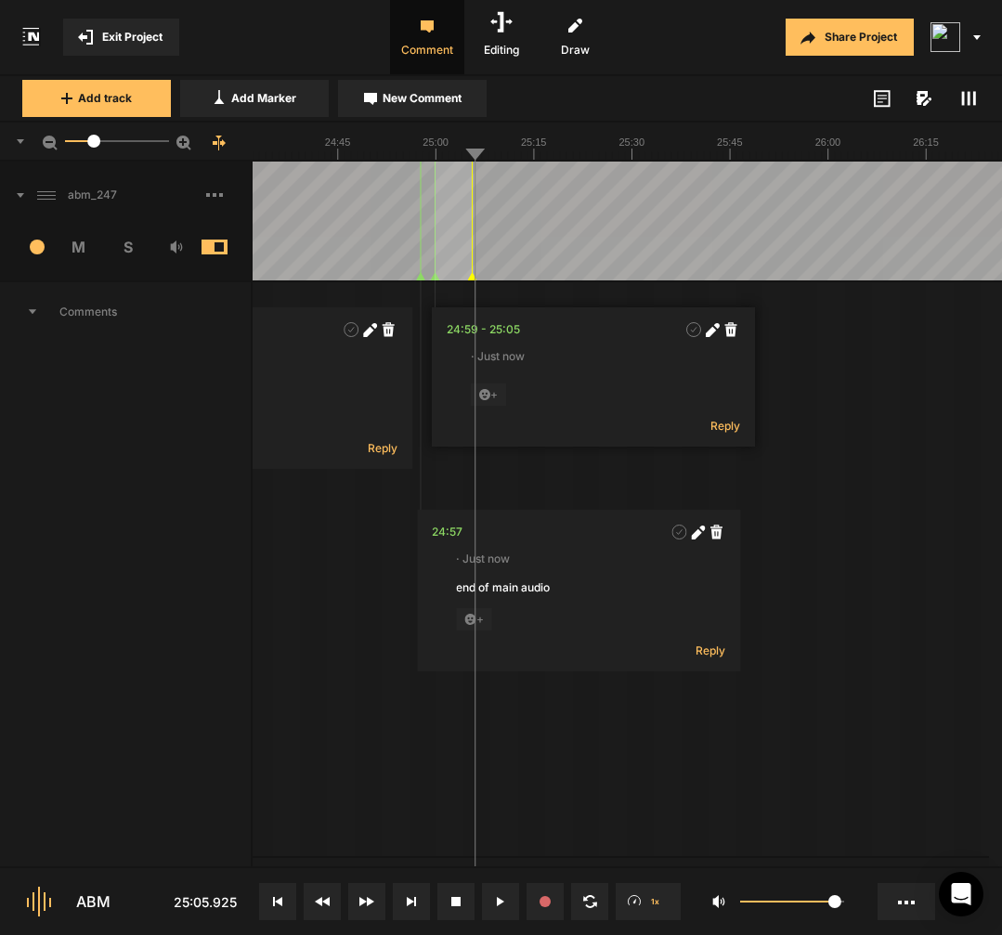
click at [472, 279] on polygon at bounding box center [472, 276] width 8 height 7
click at [477, 279] on polygon at bounding box center [476, 276] width 8 height 7
click at [437, 108] on button "New Comment" at bounding box center [412, 98] width 149 height 37
type textarea "teaser~"
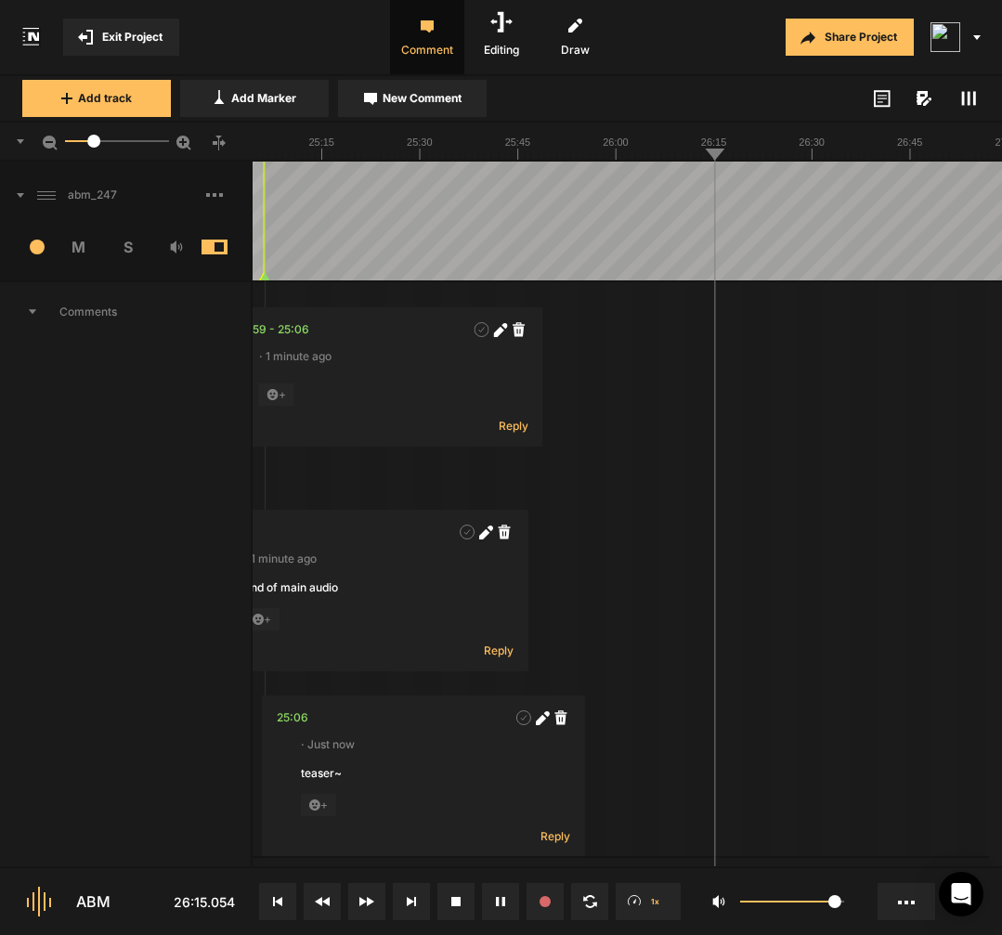
drag, startPoint x: 648, startPoint y: 255, endPoint x: 701, endPoint y: 259, distance: 53.0
click at [722, 408] on textarea at bounding box center [809, 402] width 245 height 50
type textarea "teaser~ might need to remove"
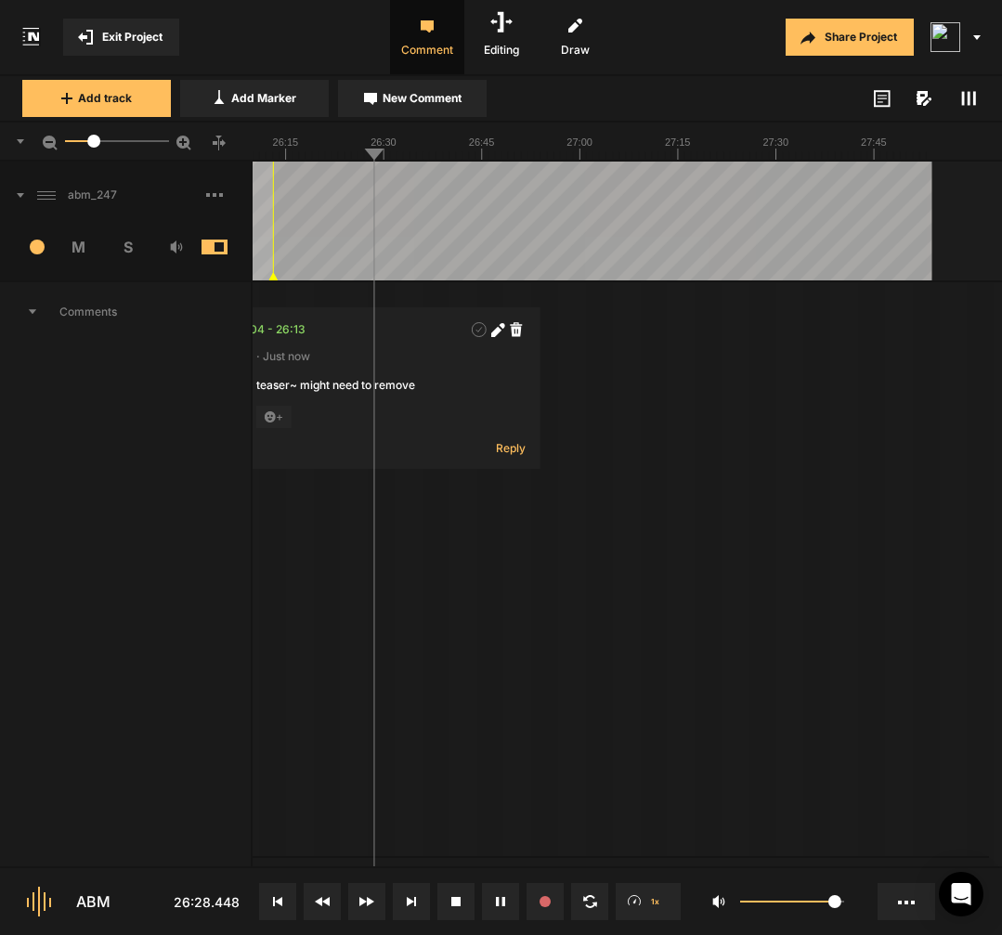
click at [273, 254] on nt-marker at bounding box center [273, 221] width 1 height 119
drag, startPoint x: 283, startPoint y: 157, endPoint x: 274, endPoint y: 159, distance: 9.5
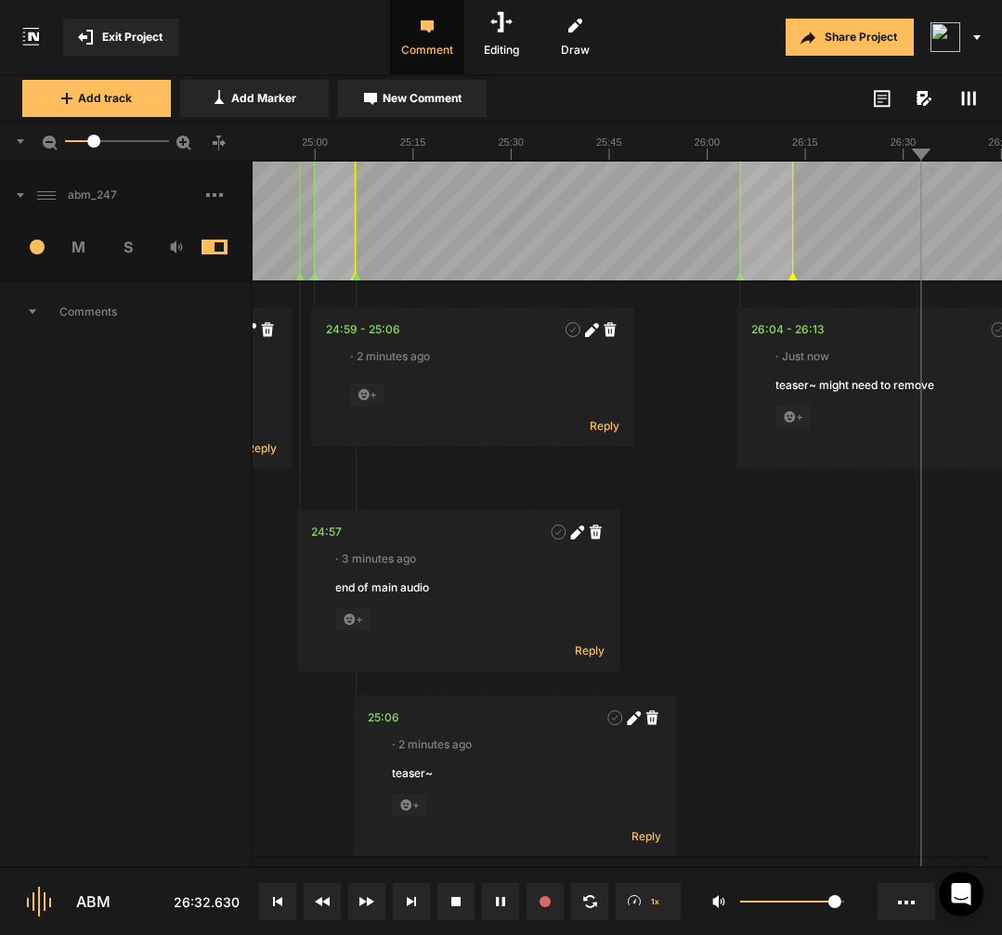
scroll to position [1, 0]
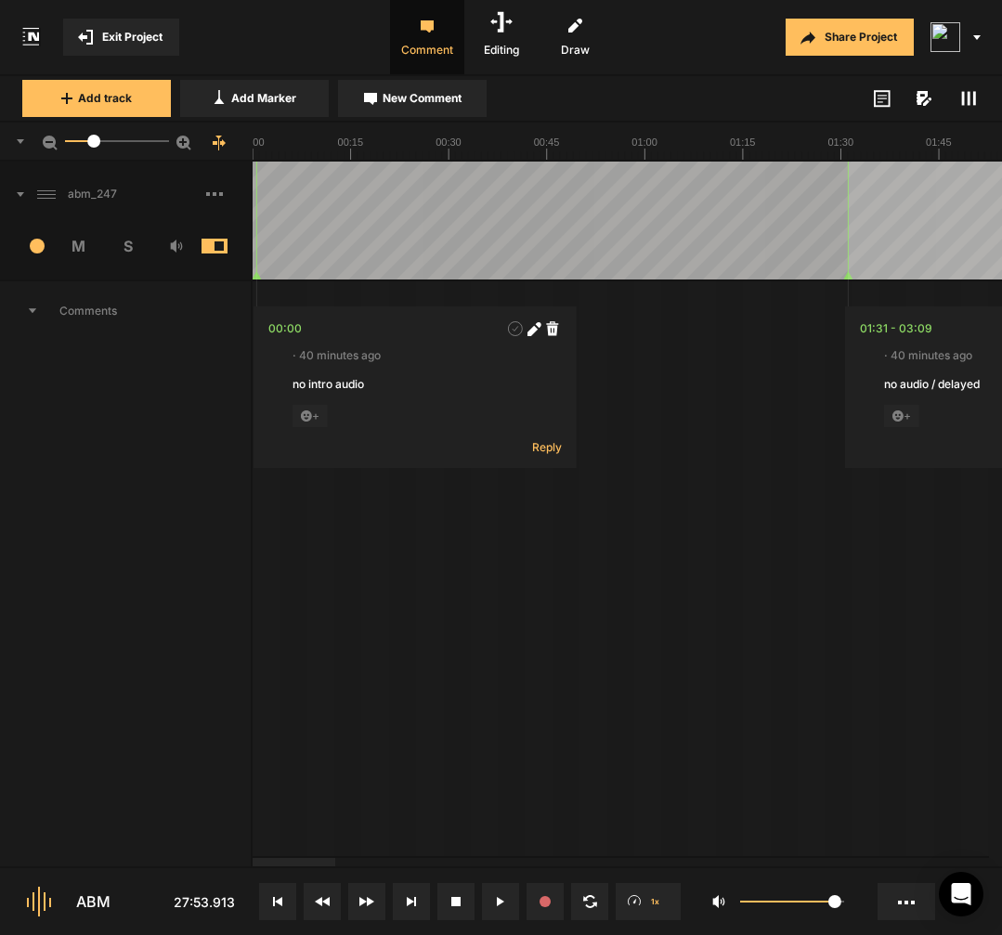
click at [218, 191] on span at bounding box center [228, 194] width 45 height 30
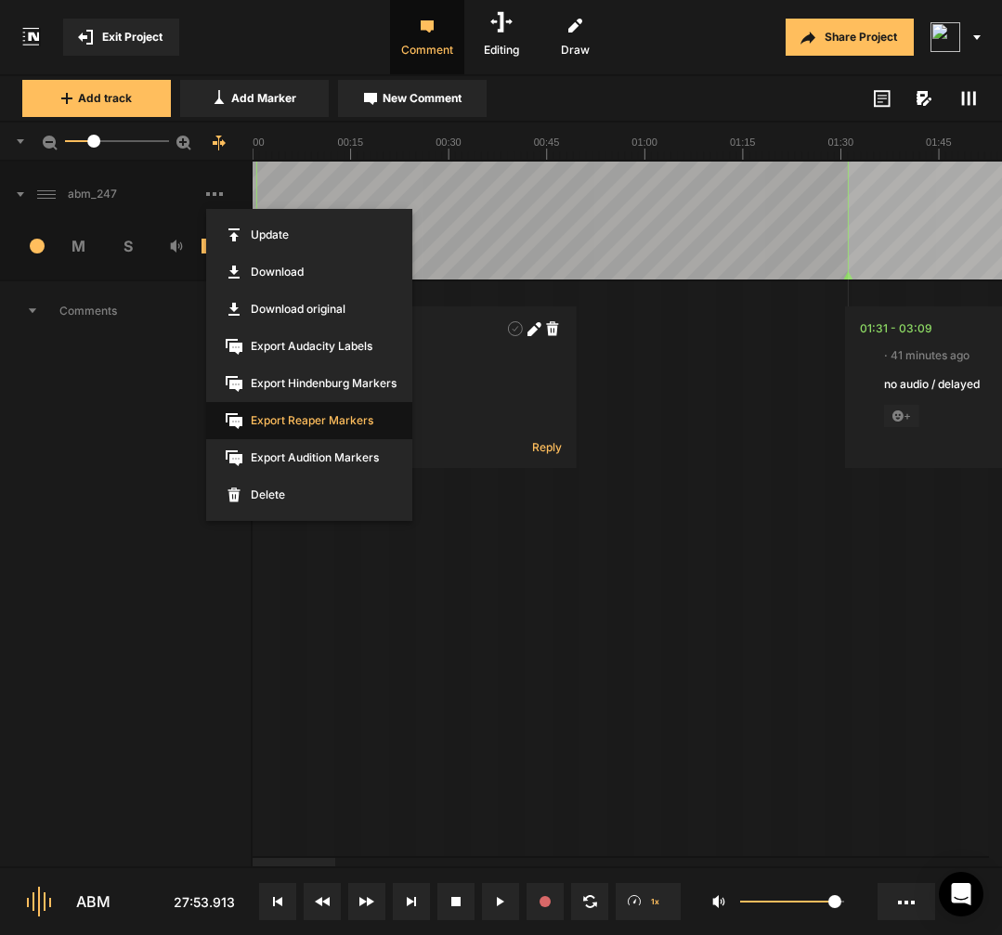
click at [342, 427] on span "Export Reaper Markers" at bounding box center [309, 420] width 206 height 37
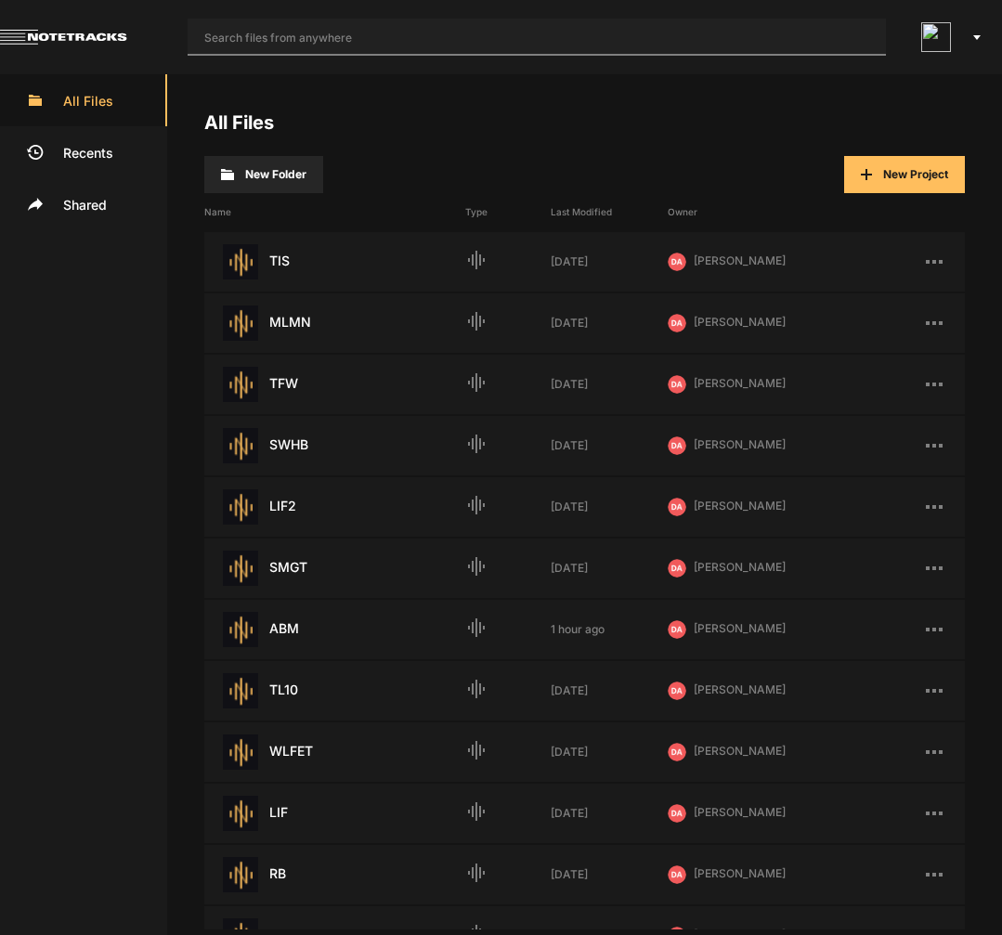
click at [582, 52] on input "text" at bounding box center [537, 37] width 698 height 37
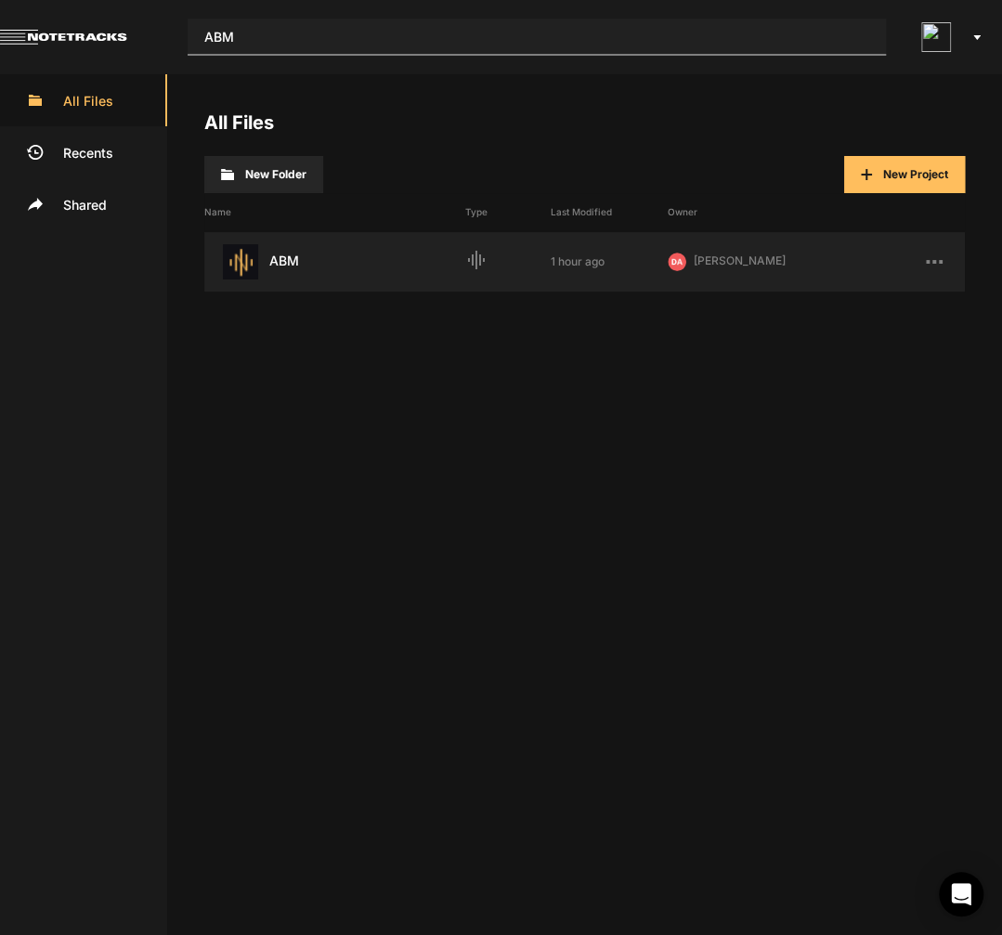
type input "ABM"
click at [280, 246] on div "ABM Last Modified: 1 hour ago" at bounding box center [334, 261] width 261 height 35
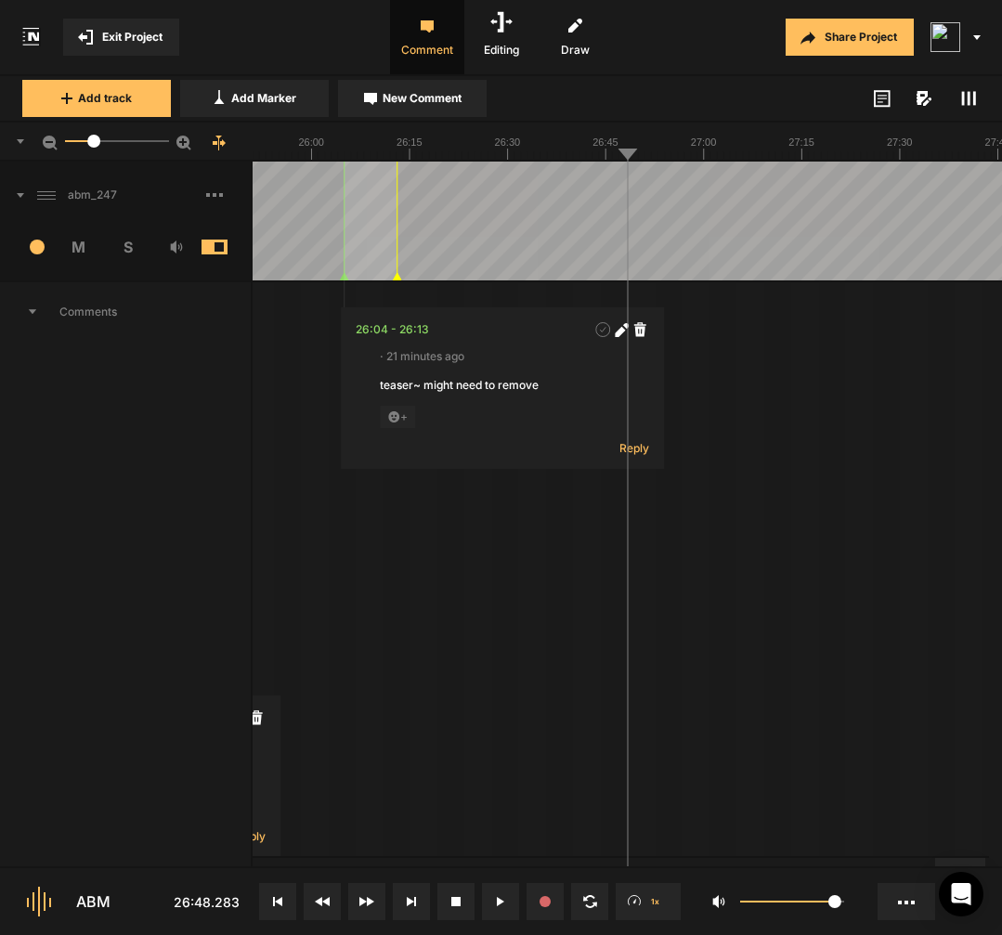
click at [224, 240] on span at bounding box center [228, 246] width 55 height 15
click at [108, 101] on span "Add track" at bounding box center [105, 98] width 54 height 17
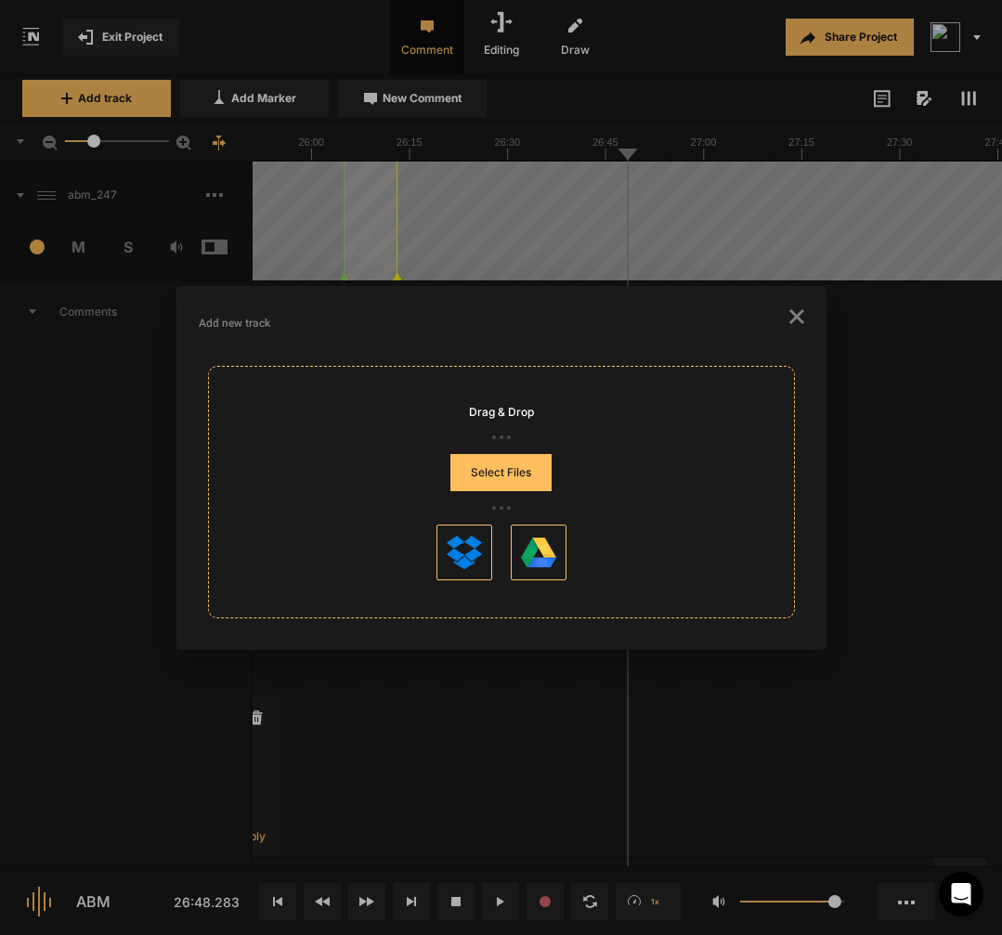
click at [508, 481] on button "Select Files" at bounding box center [500, 472] width 101 height 37
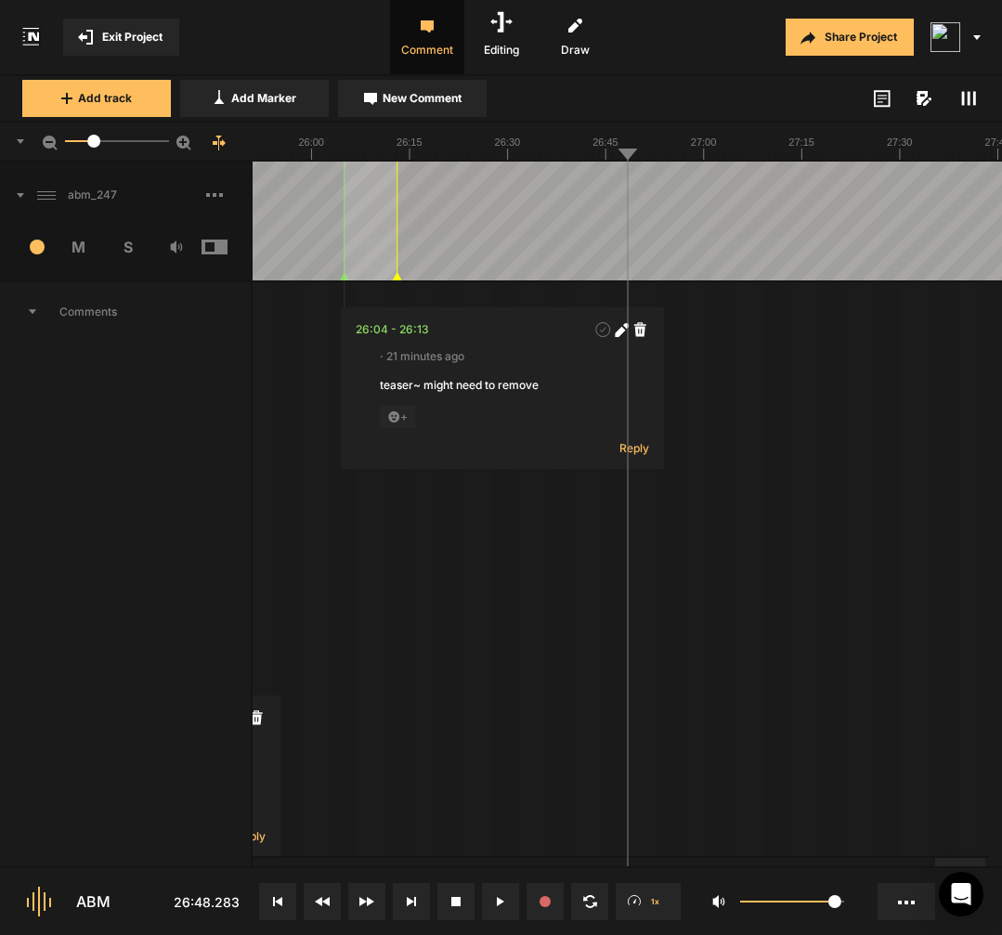
click at [278, 895] on button at bounding box center [277, 901] width 37 height 37
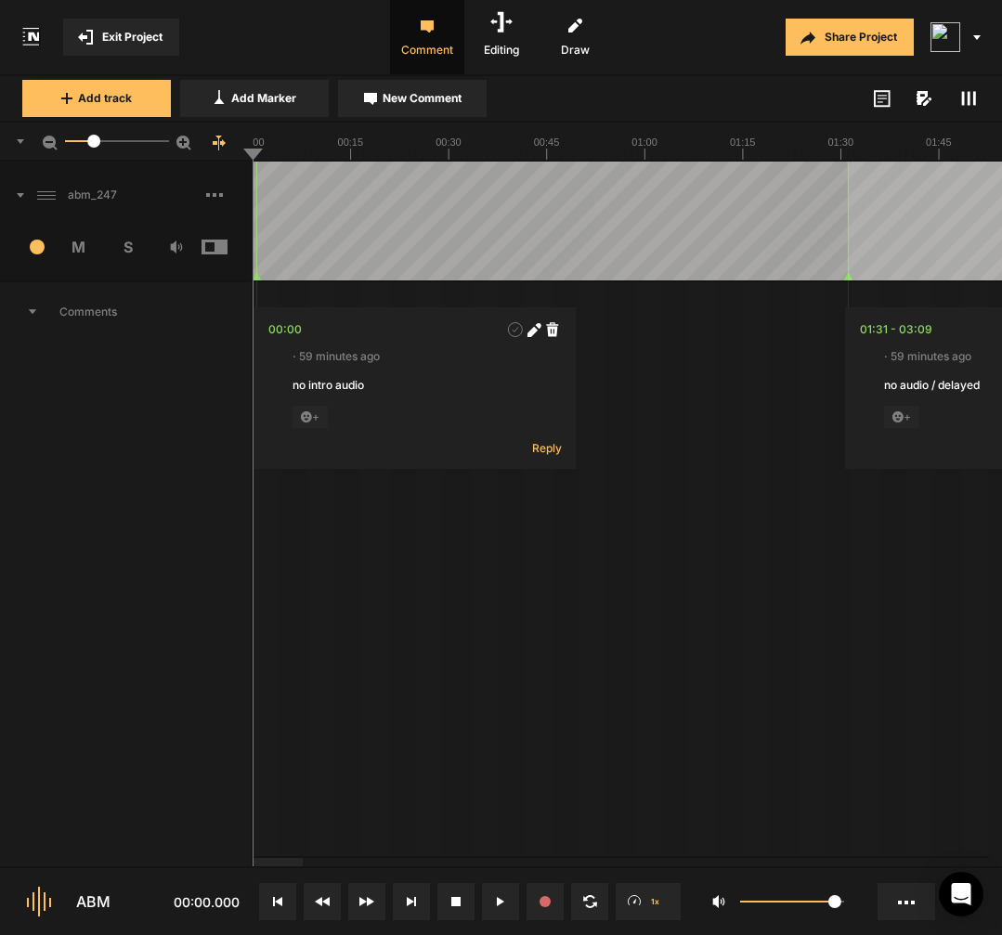
click at [19, 196] on icon at bounding box center [20, 195] width 7 height 5
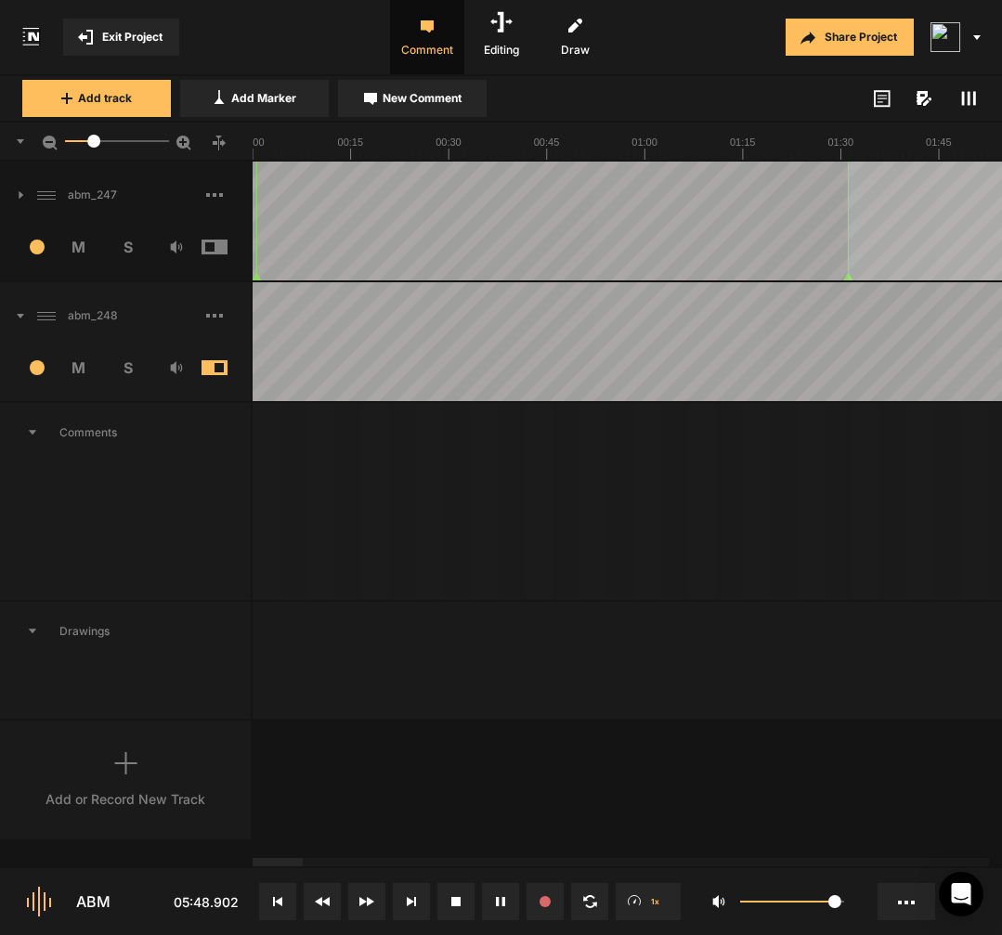
click at [275, 899] on icon at bounding box center [277, 901] width 9 height 9
click at [280, 893] on button at bounding box center [277, 901] width 37 height 37
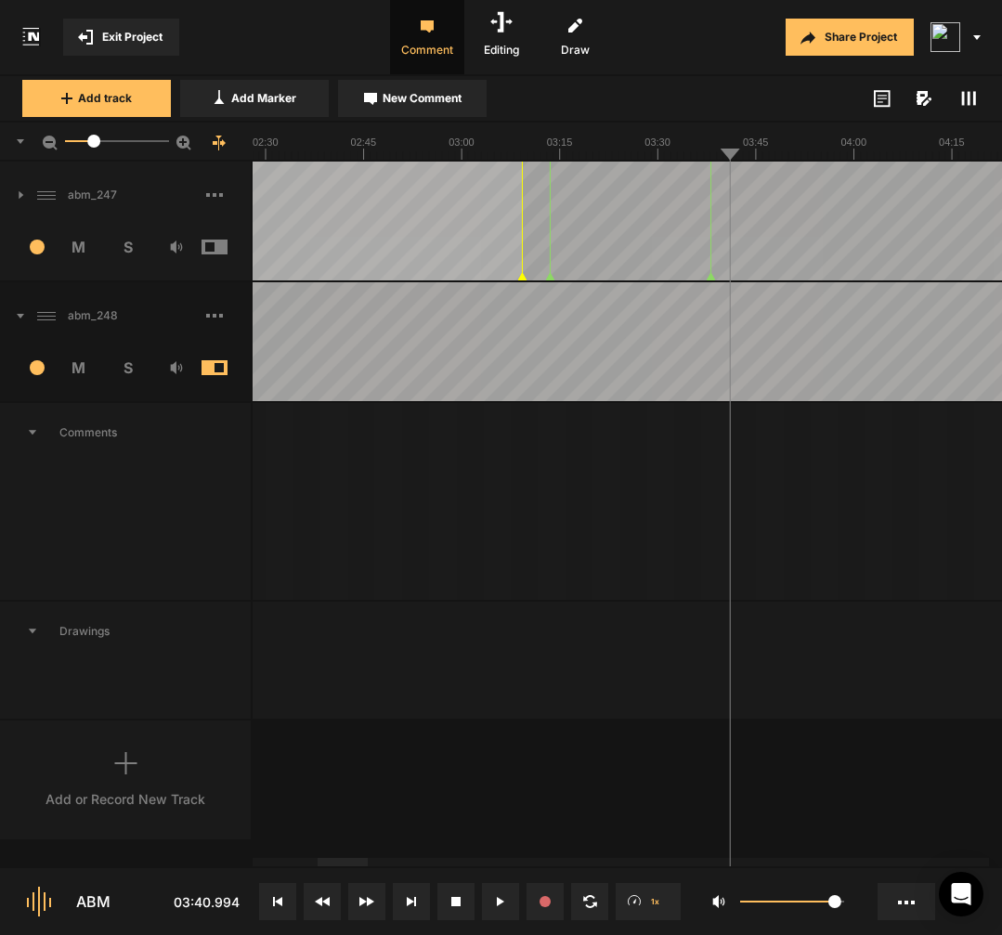
click at [464, 92] on button "New Comment" at bounding box center [412, 98] width 149 height 37
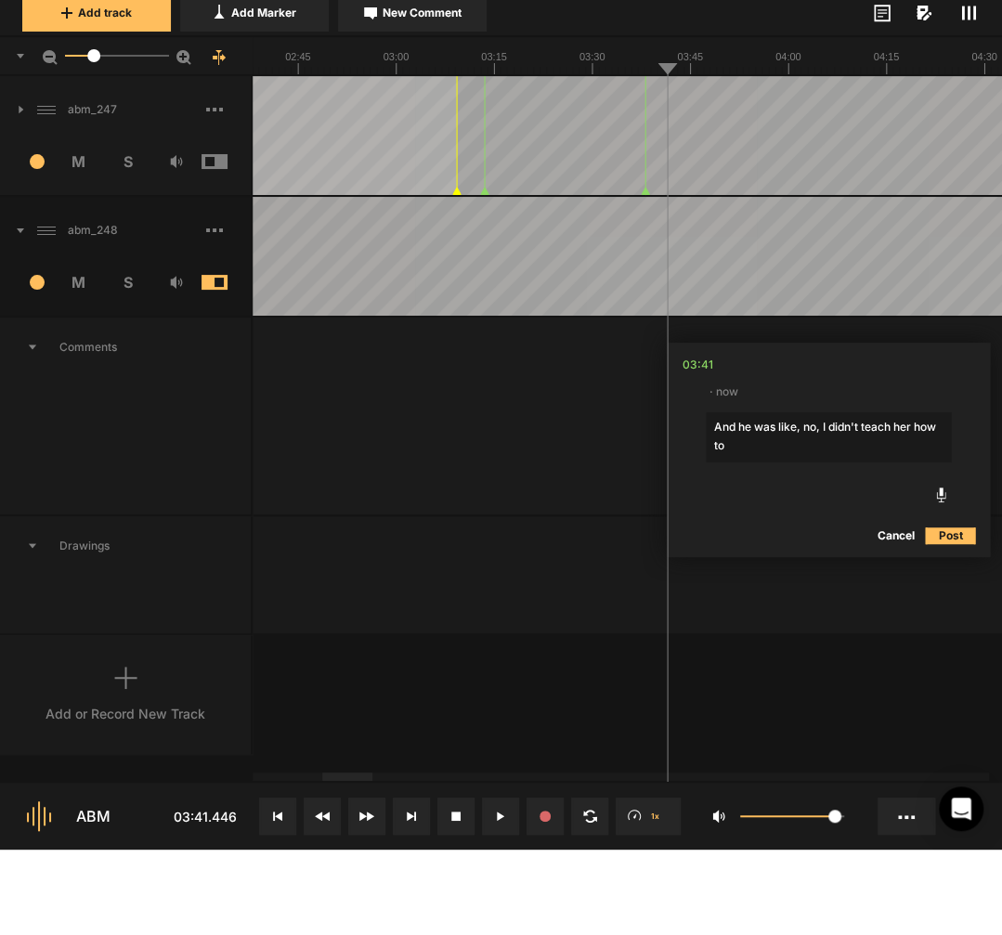
click at [830, 498] on textarea "And he was like, no, I didn't teach her how to" at bounding box center [827, 523] width 245 height 50
type textarea "And he was like, no, I didn't teach her how to do that. And I, no, I didn't tea…"
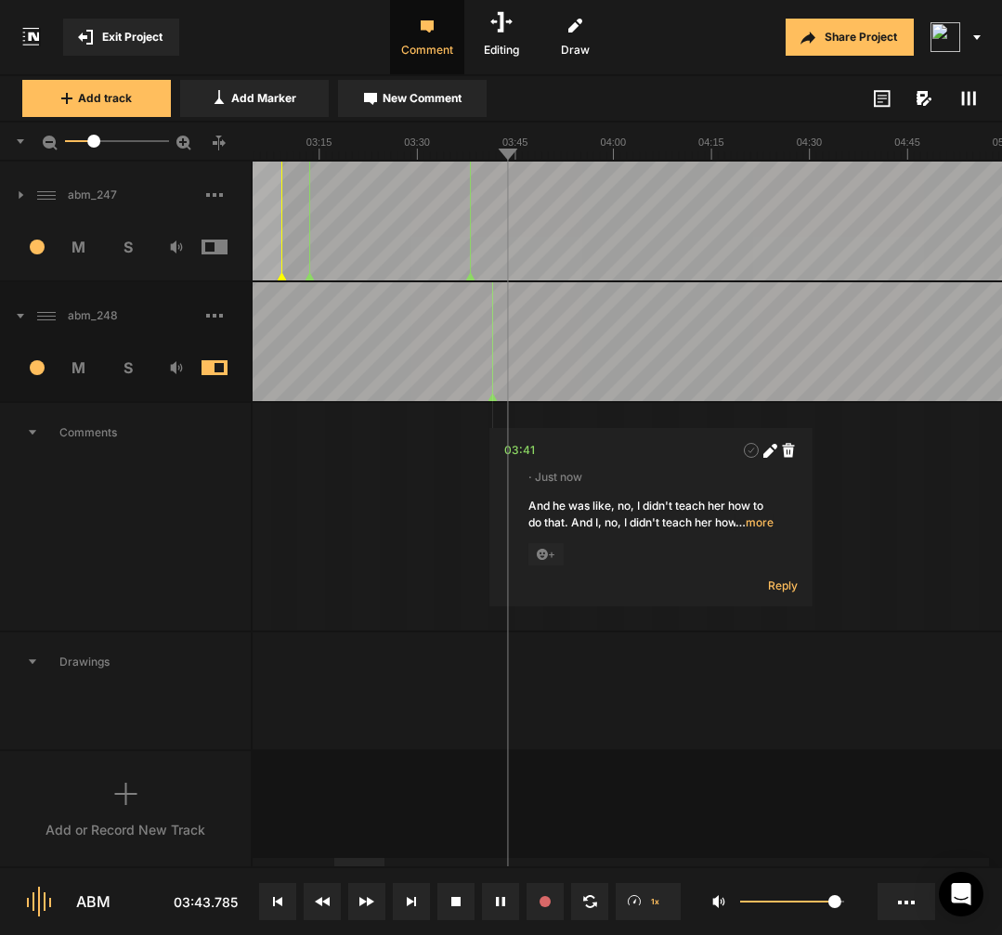
click at [767, 524] on span "… more" at bounding box center [754, 522] width 38 height 17
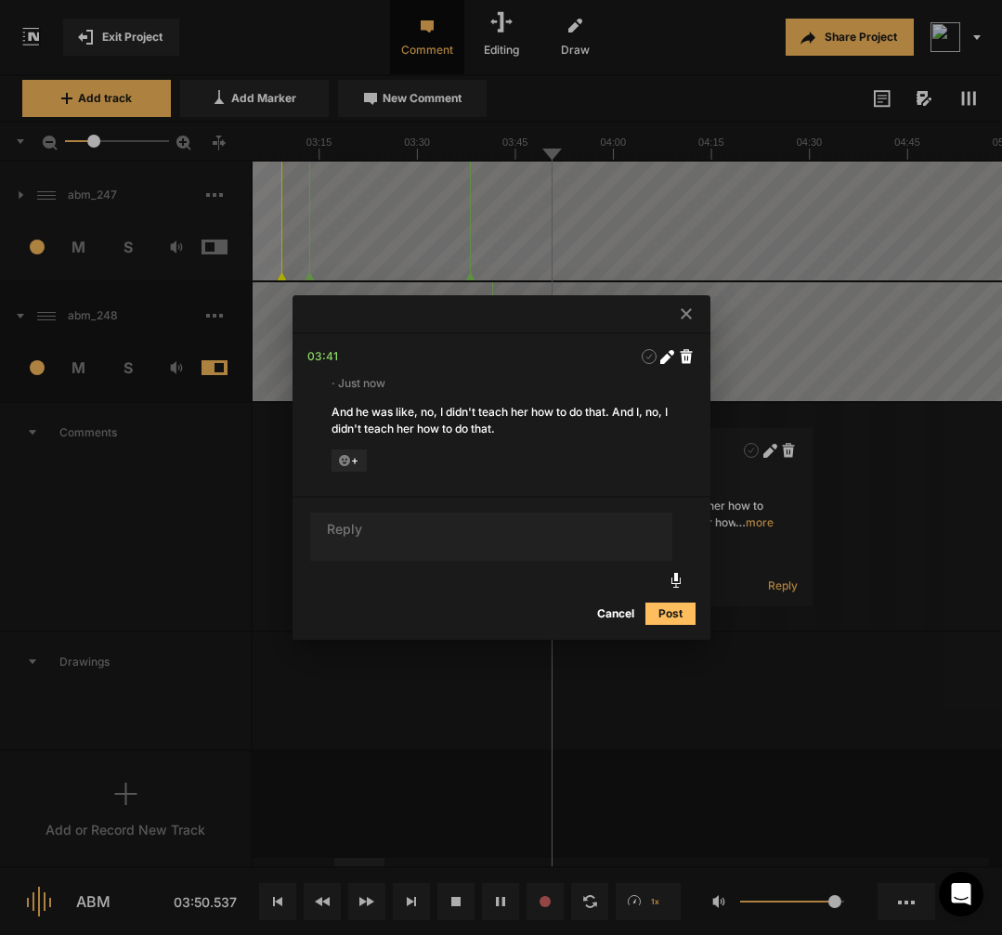
click at [864, 462] on div at bounding box center [501, 467] width 1002 height 935
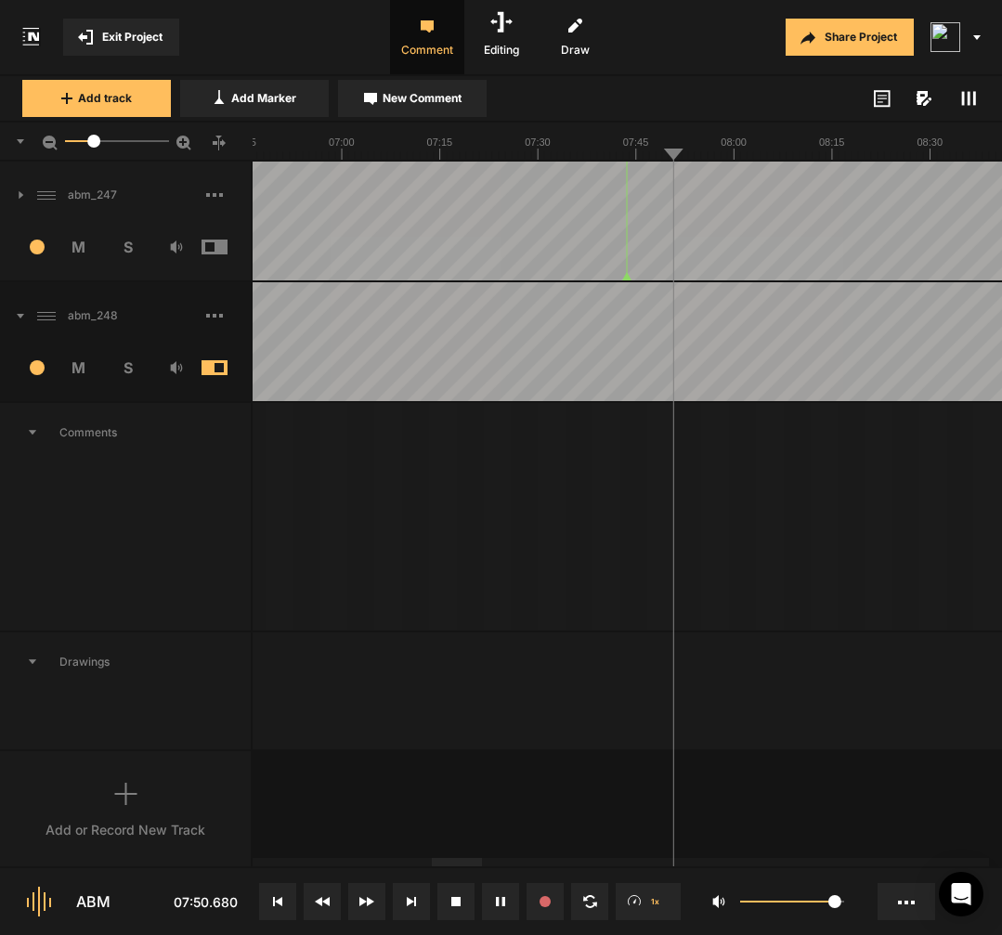
click at [845, 375] on div at bounding box center [398, 341] width 10937 height 119
click at [849, 372] on div at bounding box center [398, 341] width 10937 height 119
click at [447, 93] on span "New Comment" at bounding box center [421, 98] width 79 height 17
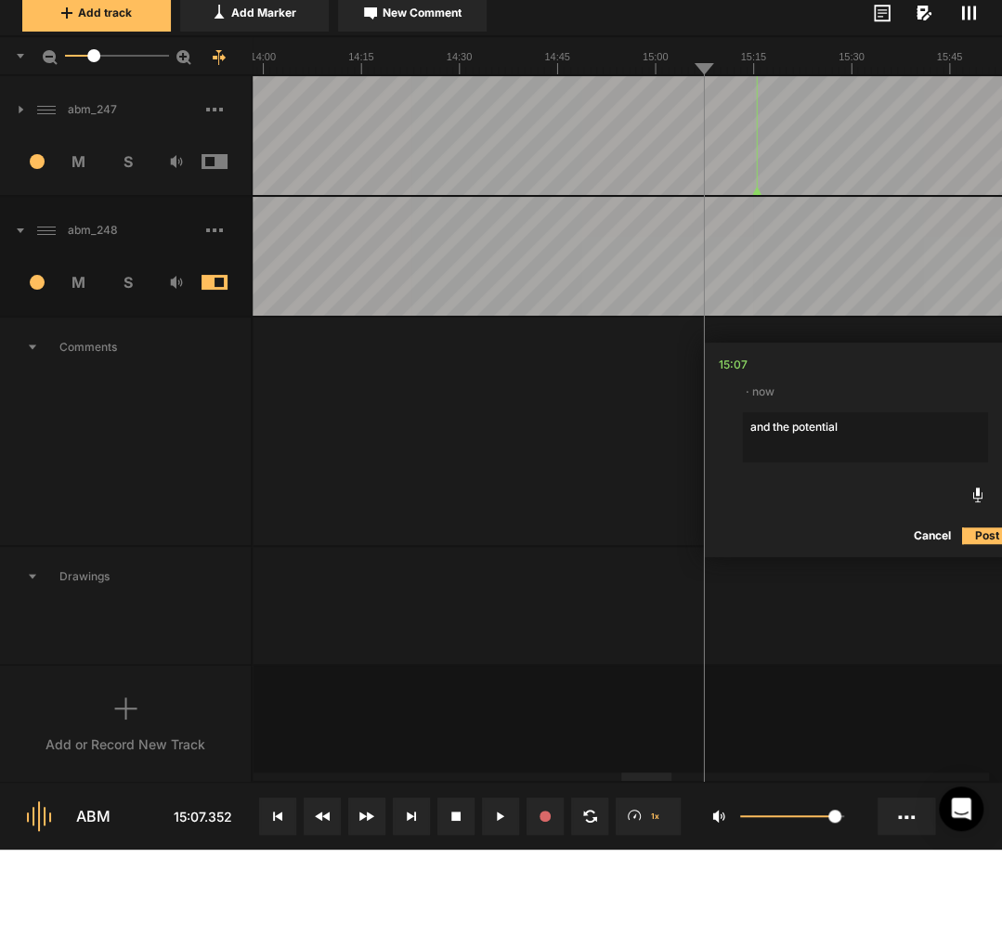
click at [877, 498] on textarea "and the potential" at bounding box center [865, 523] width 245 height 50
type textarea "and the potential disappointment, I can't even speak, of others."
click at [926, 498] on textarea "and the potential disappointment, I can't even speak, of others." at bounding box center [865, 523] width 245 height 50
click at [813, 498] on textarea "and the potential disappointment, I can't even speak, of others." at bounding box center [865, 523] width 245 height 50
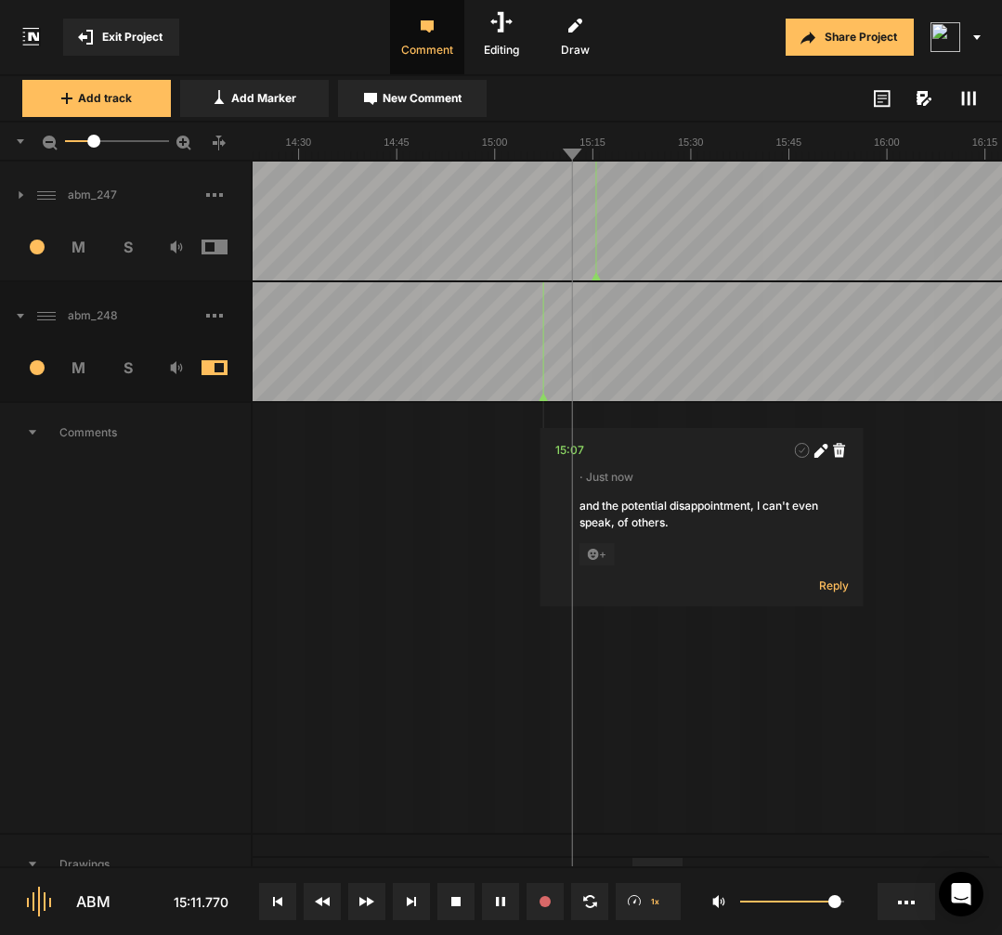
click at [823, 457] on icon at bounding box center [820, 451] width 14 height 14
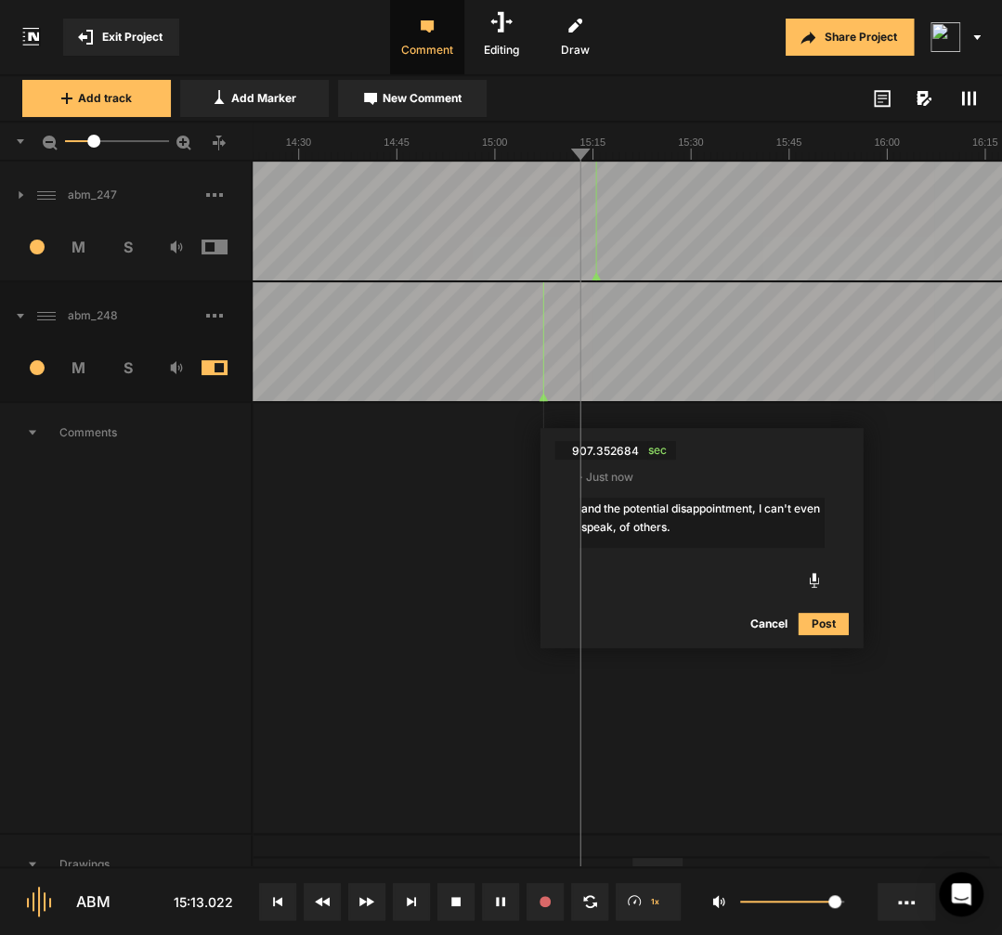
click at [627, 510] on textarea "and the potential disappointment, I can't even speak, of others." at bounding box center [701, 523] width 245 height 50
type textarea "and the [disap-]potential disappointment, I can't even speak, of others."
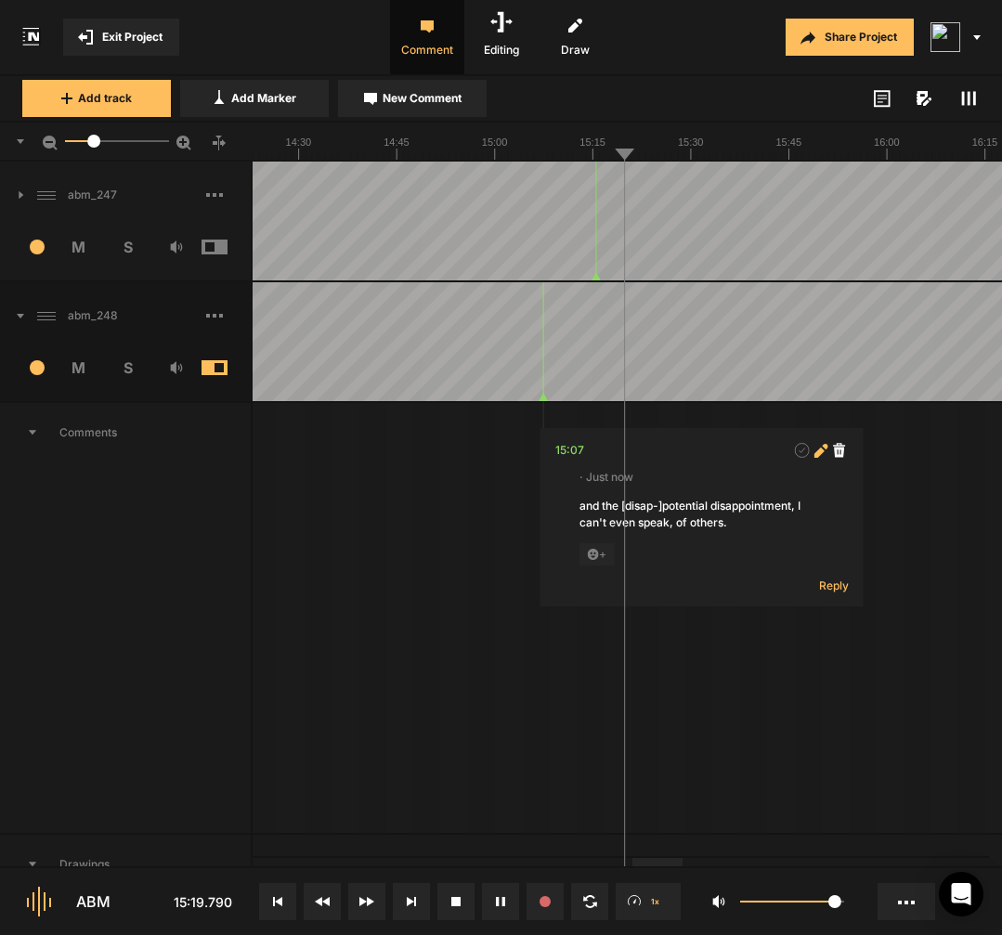
click at [822, 458] on span at bounding box center [820, 450] width 19 height 19
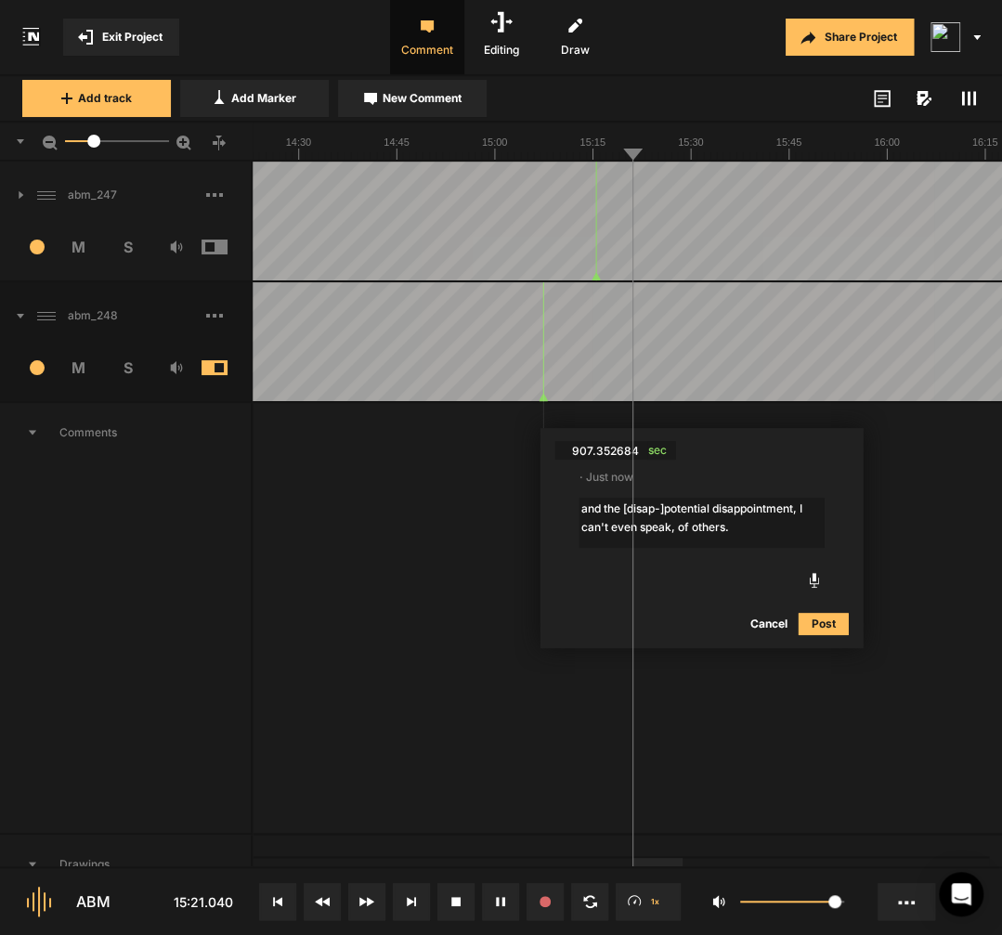
click at [670, 506] on textarea "and the [disap-]potential disappointment, I can't even speak, of others." at bounding box center [701, 523] width 245 height 50
type textarea "and the [disap-] potential disappointment, I can't even speak, of others."
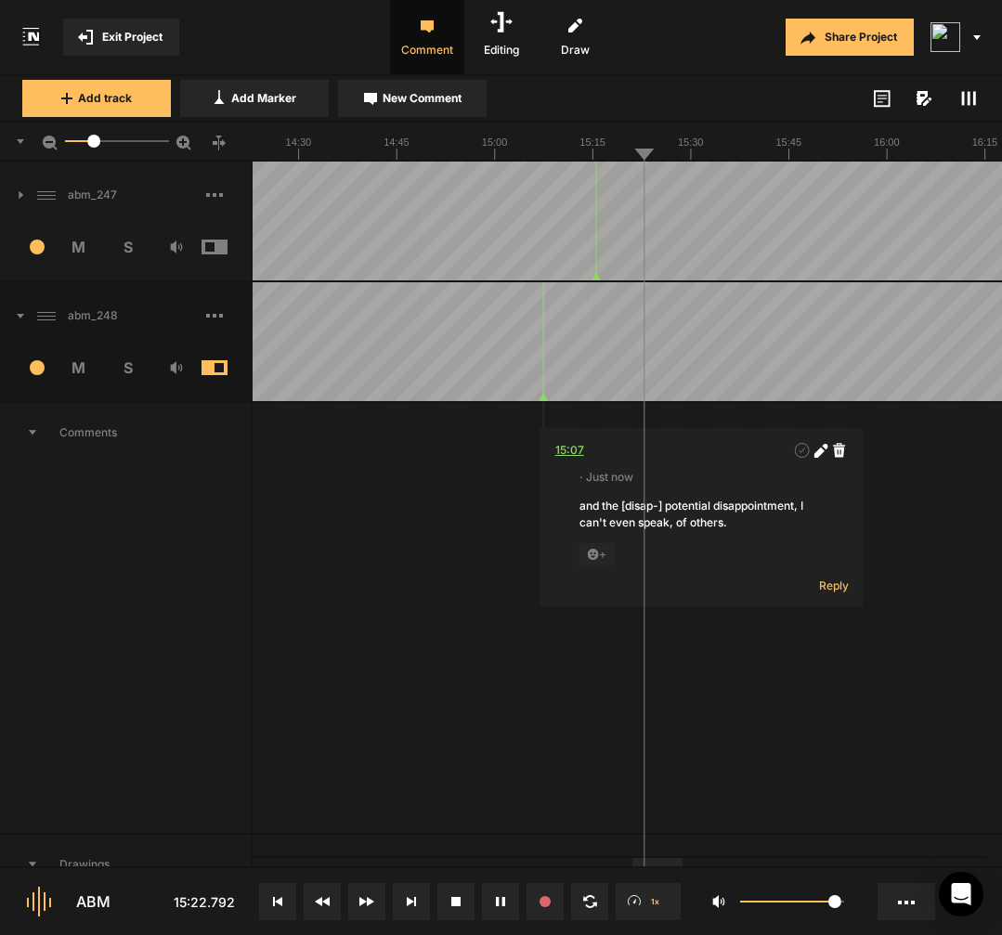
click at [576, 451] on div "15:07" at bounding box center [569, 450] width 29 height 19
click at [821, 450] on icon at bounding box center [818, 451] width 10 height 10
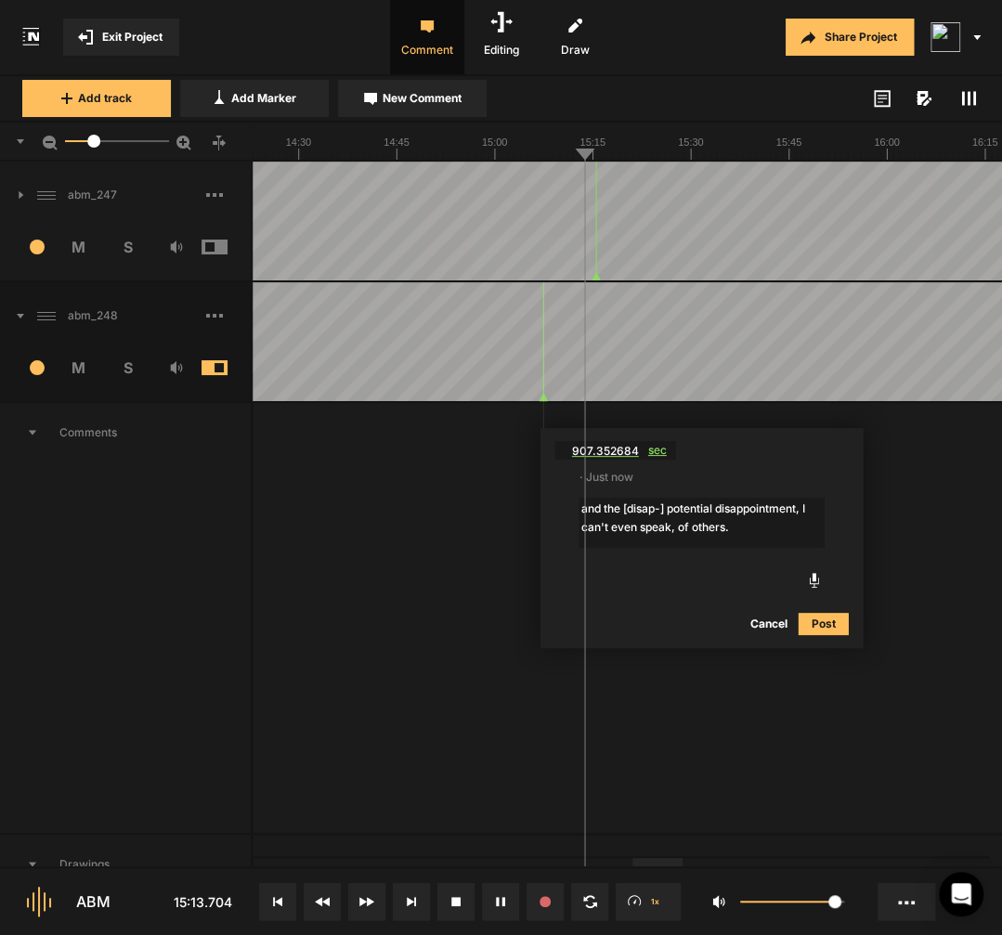
click at [656, 457] on span "sec" at bounding box center [662, 450] width 28 height 19
click at [723, 506] on textarea "and the [disap-] potential disappointment, I can't even speak, of others." at bounding box center [701, 523] width 245 height 50
type textarea "and the [disap-] potential [disappoint-] disappointment, I can't even speak, of…"
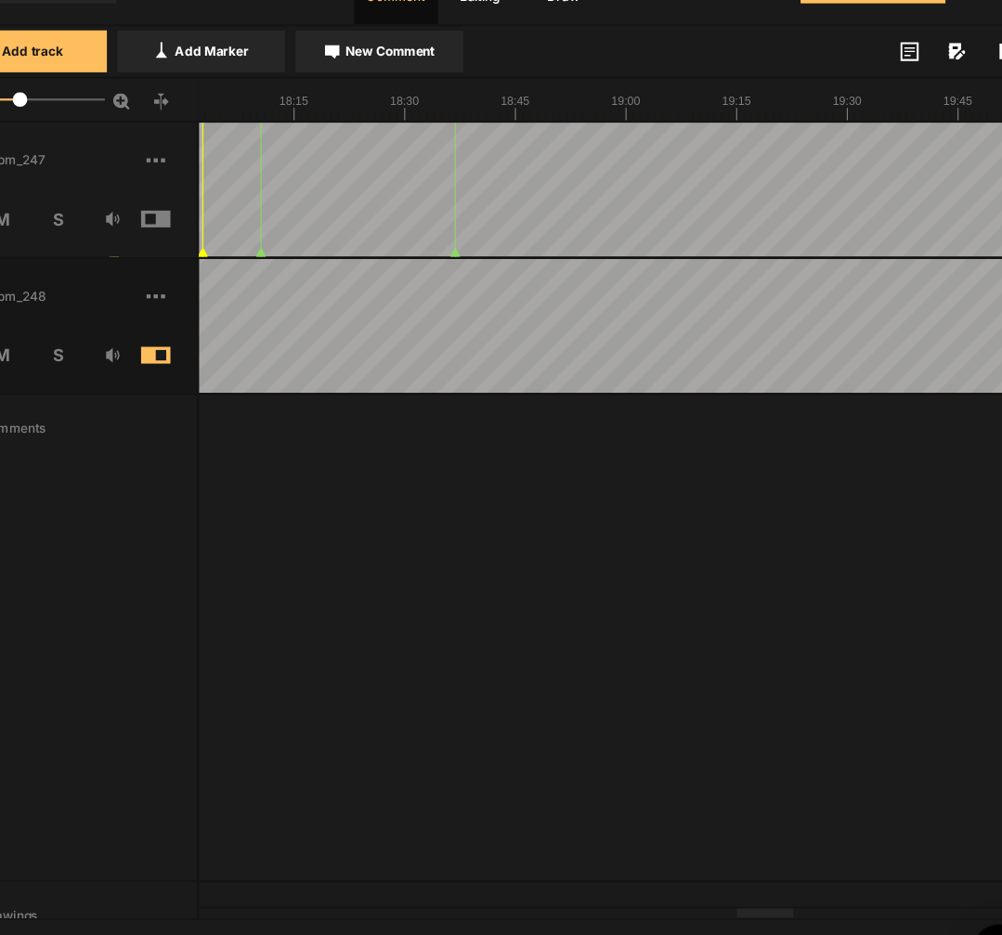
click at [201, 360] on span at bounding box center [228, 367] width 55 height 15
click at [201, 239] on span at bounding box center [228, 246] width 55 height 15
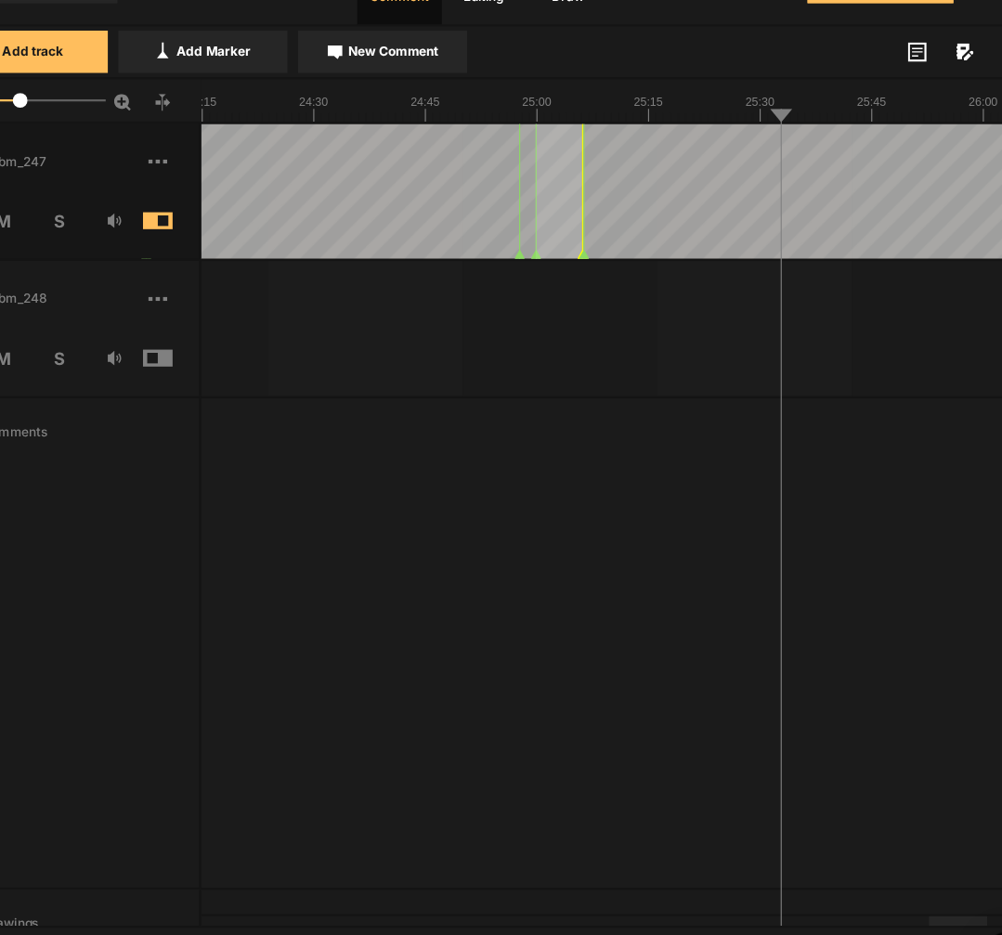
click at [543, 273] on icon at bounding box center [547, 276] width 8 height 7
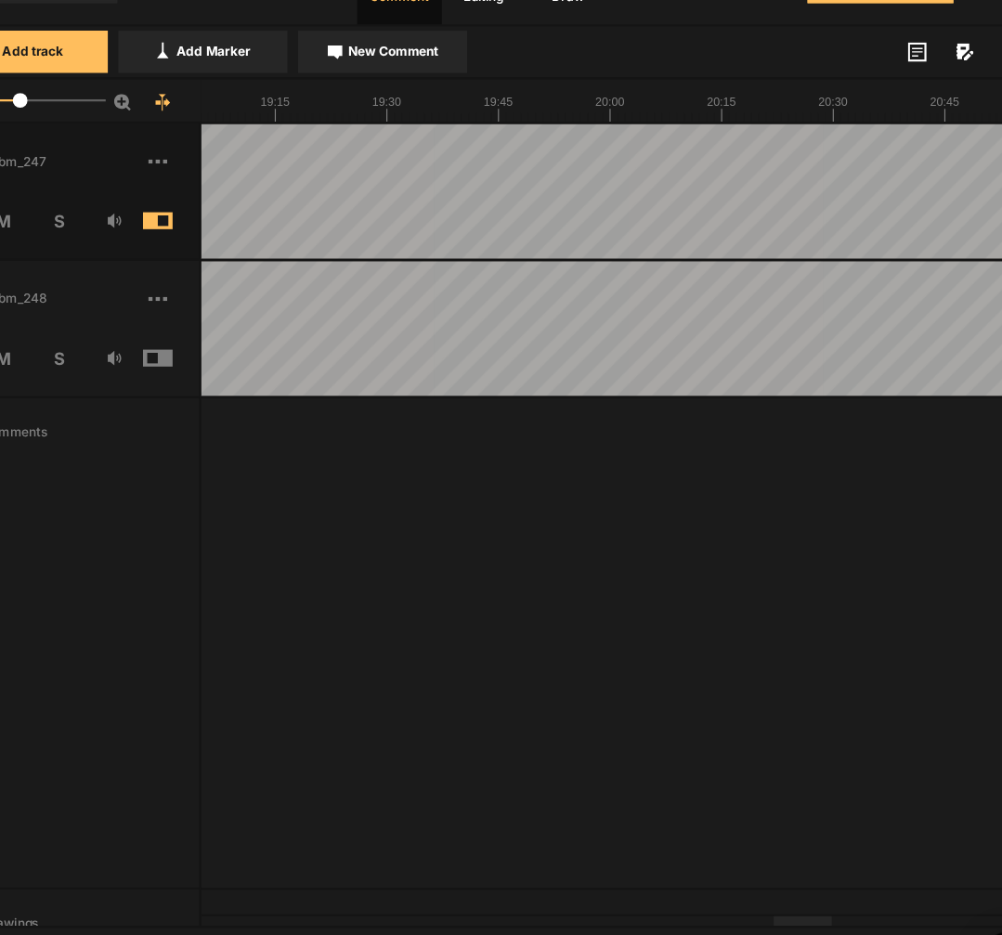
click at [201, 239] on span at bounding box center [228, 246] width 55 height 15
click at [201, 360] on span at bounding box center [228, 367] width 55 height 15
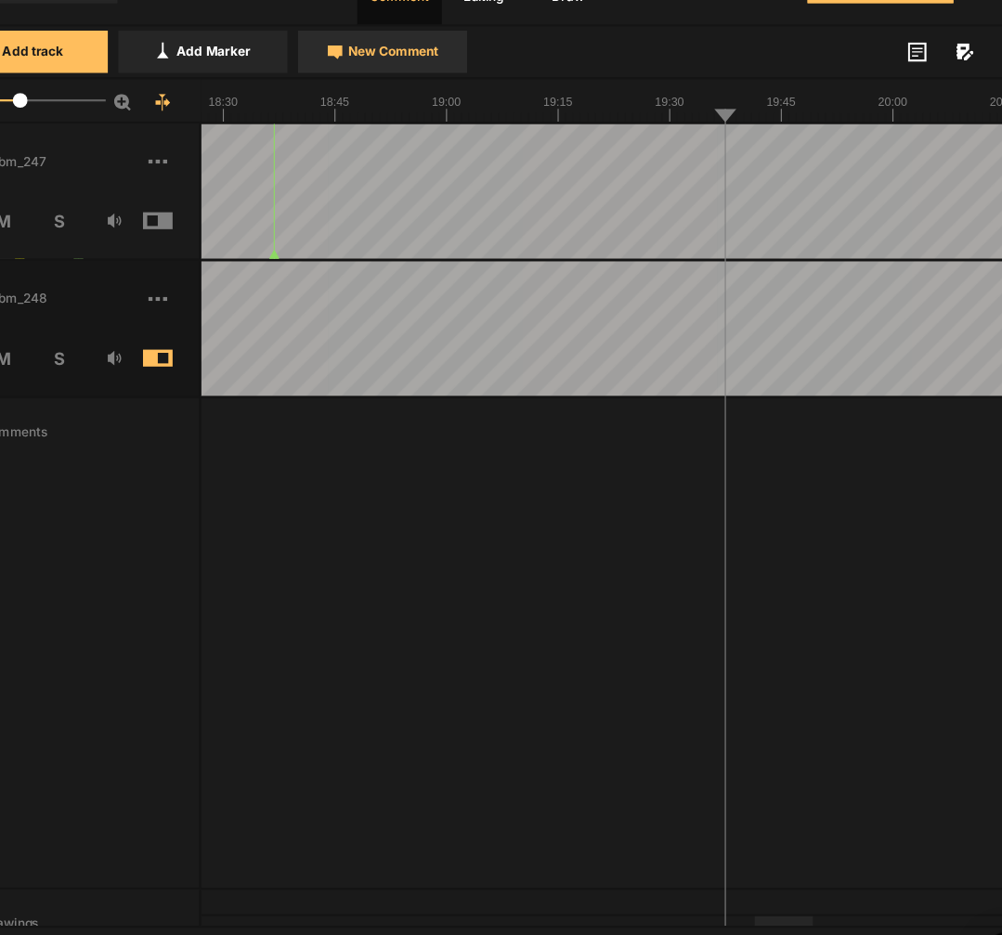
click at [383, 90] on span "New Comment" at bounding box center [421, 98] width 79 height 17
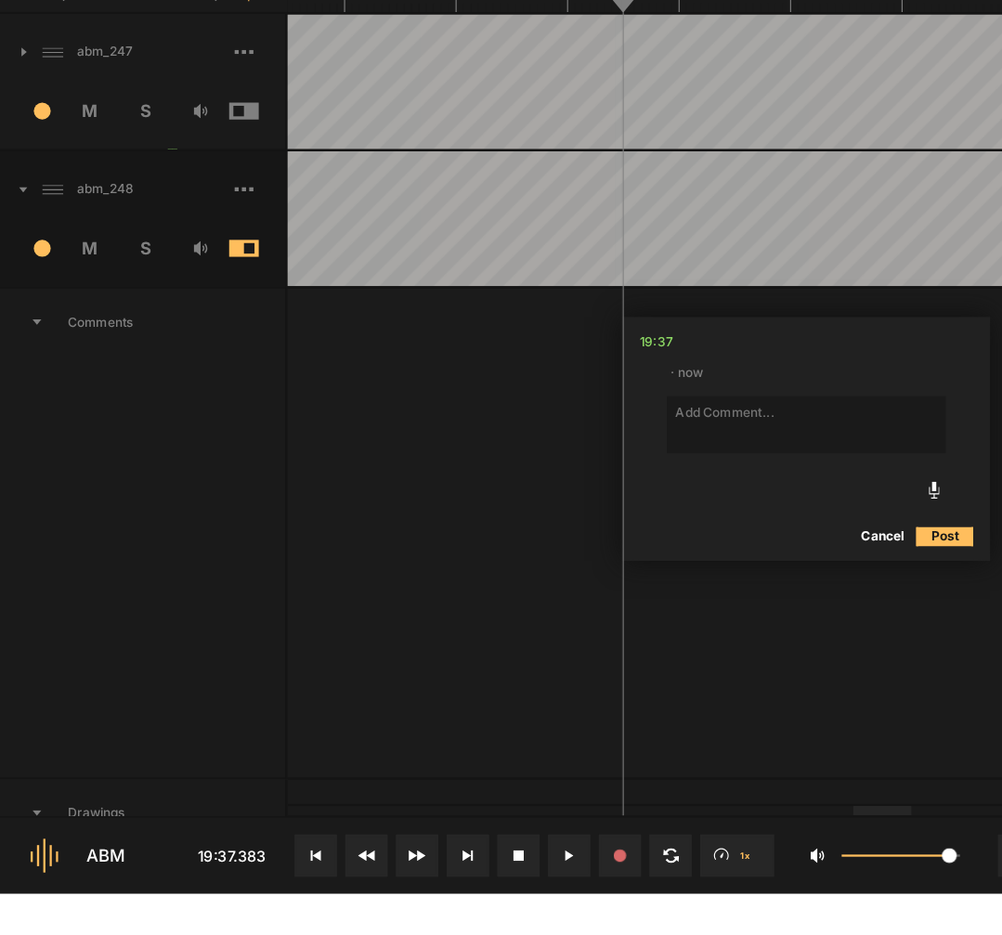
type textarea "d"
type textarea "Outro - not sure if need to be changed"
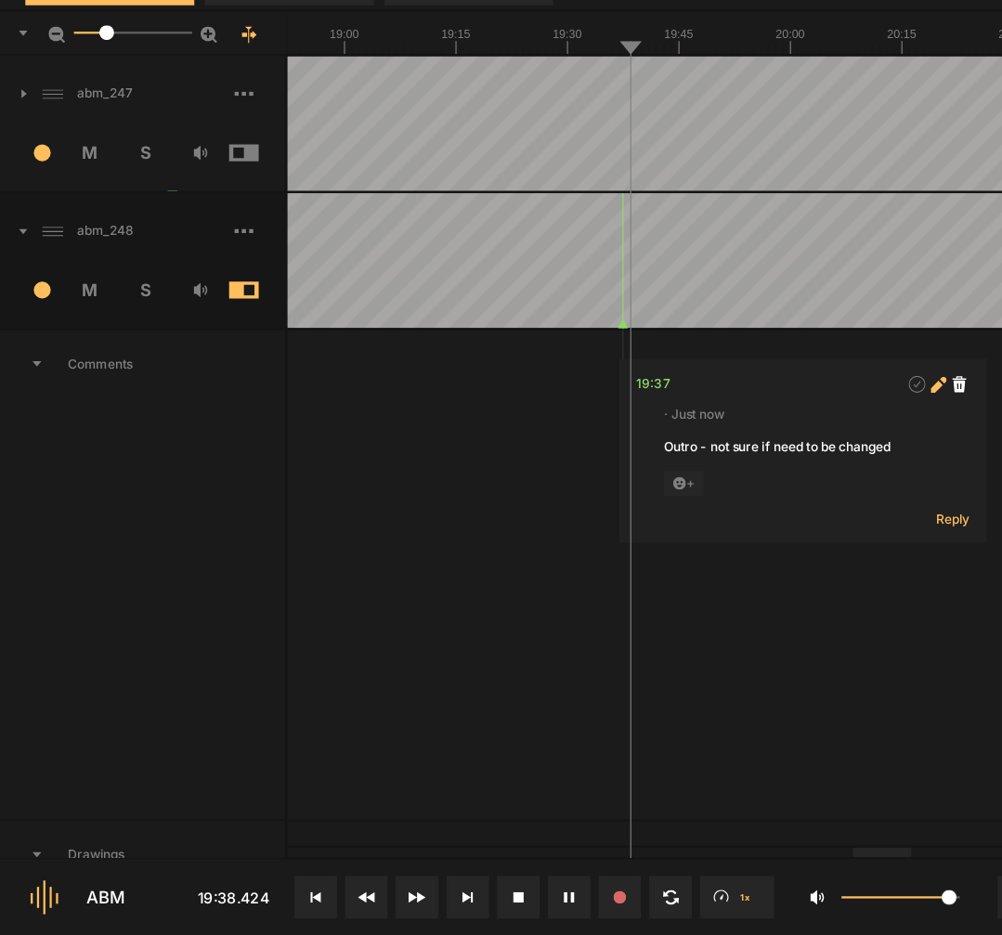
click at [825, 446] on icon at bounding box center [823, 451] width 10 height 10
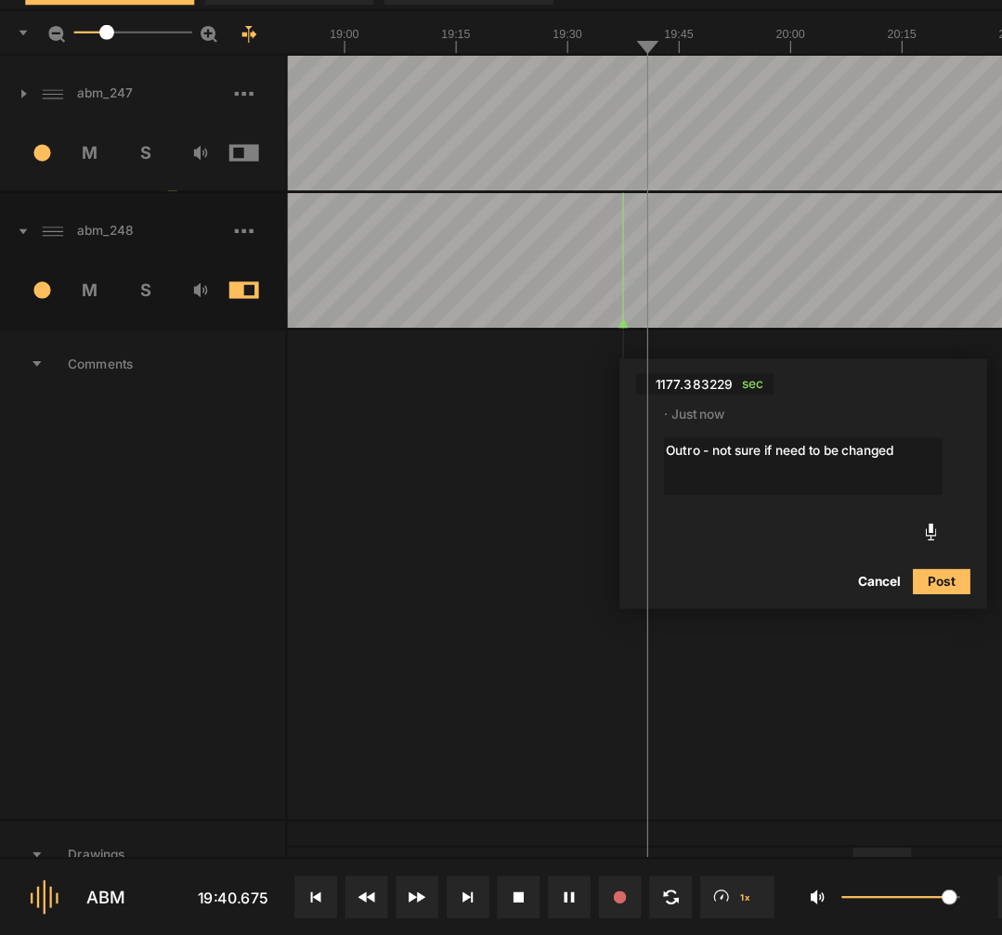
click at [770, 613] on button "Cancel" at bounding box center [773, 624] width 59 height 22
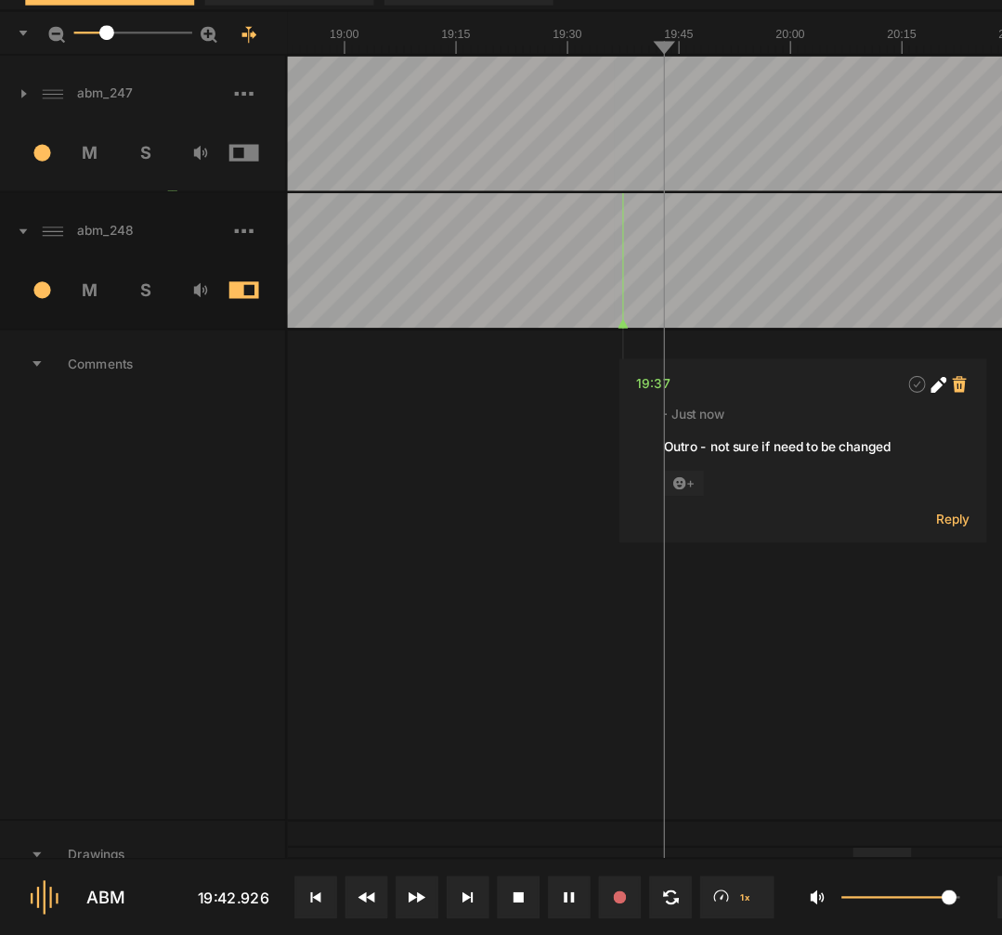
click at [850, 441] on span at bounding box center [844, 450] width 19 height 19
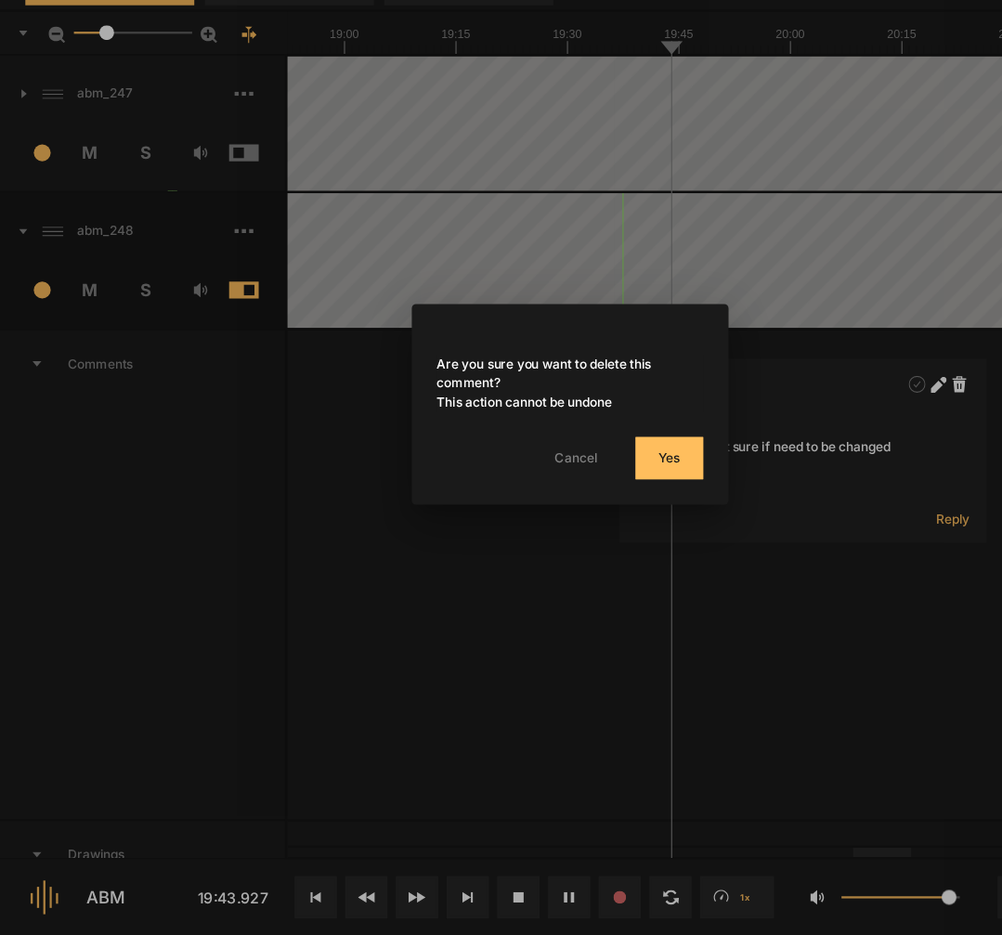
click at [607, 497] on button "Yes" at bounding box center [588, 515] width 59 height 37
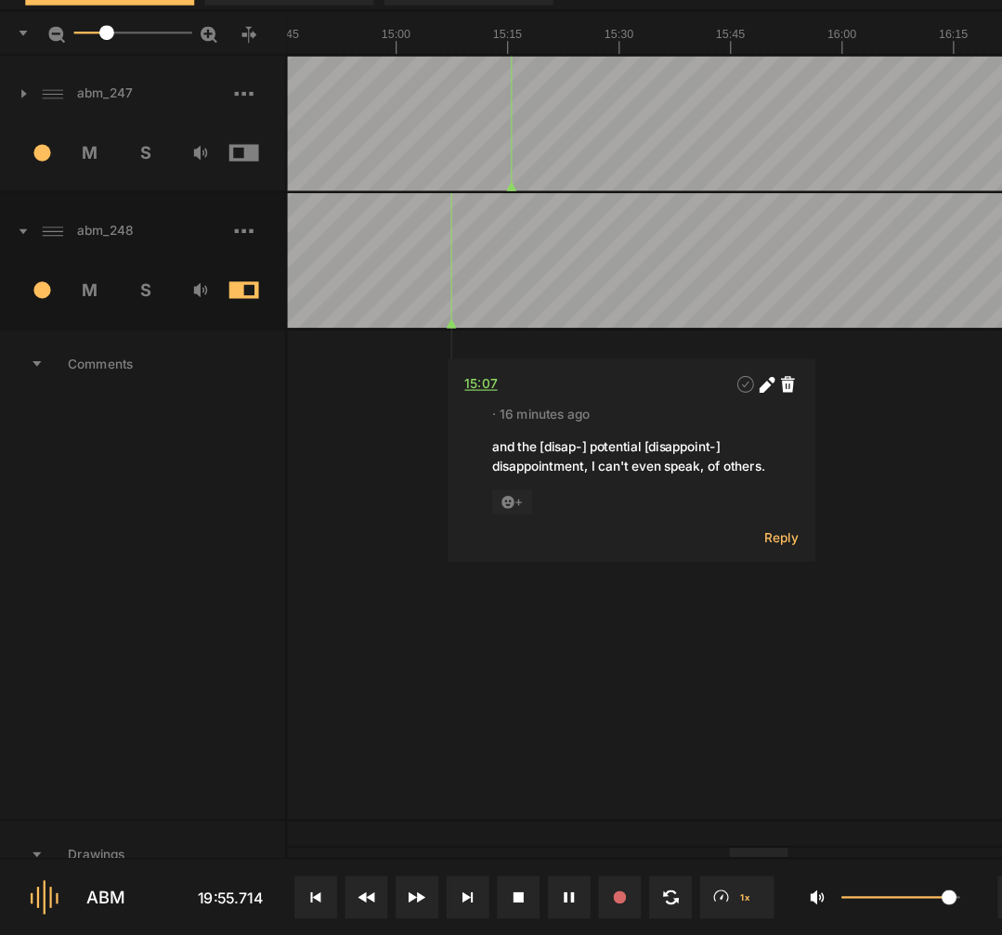
click at [427, 441] on div "15:07" at bounding box center [422, 450] width 29 height 19
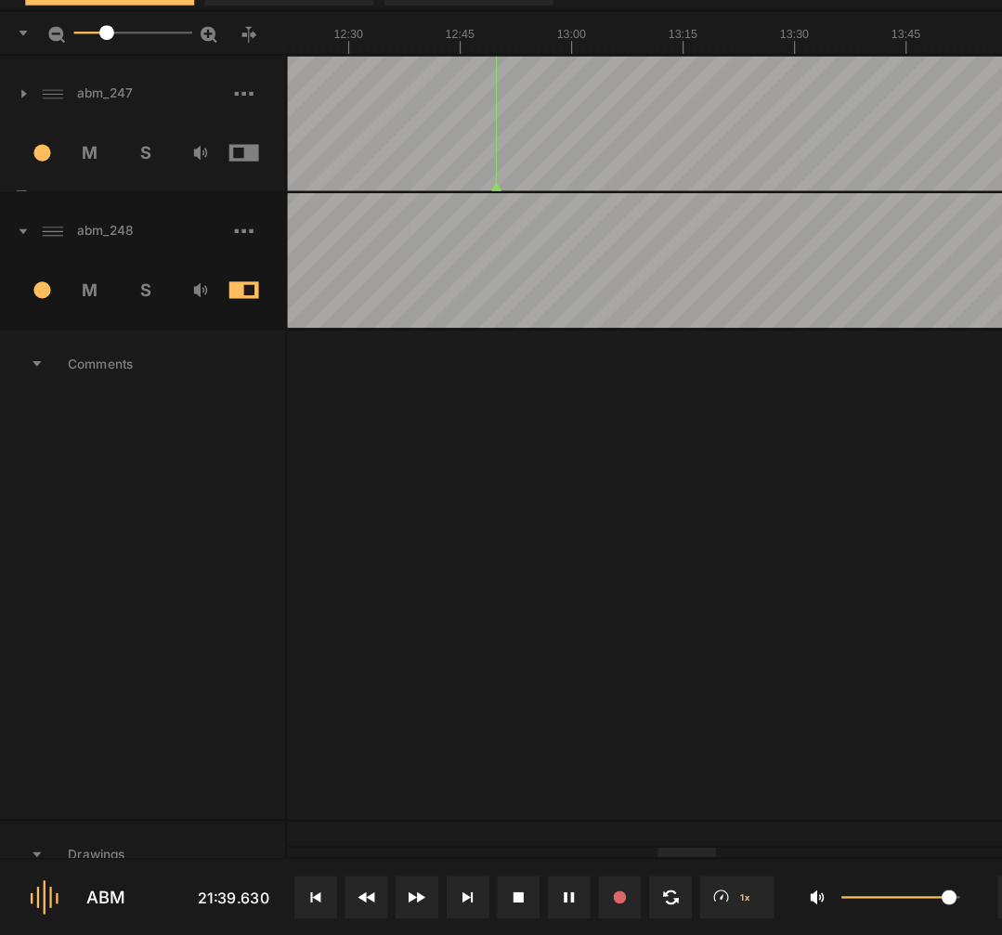
click at [503, 282] on div at bounding box center [874, 341] width 10937 height 119
click at [212, 301] on span at bounding box center [228, 316] width 45 height 30
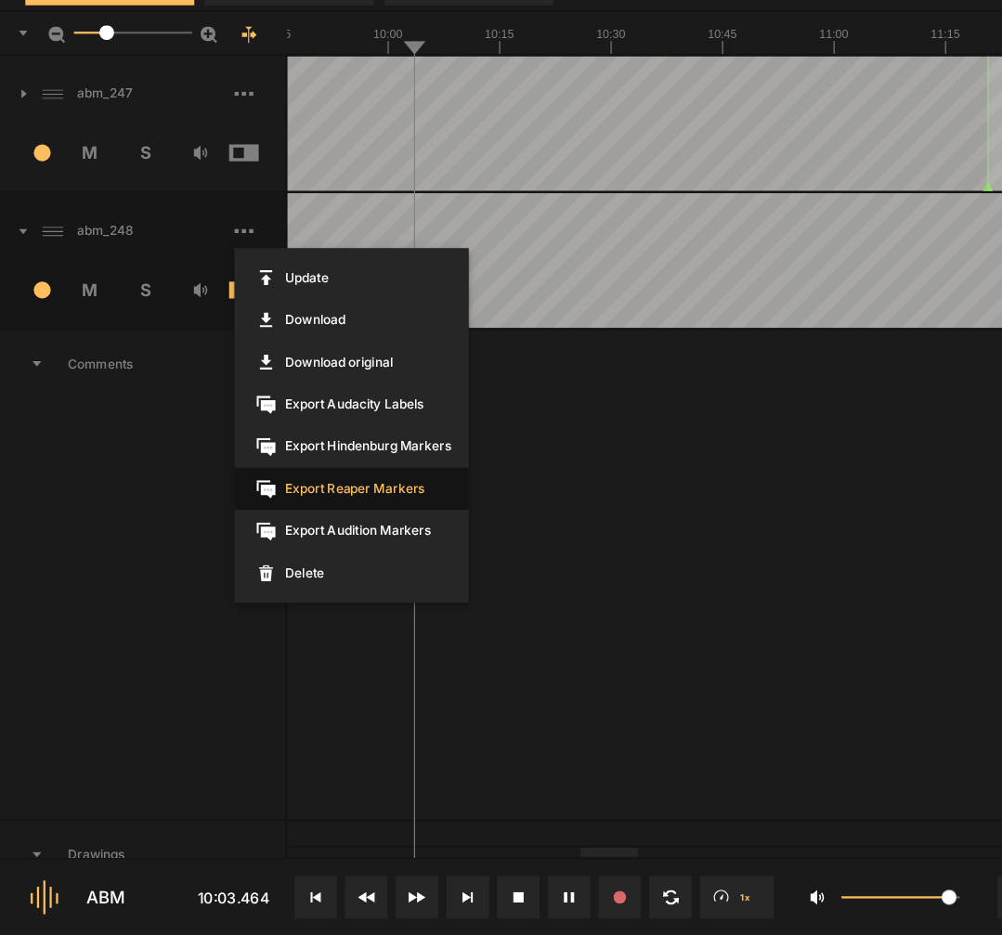
click at [323, 524] on span "Export Reaper Markers" at bounding box center [309, 542] width 206 height 37
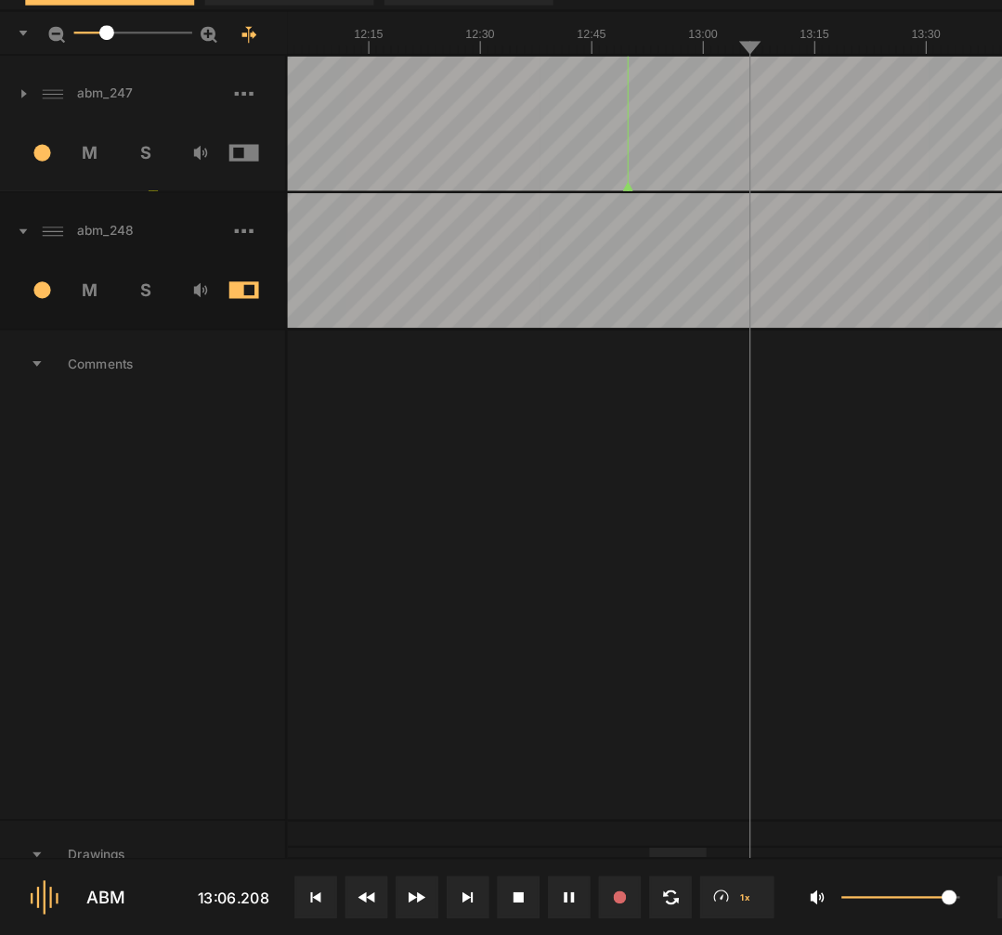
click at [498, 883] on button at bounding box center [500, 901] width 37 height 37
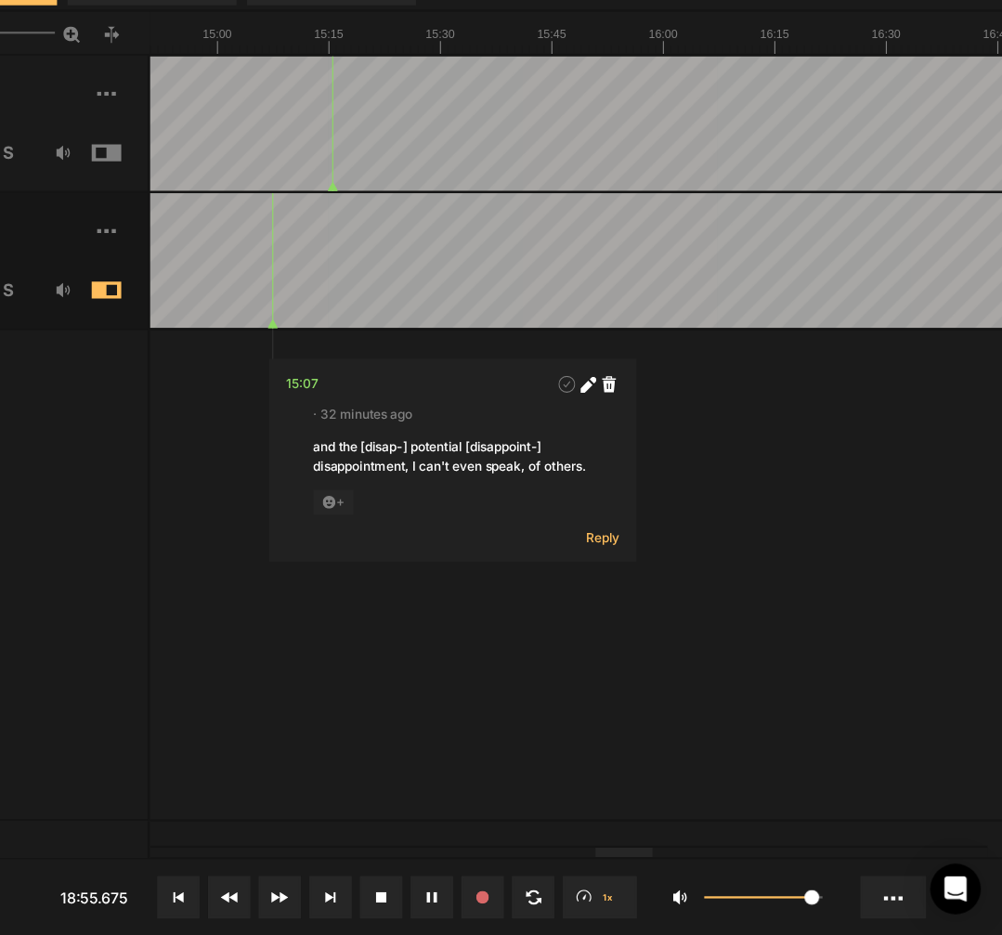
drag, startPoint x: 683, startPoint y: 5, endPoint x: -122, endPoint y: -113, distance: 813.4
